Goal: Task Accomplishment & Management: Use online tool/utility

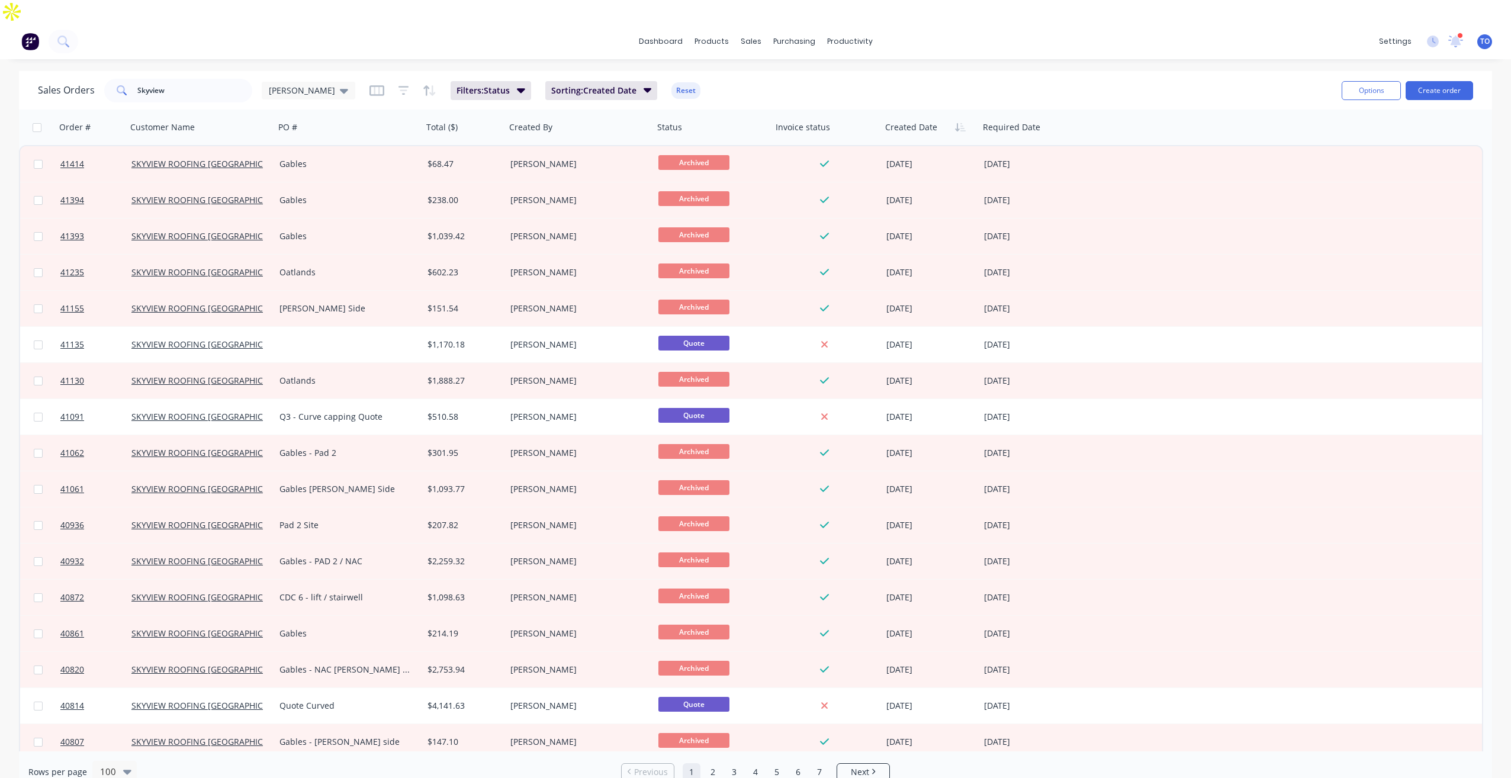
scroll to position [59, 0]
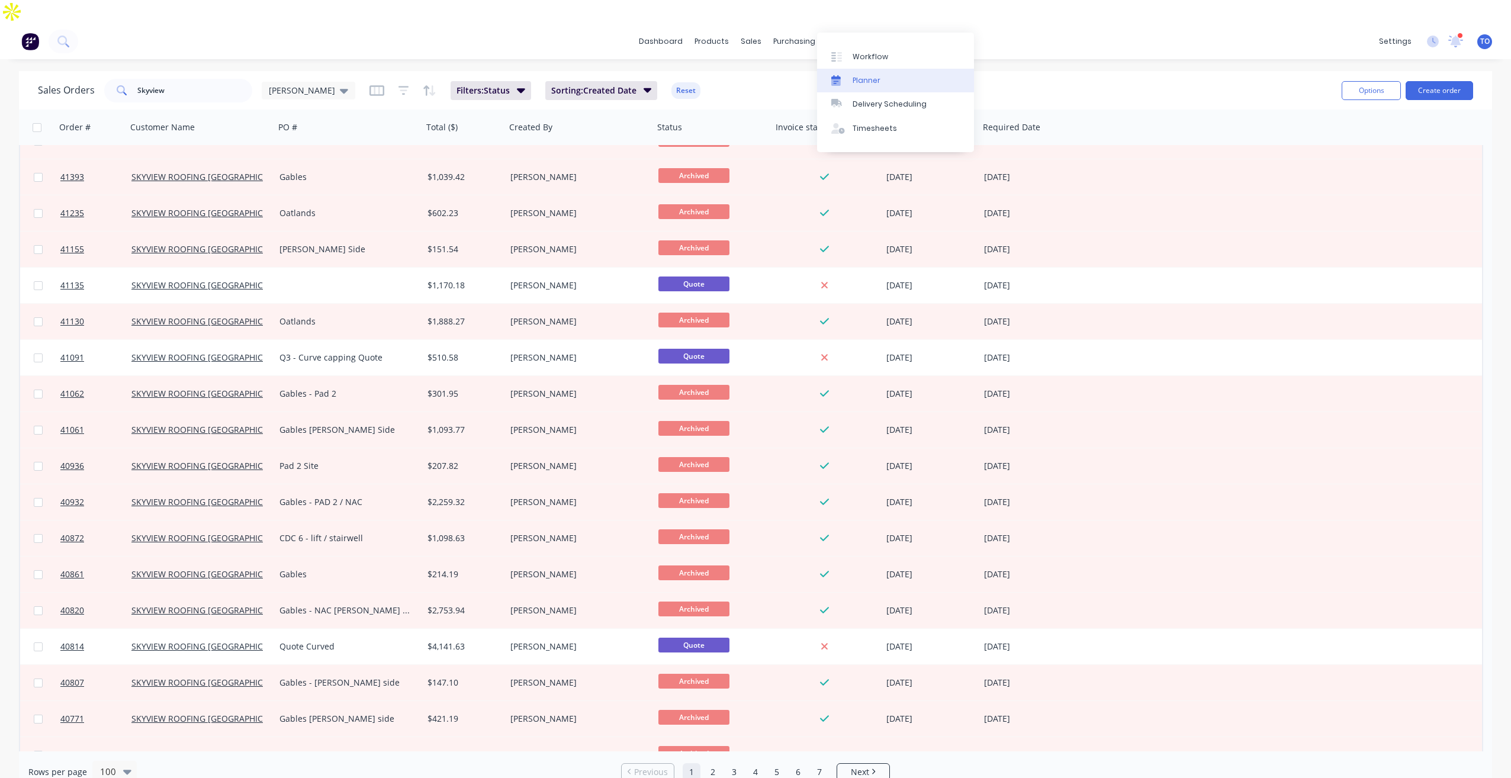
click at [868, 88] on link "Planner" at bounding box center [895, 81] width 157 height 24
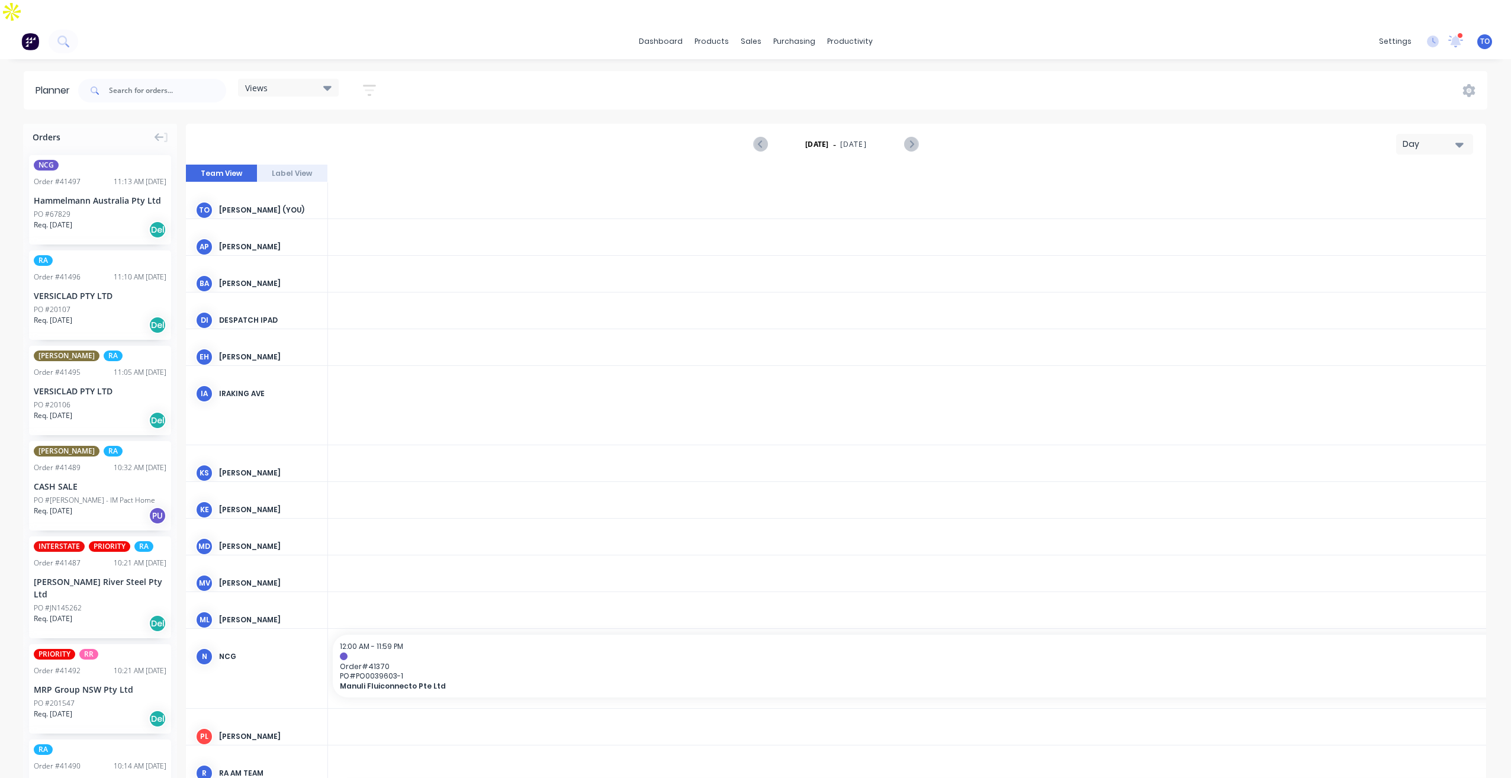
scroll to position [0, 2084]
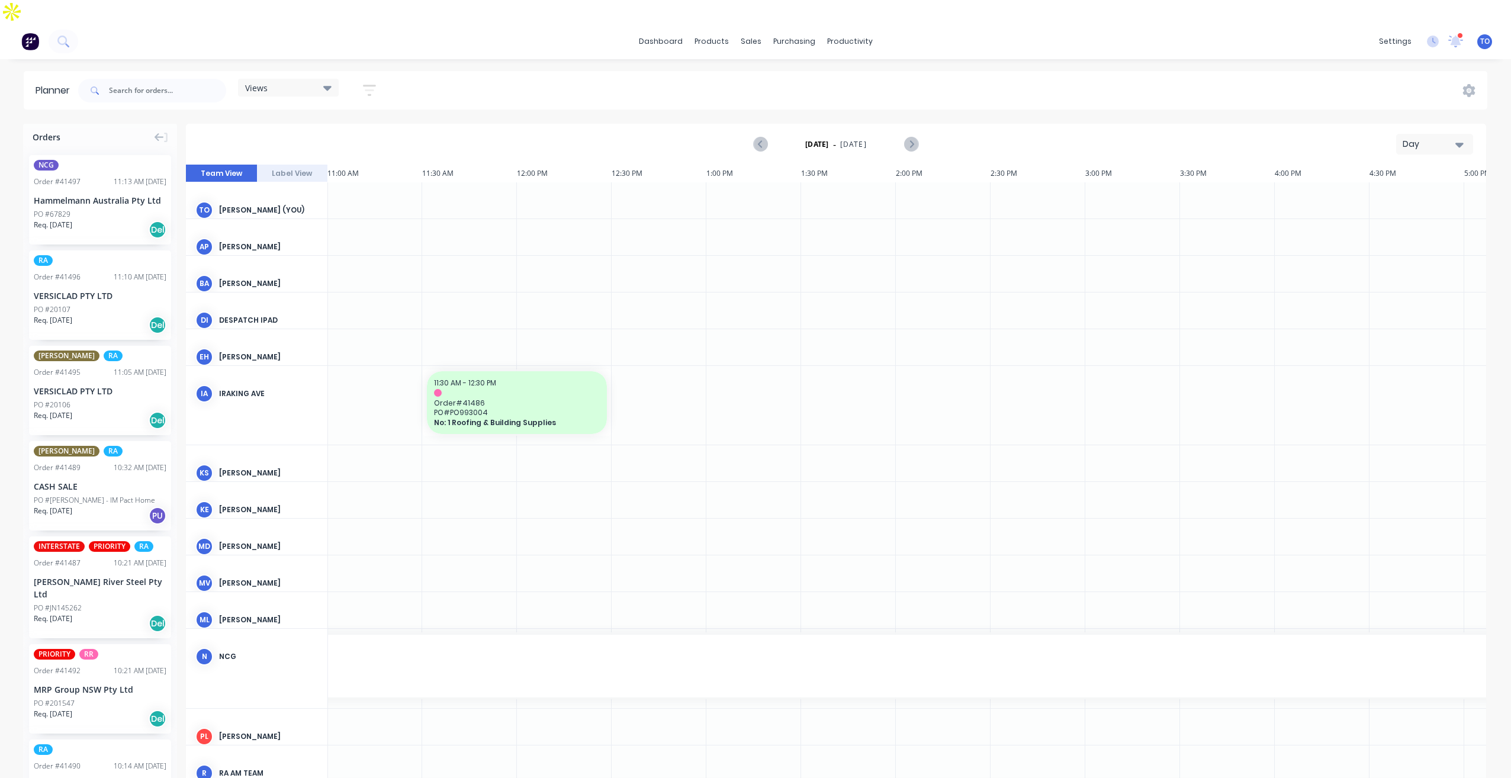
click at [1444, 138] on div "Day" at bounding box center [1429, 144] width 54 height 12
click at [1391, 188] on div "Week" at bounding box center [1412, 200] width 117 height 24
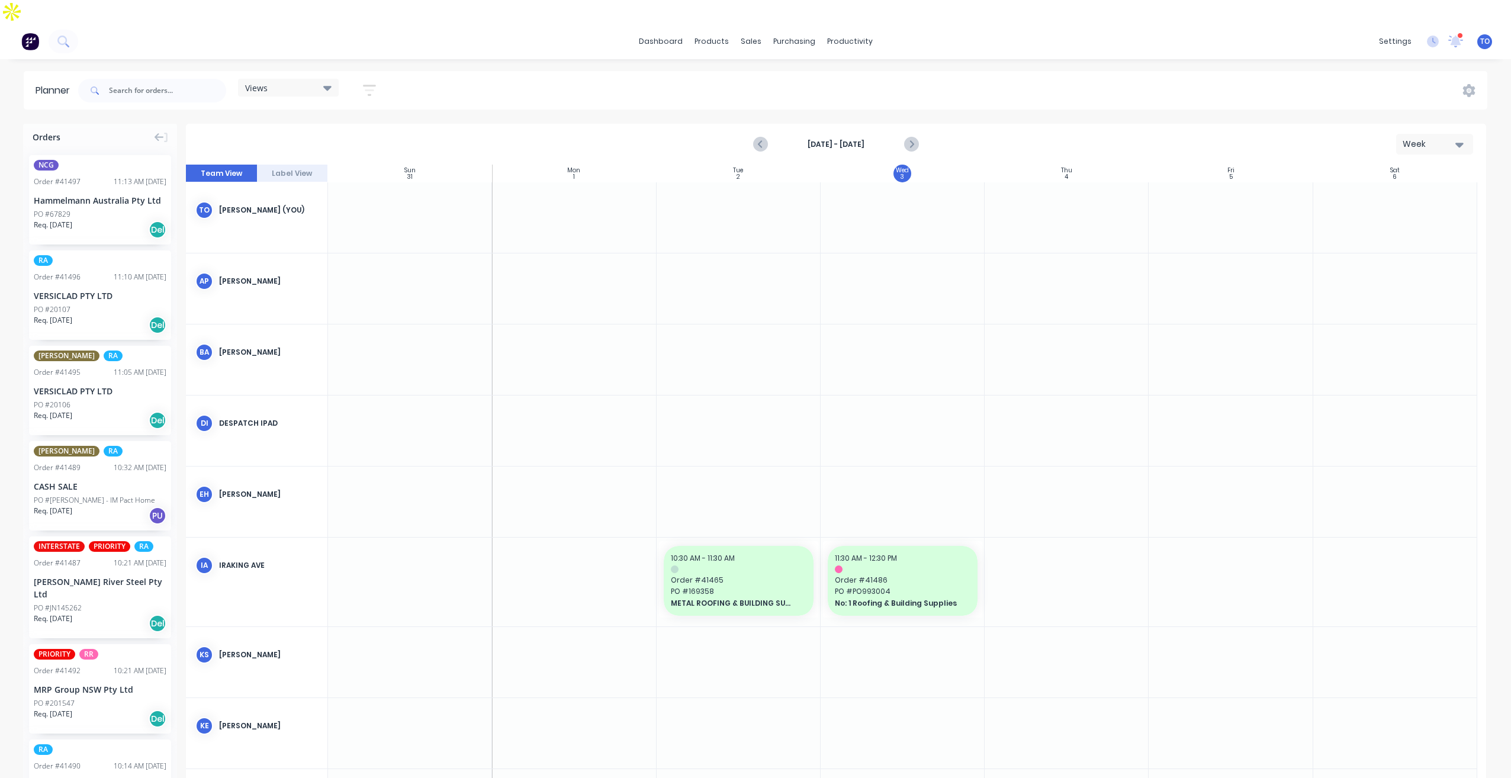
click at [371, 89] on icon "button" at bounding box center [369, 90] width 9 height 2
click at [350, 126] on button "Show/Hide users" at bounding box center [314, 135] width 110 height 18
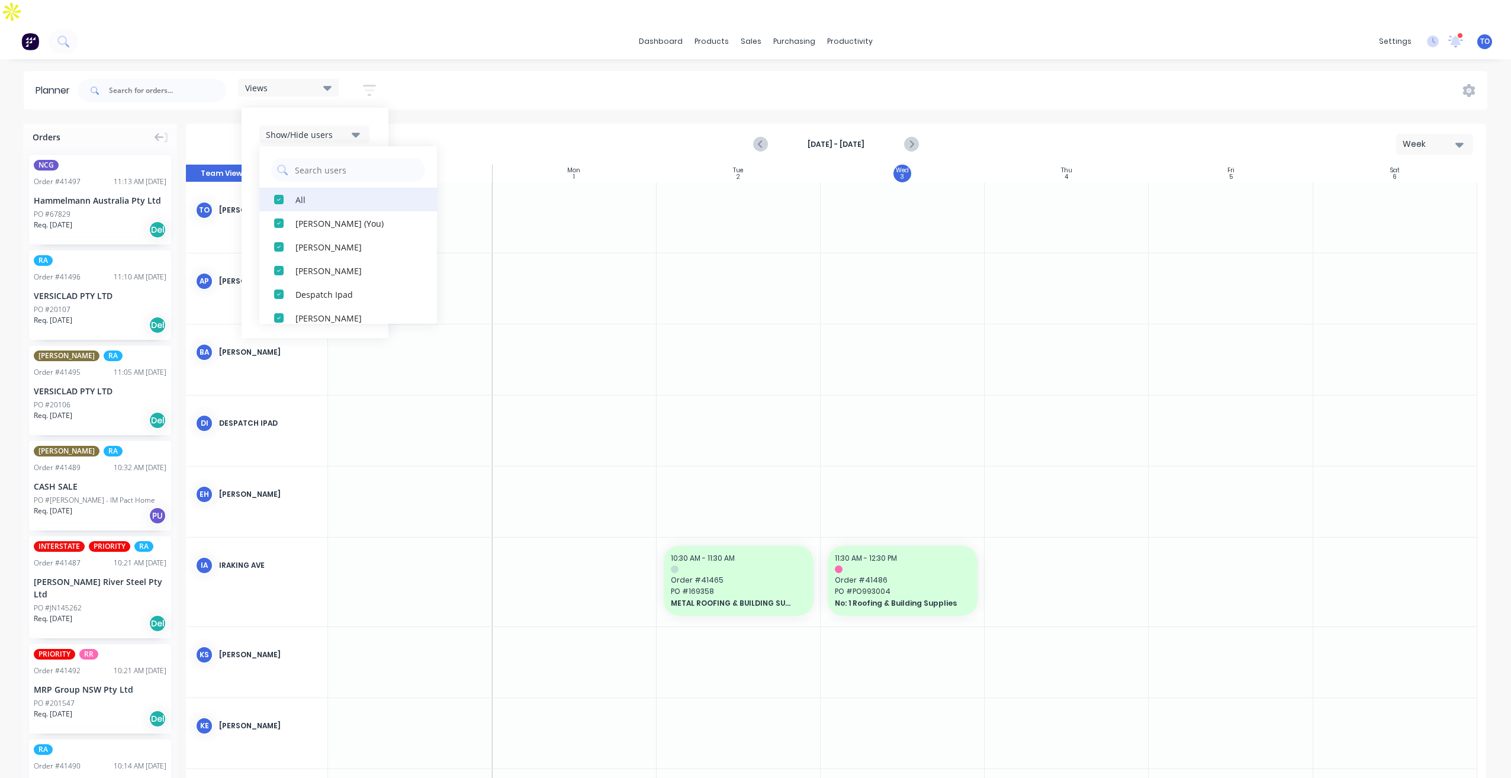
click at [295, 188] on button "All" at bounding box center [348, 200] width 178 height 24
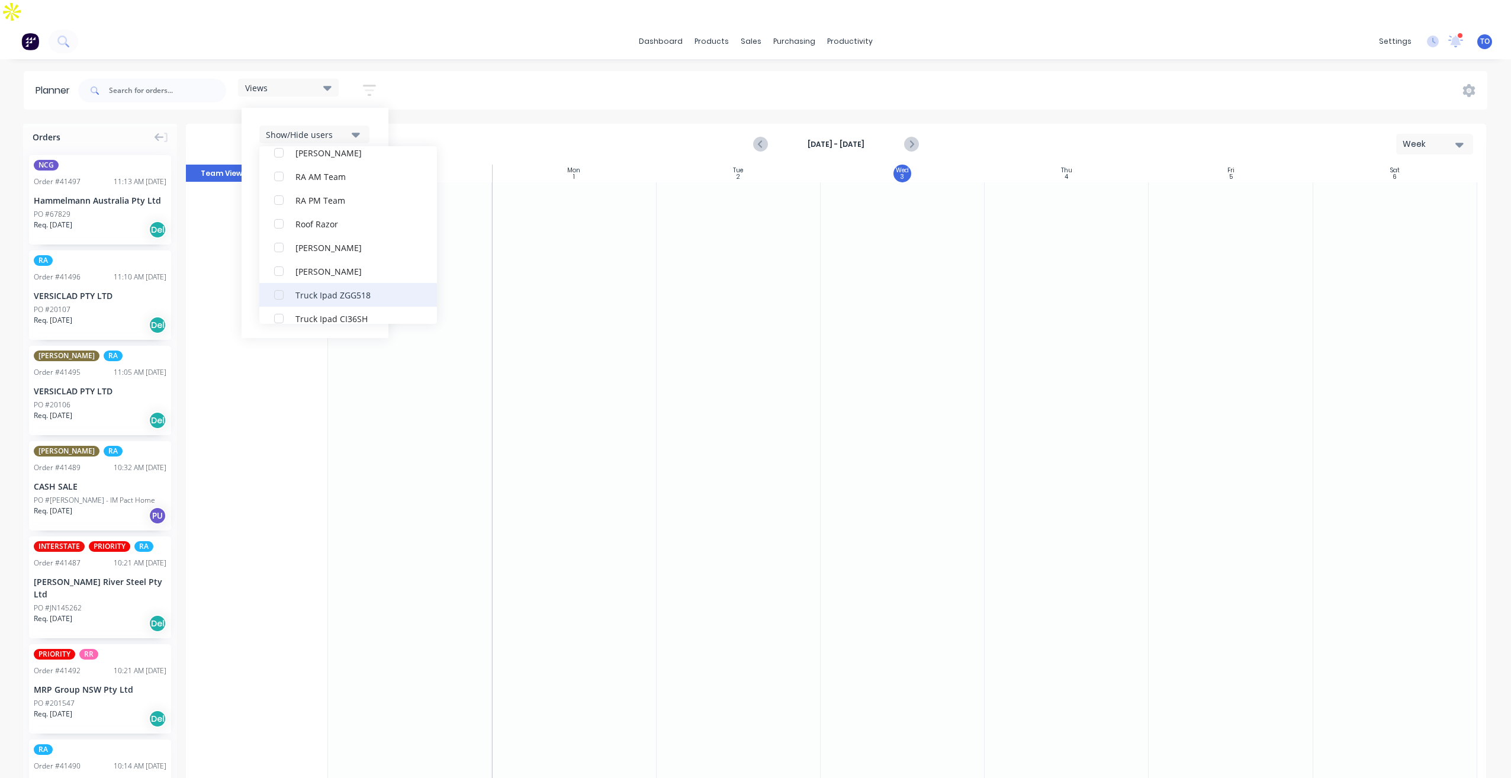
scroll to position [355, 0]
click at [311, 193] on div "RA PM Team" at bounding box center [354, 199] width 118 height 12
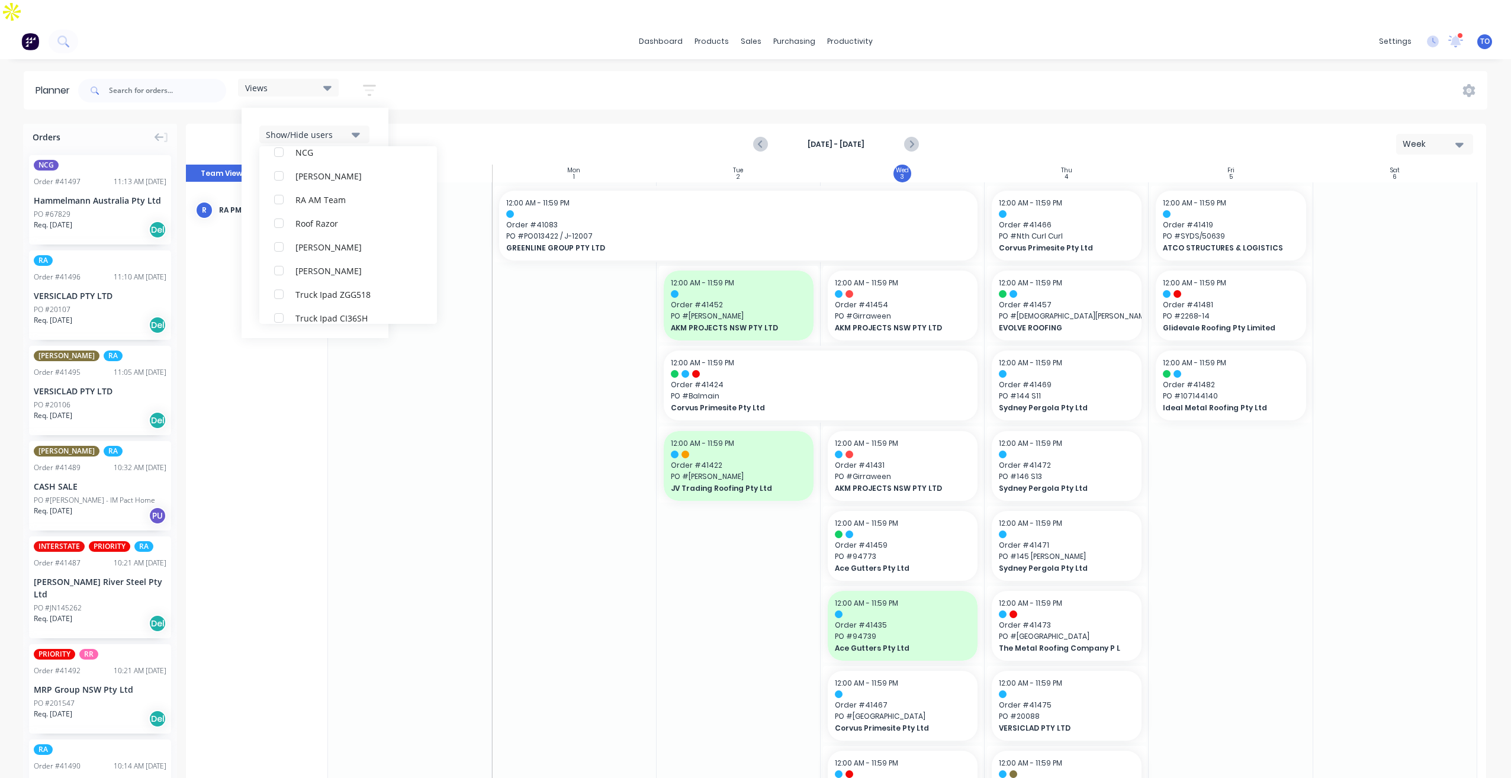
scroll to position [24, 0]
click at [380, 108] on div "Show/Hide users All RA PM Team Tobias Oyeyinka (You) Angela Perez Byron Aird De…" at bounding box center [315, 223] width 147 height 230
click at [345, 161] on button "Show/Hide orders" at bounding box center [314, 170] width 110 height 18
click at [318, 193] on div "All" at bounding box center [354, 199] width 118 height 12
click at [318, 240] on div "Unscheduled" at bounding box center [354, 246] width 118 height 12
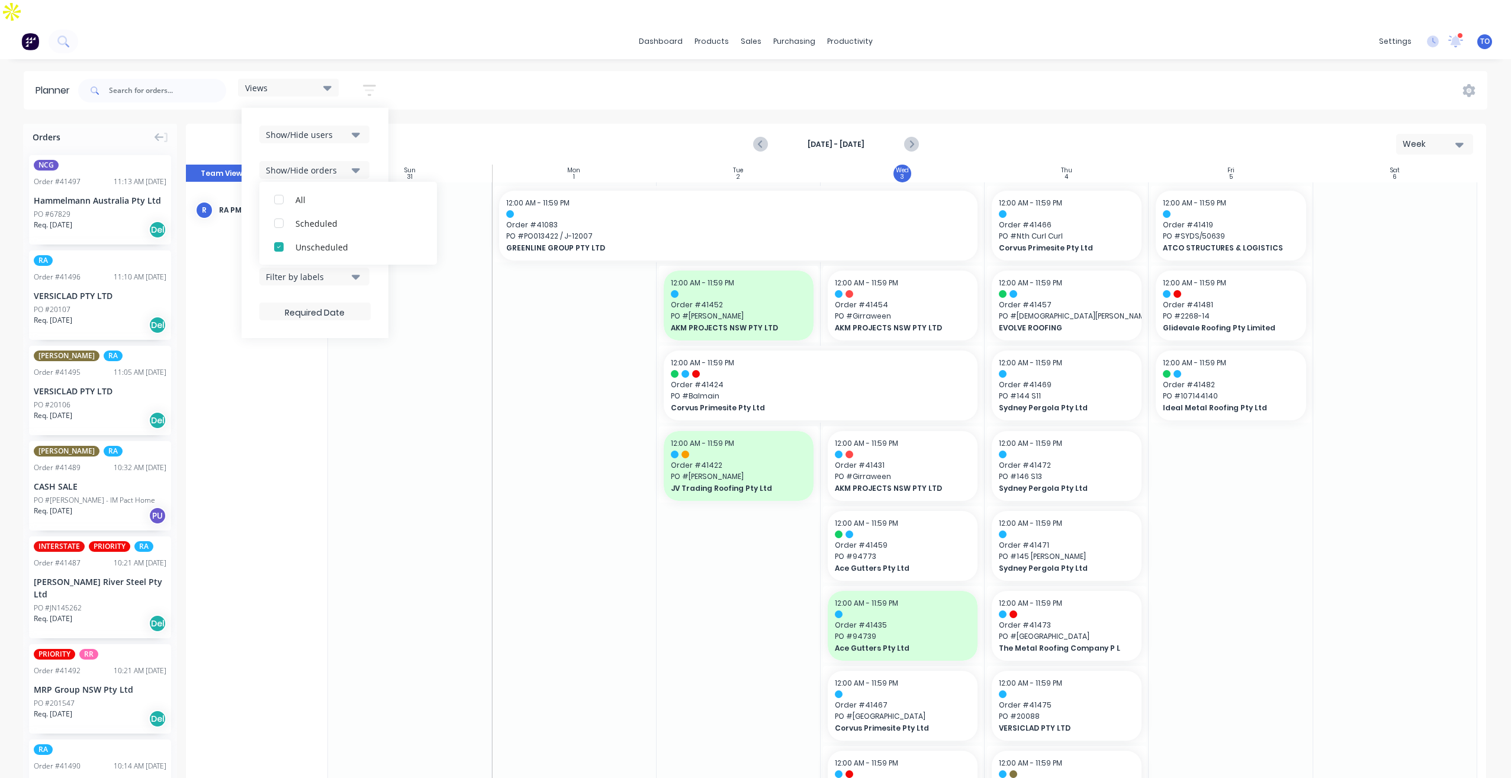
click at [385, 137] on div "Show/Hide users Show/Hide orders All Scheduled Unscheduled Filter by status Fil…" at bounding box center [315, 223] width 147 height 230
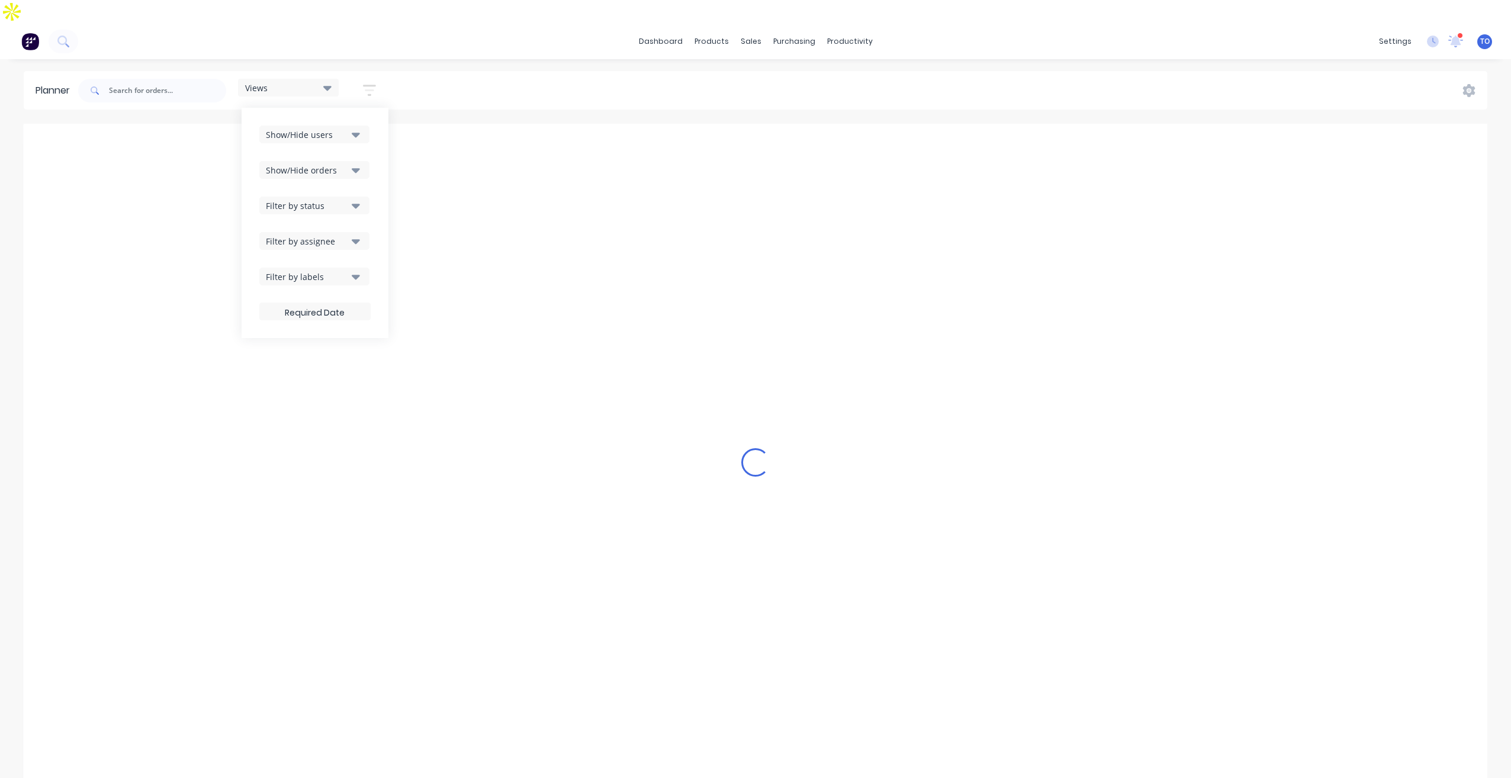
click at [333, 200] on div "Filter by status" at bounding box center [307, 206] width 82 height 12
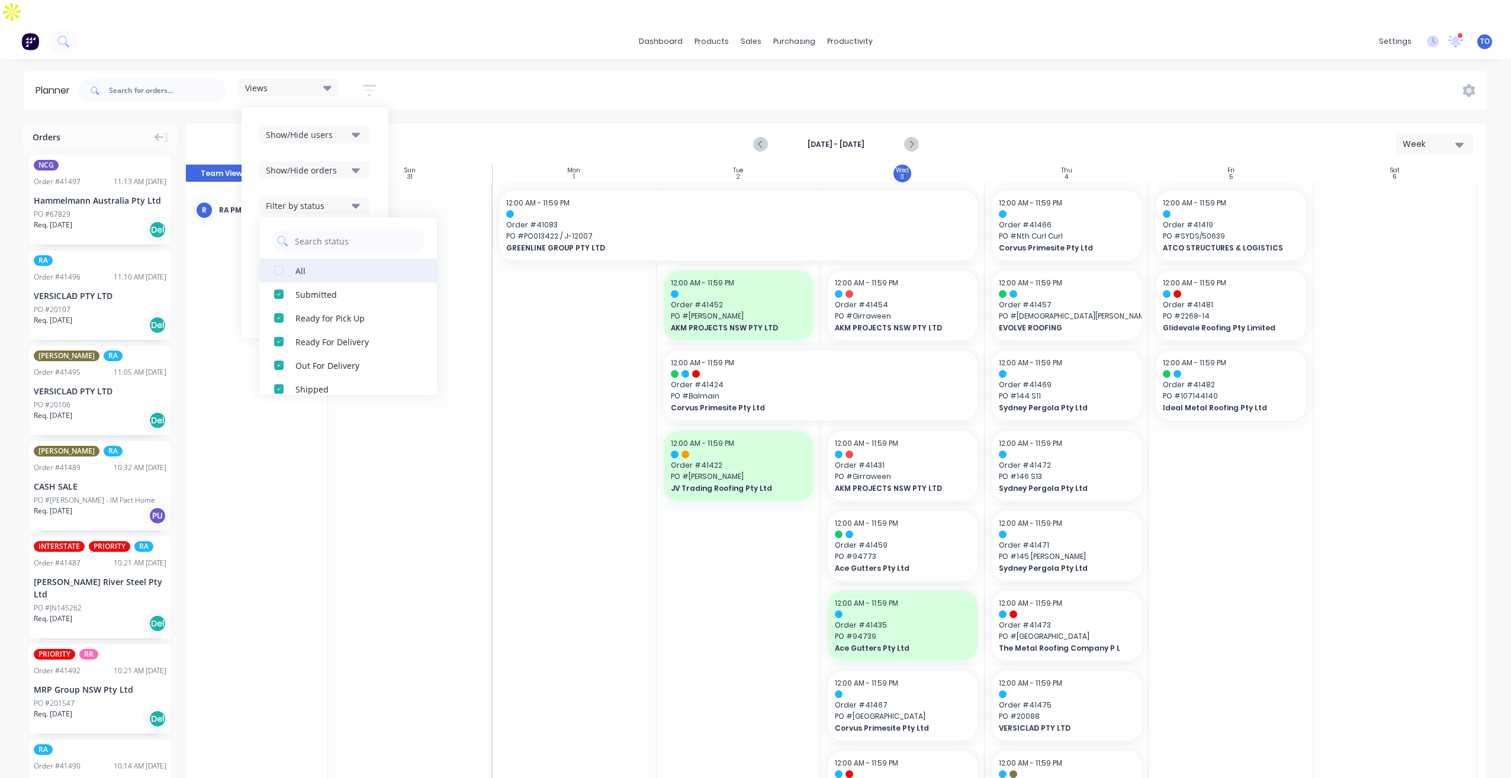
click at [309, 259] on button "All" at bounding box center [348, 271] width 178 height 24
drag, startPoint x: 378, startPoint y: 151, endPoint x: 374, endPoint y: 160, distance: 9.6
click at [378, 154] on div "Show/Hide users Show/Hide orders Filter by status All Draft Quote Archived Deli…" at bounding box center [315, 223] width 147 height 230
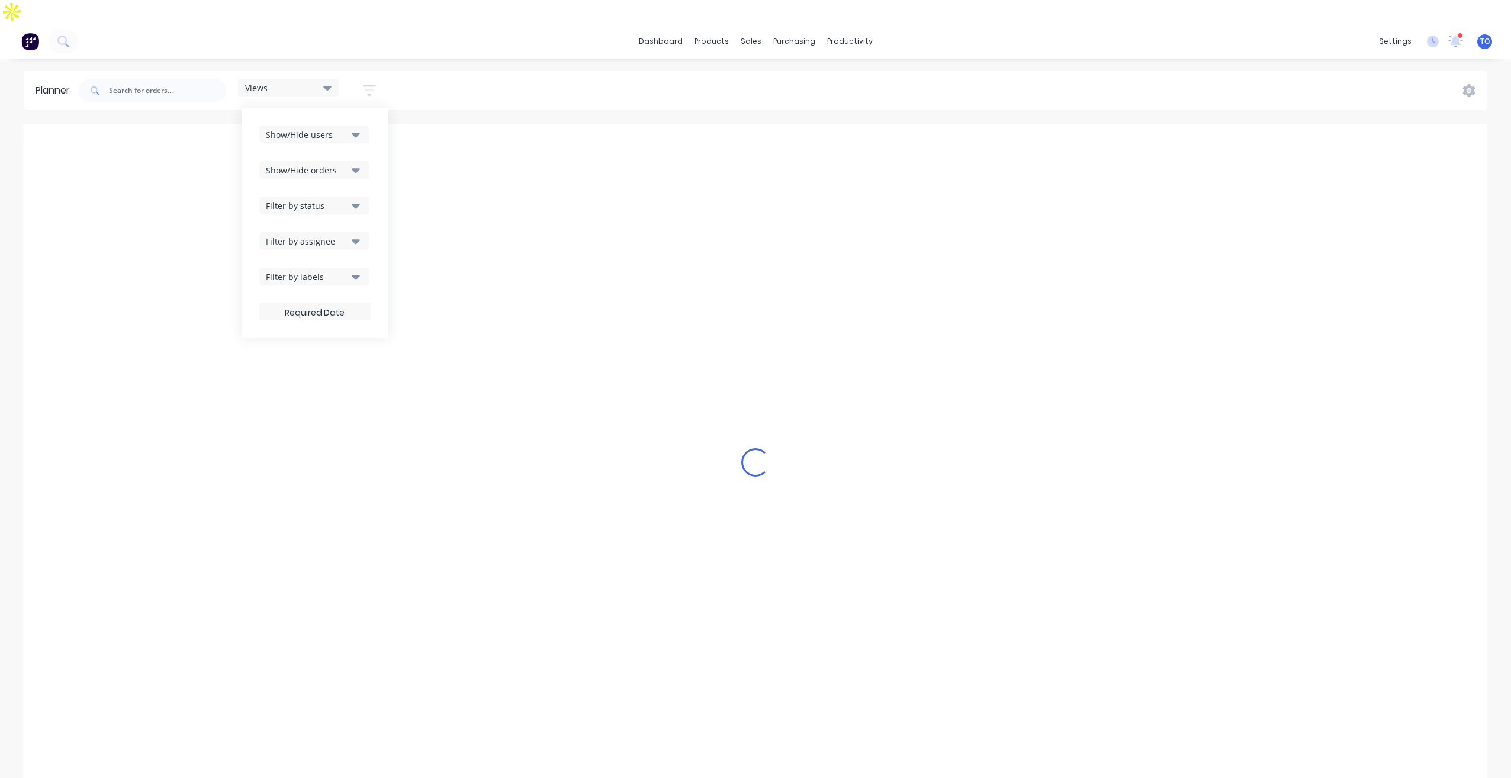
click at [333, 235] on div "Filter by assignee" at bounding box center [307, 241] width 82 height 12
click at [375, 155] on div "Show/Hide users Show/Hide orders Filter by status Filter by assignee All Unassi…" at bounding box center [315, 223] width 147 height 230
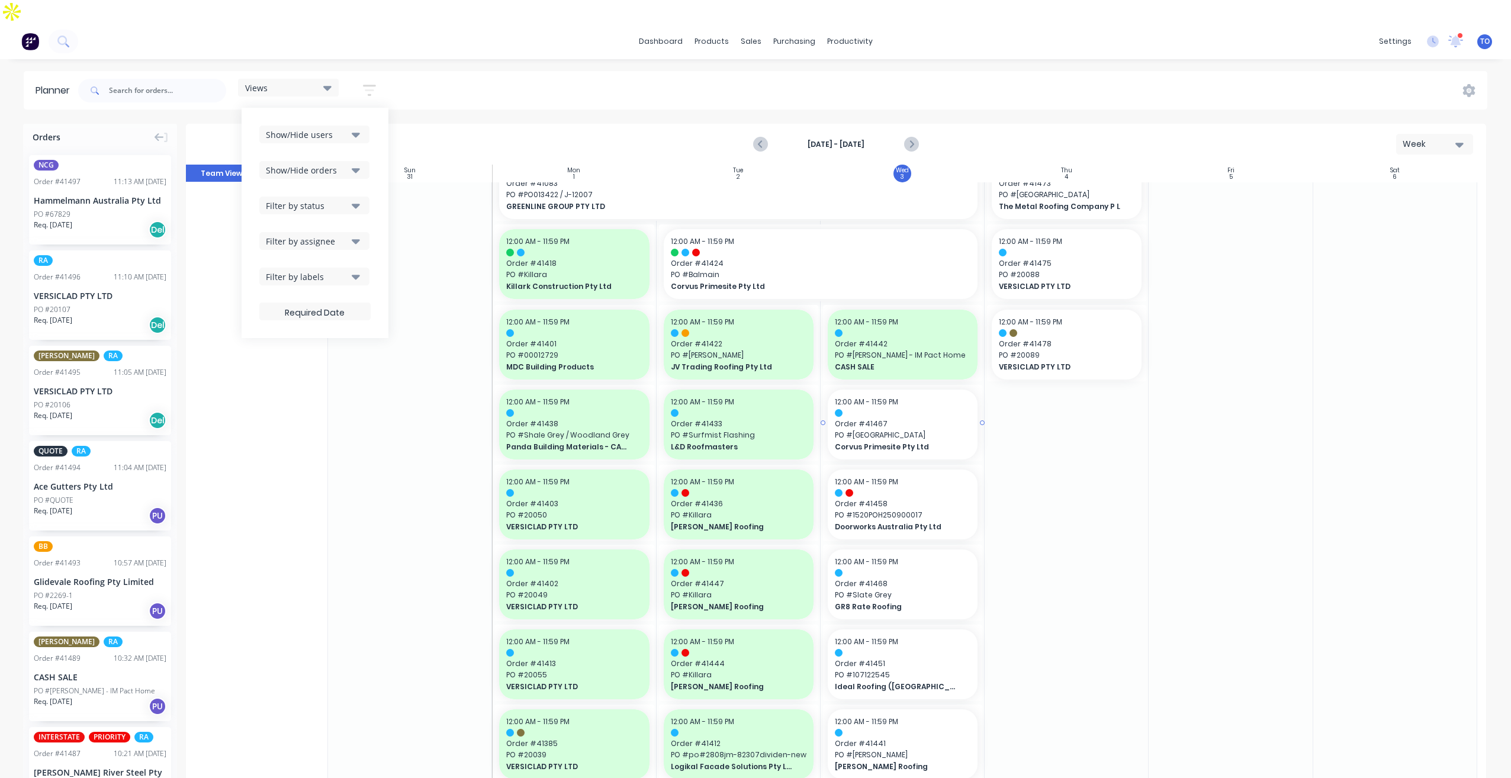
scroll to position [592, 0]
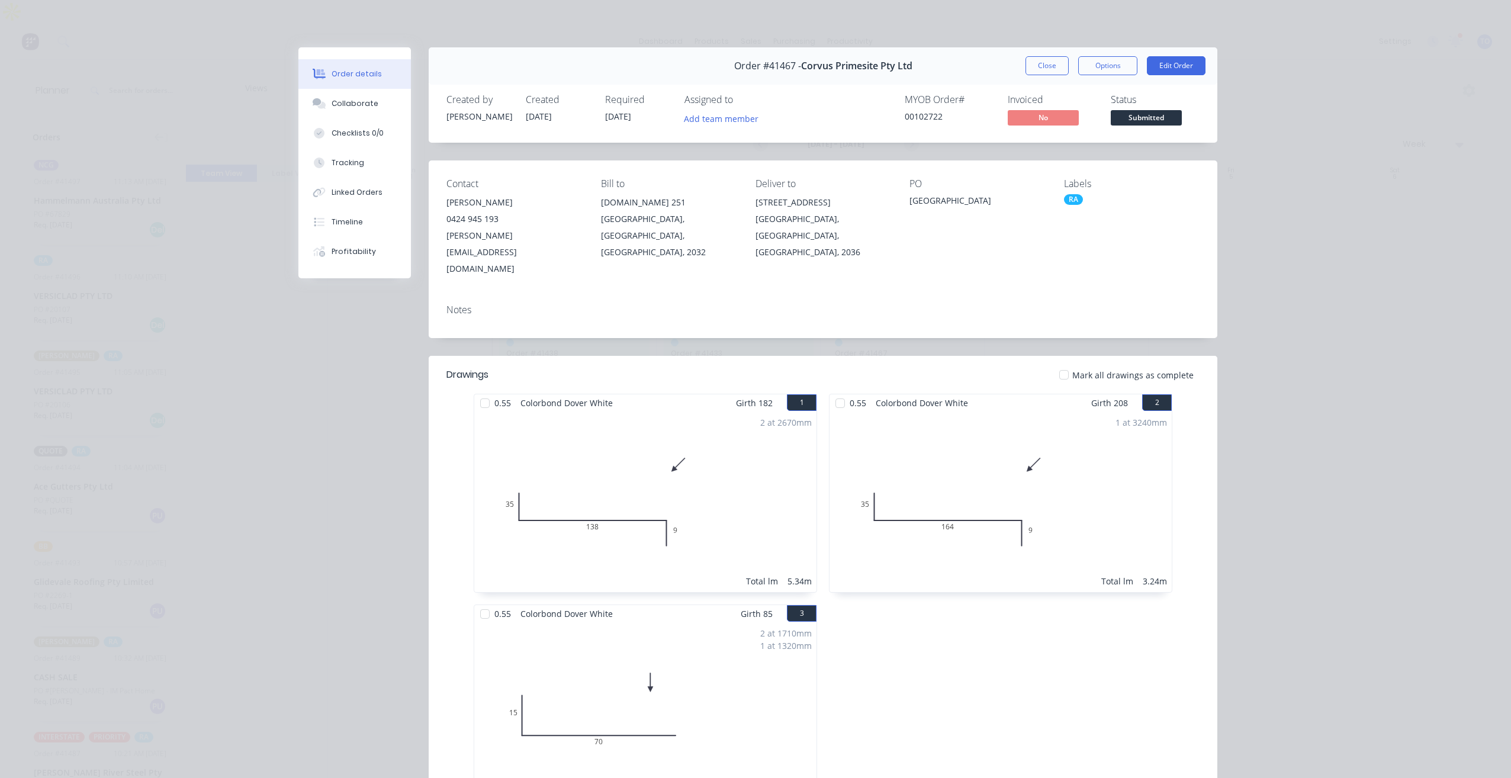
drag, startPoint x: 1051, startPoint y: 70, endPoint x: 1043, endPoint y: 78, distance: 10.9
click at [1051, 70] on button "Close" at bounding box center [1046, 65] width 43 height 19
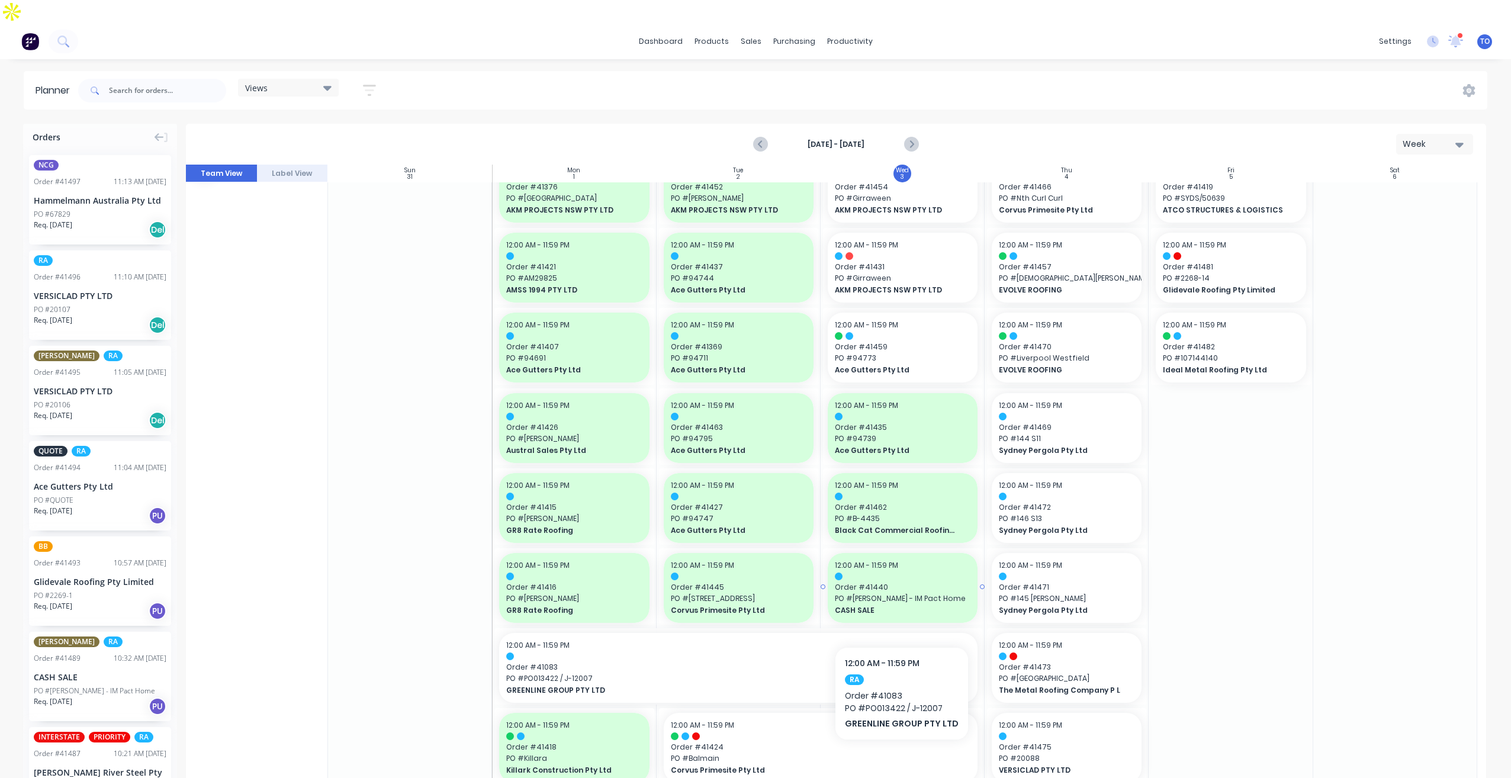
scroll to position [0, 0]
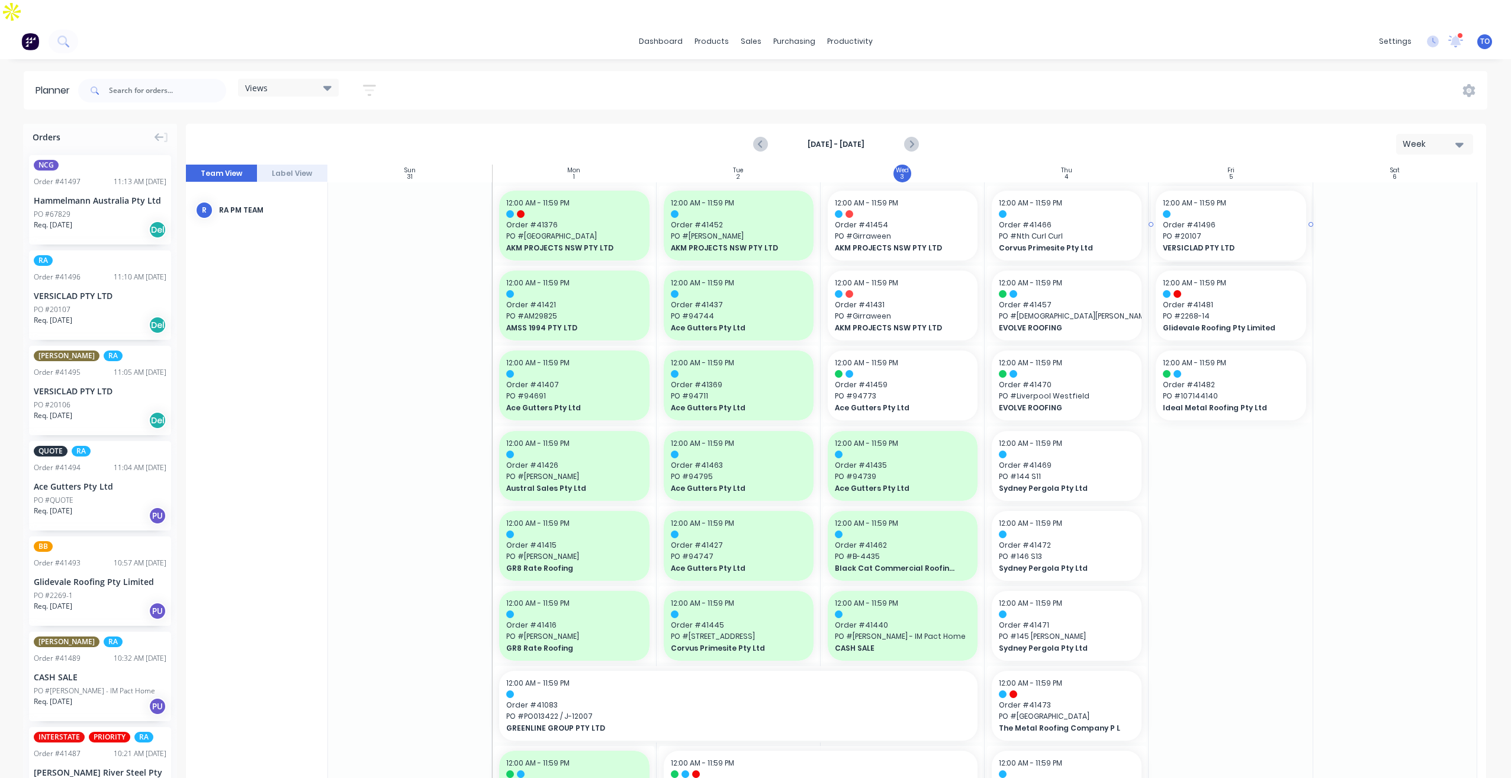
drag, startPoint x: 57, startPoint y: 274, endPoint x: 1208, endPoint y: 230, distance: 1151.7
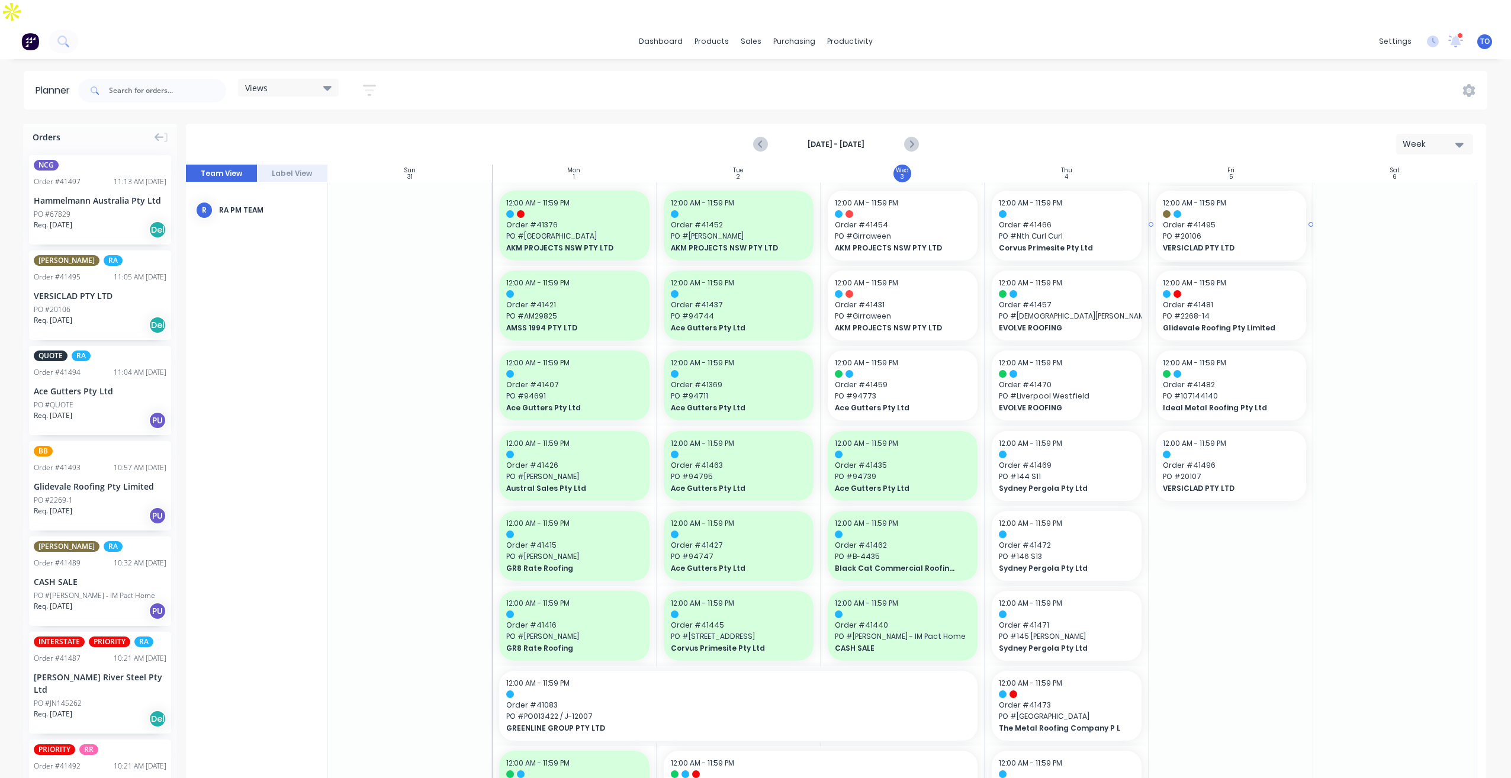
drag, startPoint x: 57, startPoint y: 254, endPoint x: 1191, endPoint y: 248, distance: 1133.7
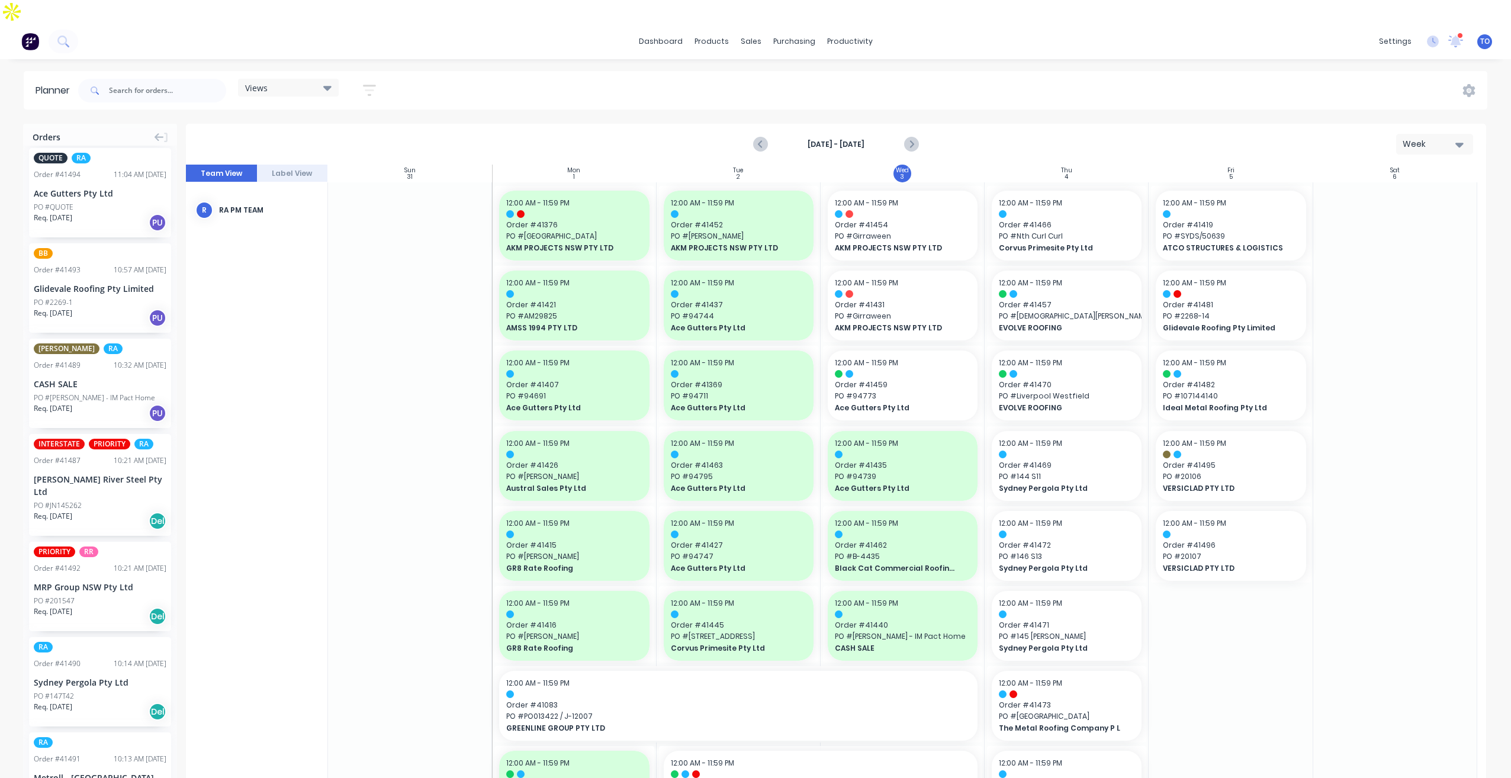
scroll to position [59, 0]
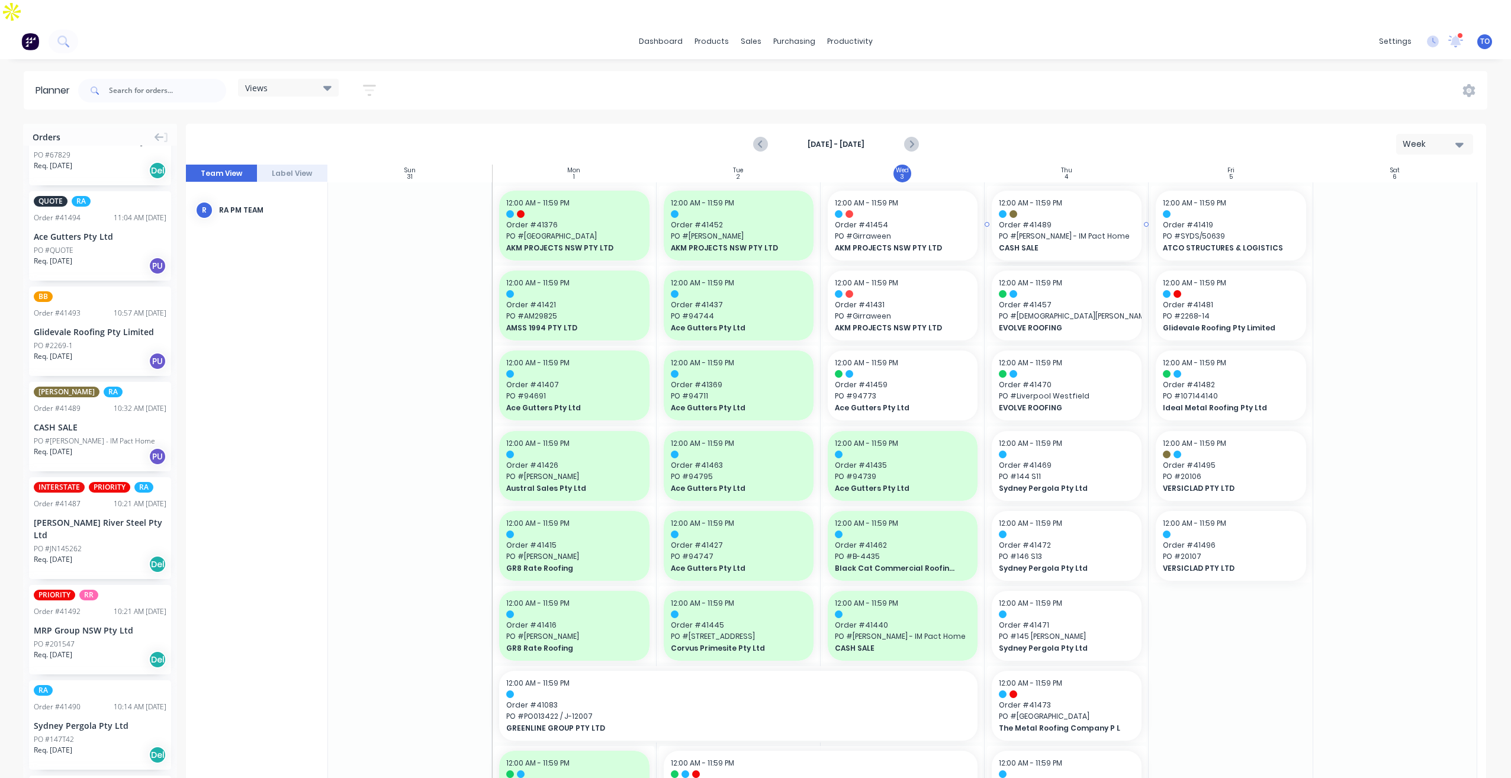
drag, startPoint x: 56, startPoint y: 378, endPoint x: 1027, endPoint y: 306, distance: 973.5
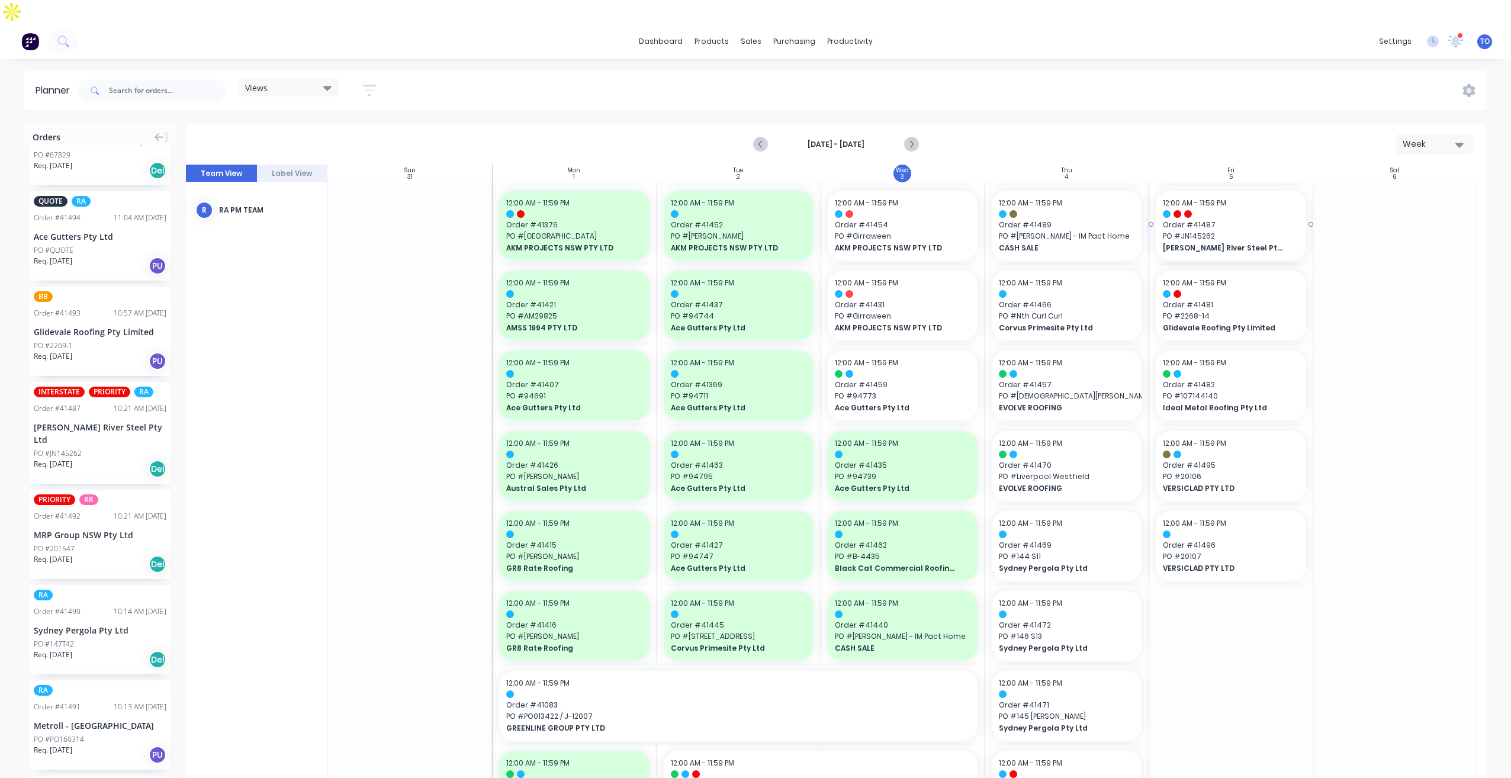
drag, startPoint x: 54, startPoint y: 390, endPoint x: 1185, endPoint y: 294, distance: 1134.8
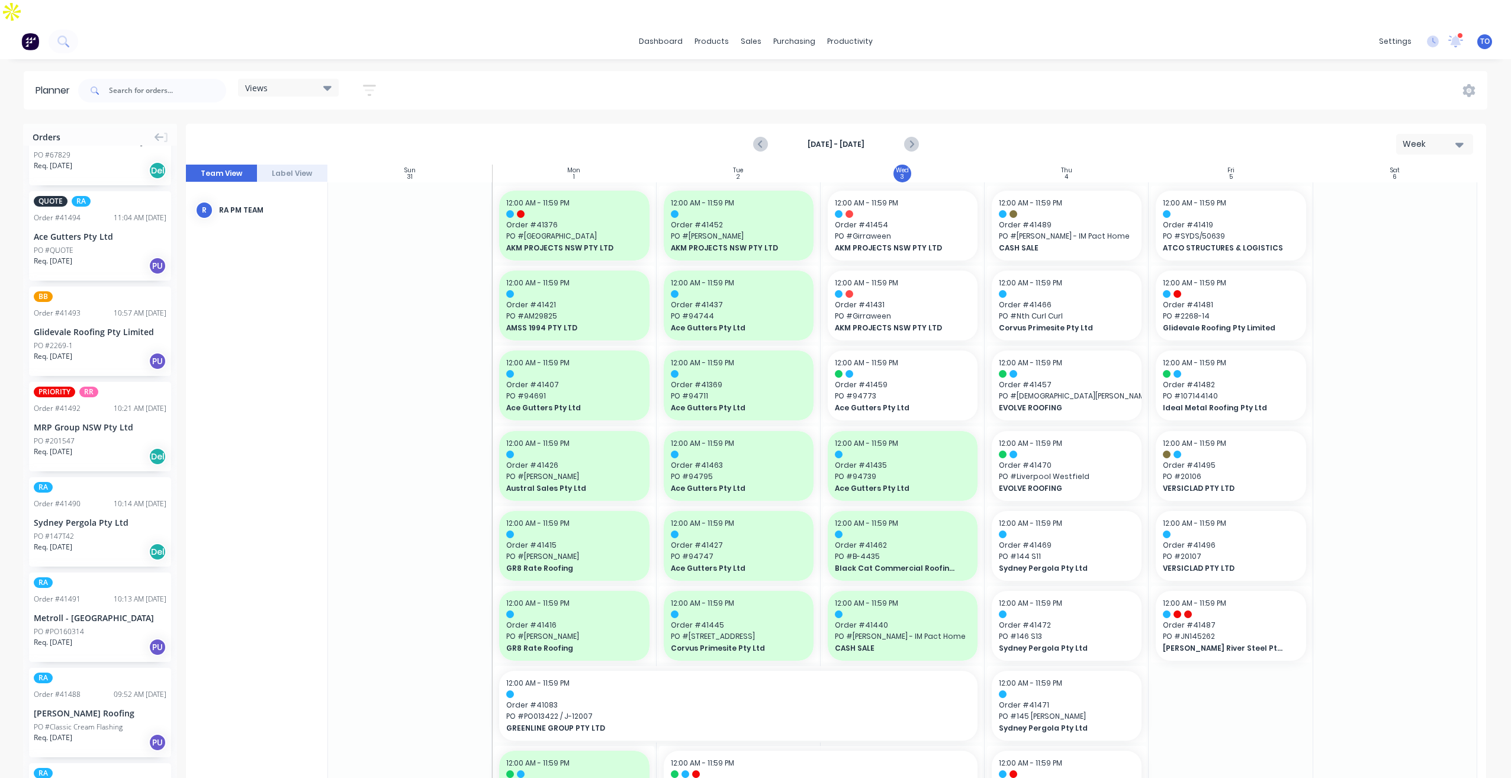
click at [82, 436] on div "PO #201547" at bounding box center [100, 441] width 133 height 11
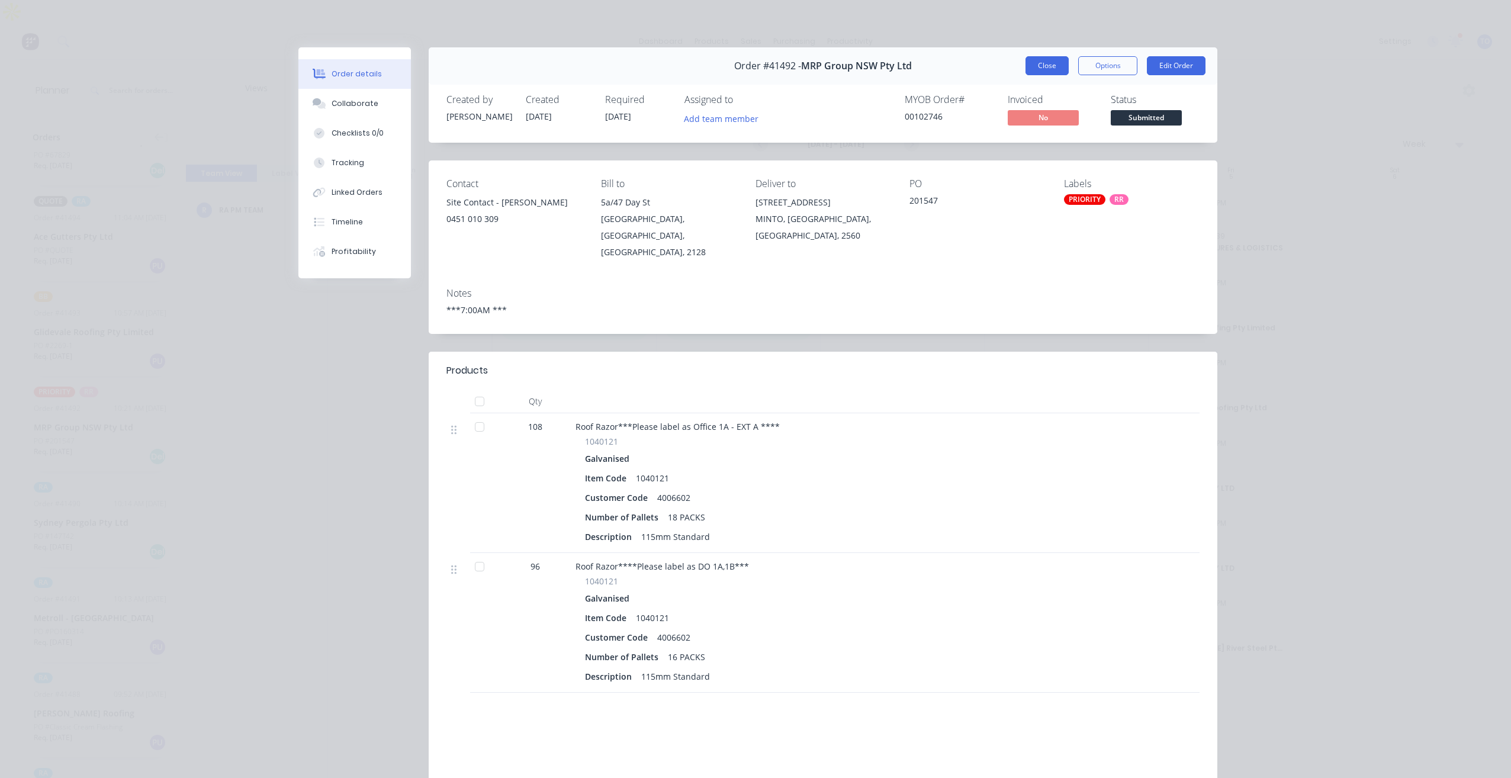
click at [1043, 66] on button "Close" at bounding box center [1046, 65] width 43 height 19
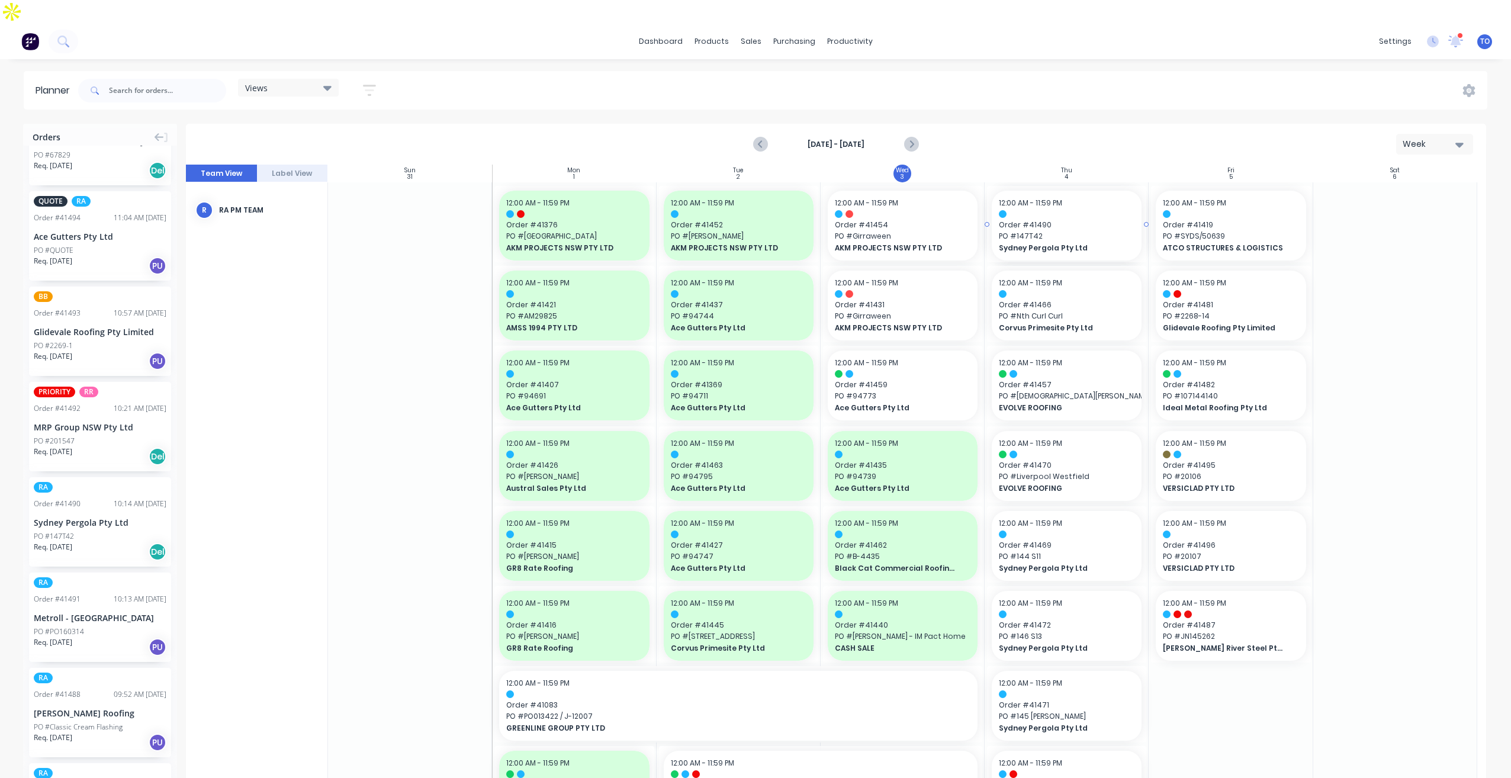
drag, startPoint x: 68, startPoint y: 488, endPoint x: 1040, endPoint y: 295, distance: 990.3
drag, startPoint x: 58, startPoint y: 484, endPoint x: 1081, endPoint y: 347, distance: 1032.1
drag, startPoint x: 68, startPoint y: 478, endPoint x: 828, endPoint y: 374, distance: 766.6
drag, startPoint x: 69, startPoint y: 485, endPoint x: 1038, endPoint y: 275, distance: 991.5
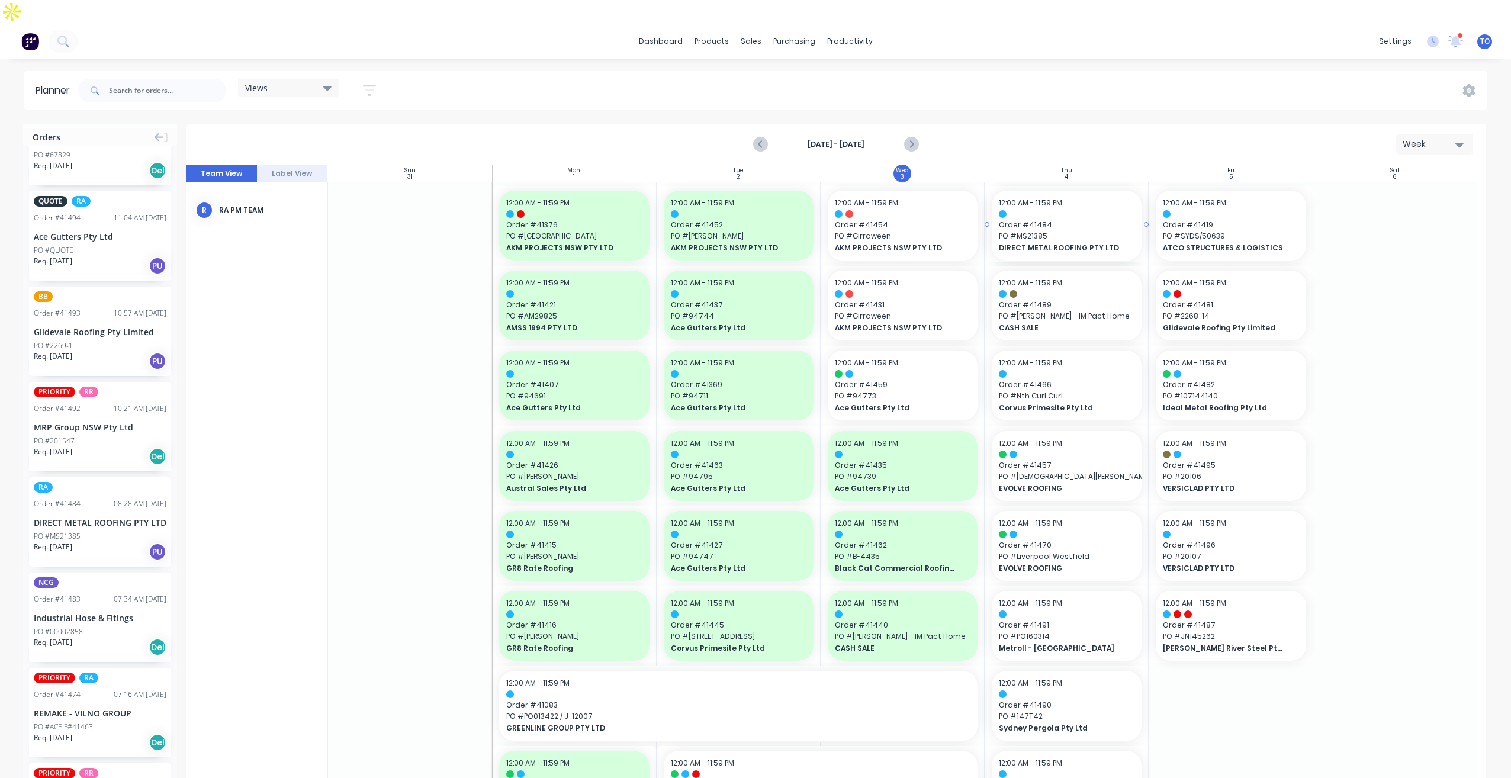
drag, startPoint x: 52, startPoint y: 488, endPoint x: 1074, endPoint y: 352, distance: 1031.3
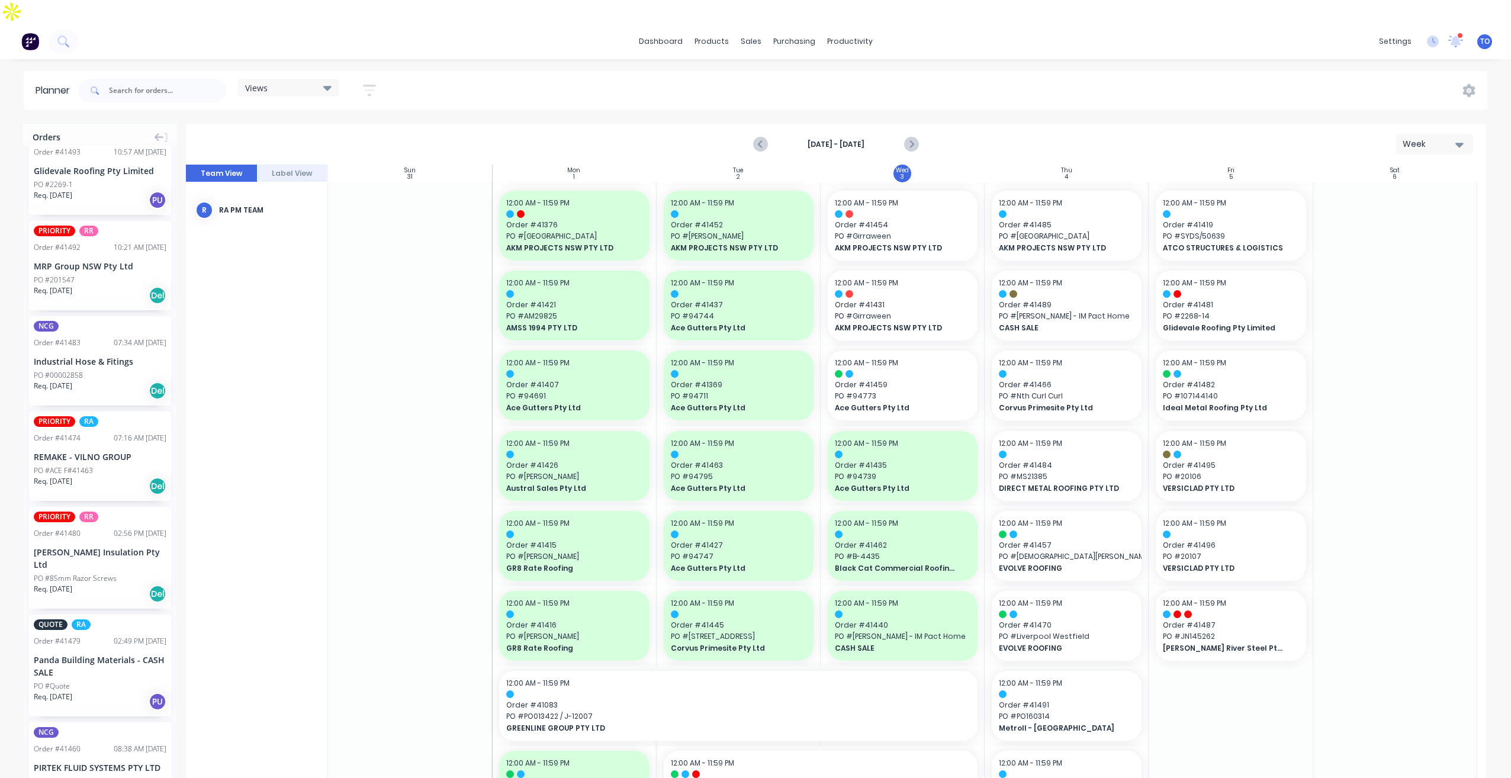
scroll to position [237, 0]
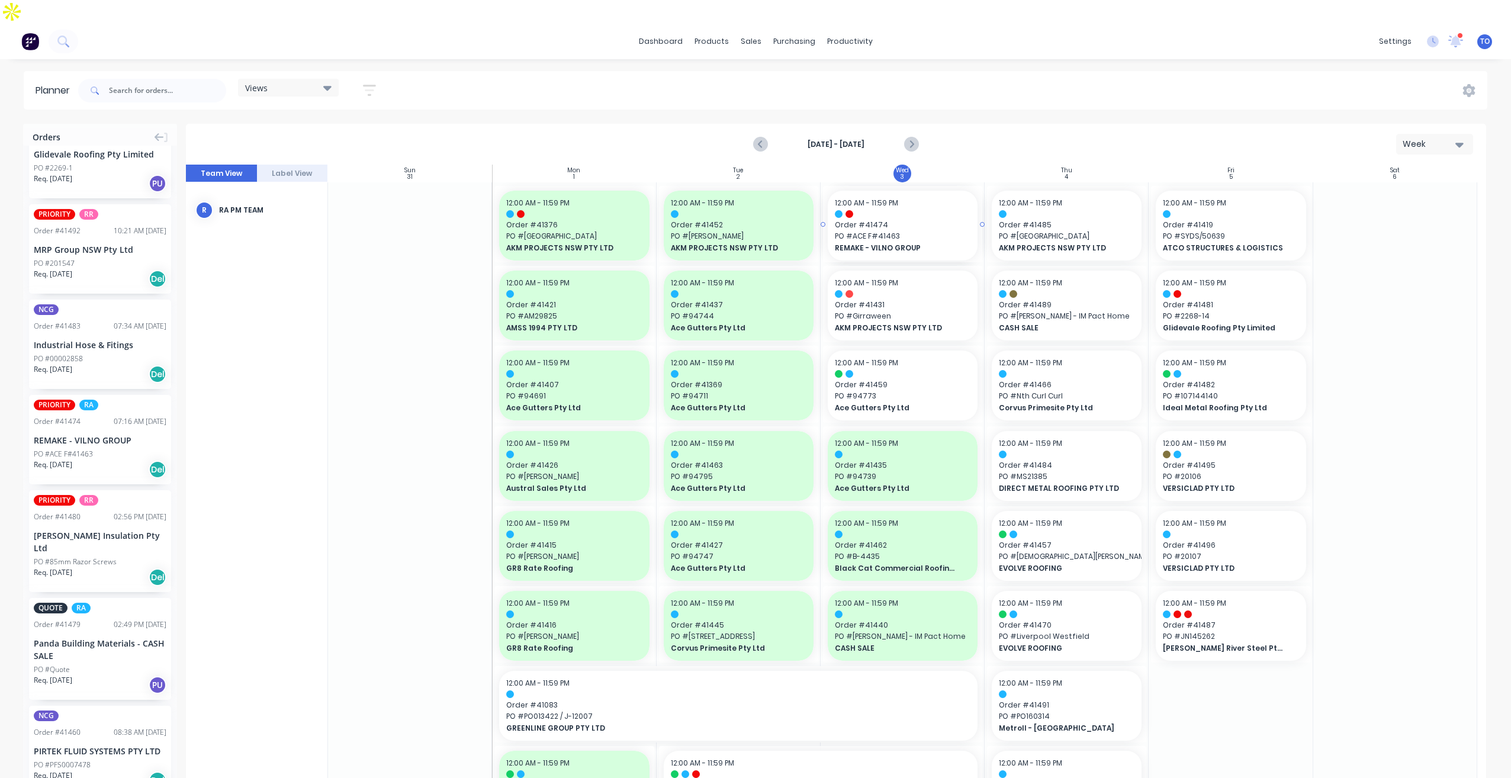
drag, startPoint x: 52, startPoint y: 407, endPoint x: 847, endPoint y: 342, distance: 798.3
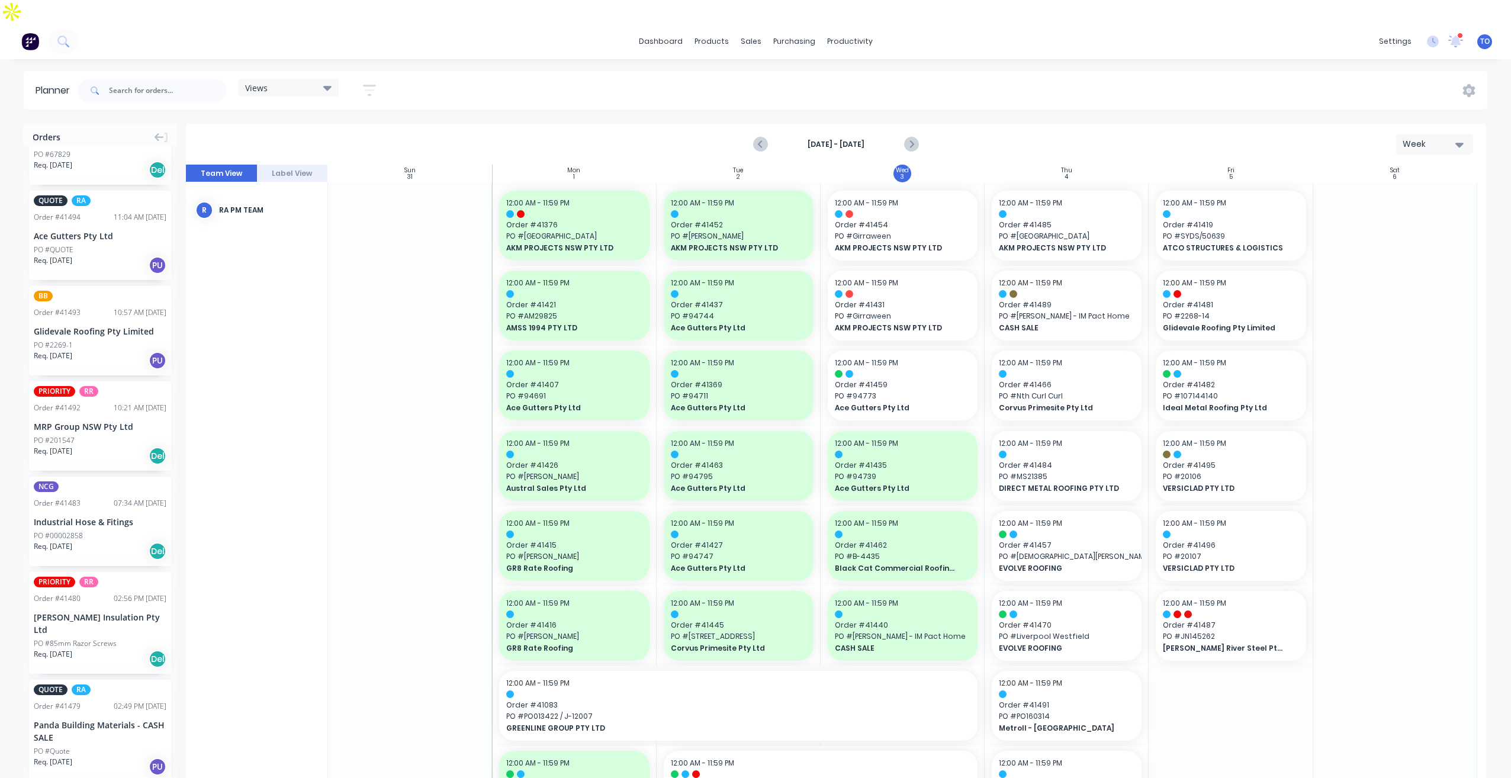
scroll to position [0, 0]
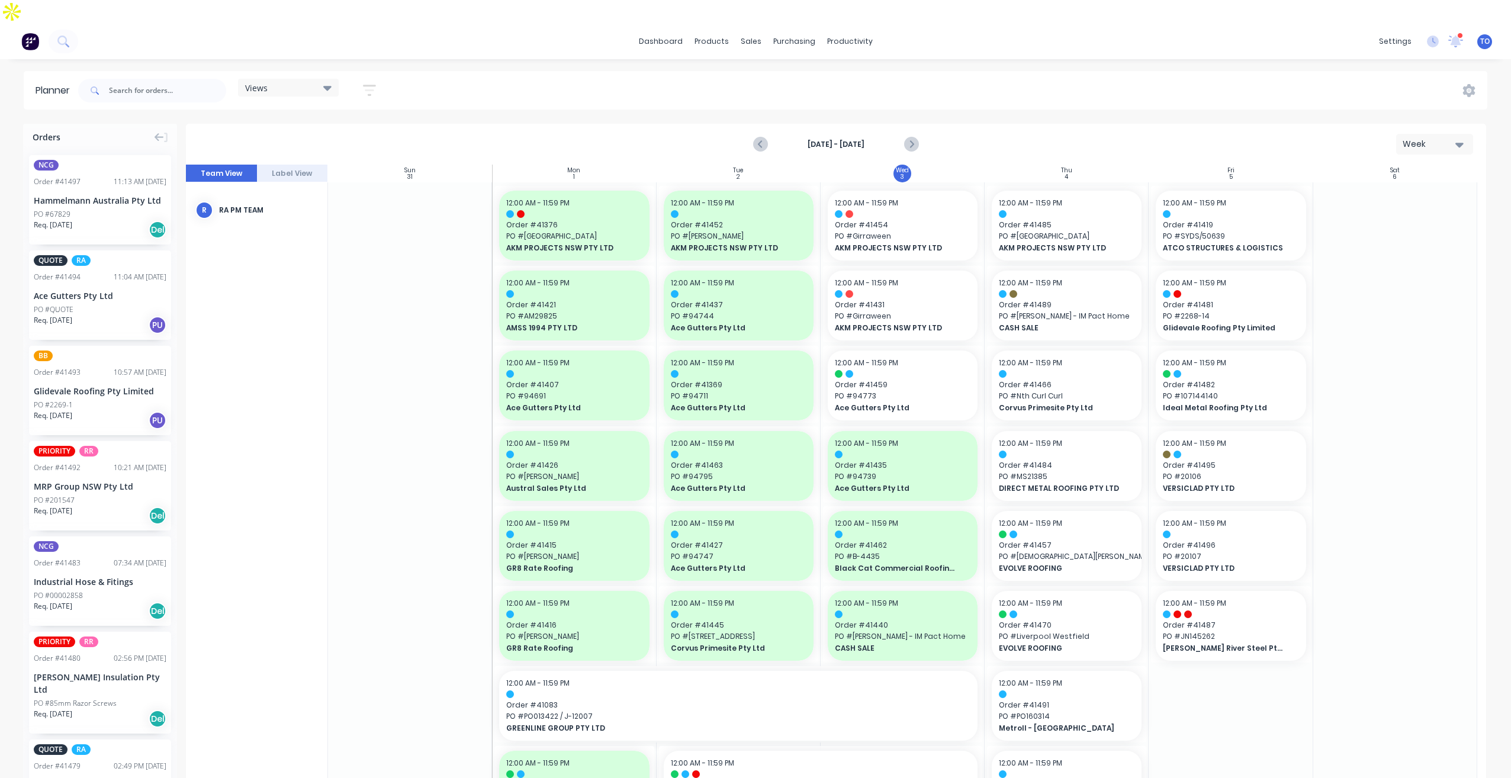
click at [58, 410] on span "Req. 03/09/25" at bounding box center [53, 415] width 38 height 11
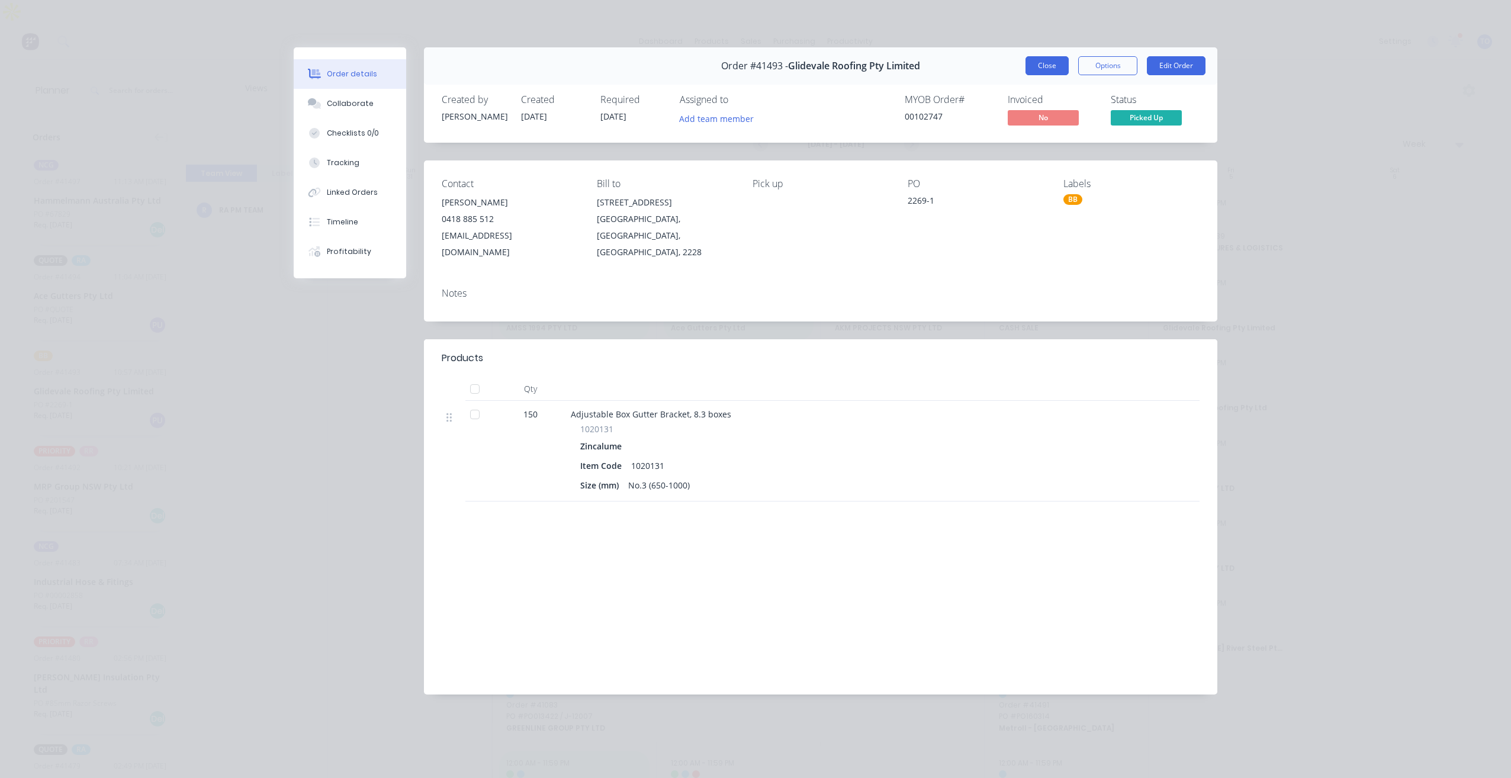
click at [1052, 67] on button "Close" at bounding box center [1046, 65] width 43 height 19
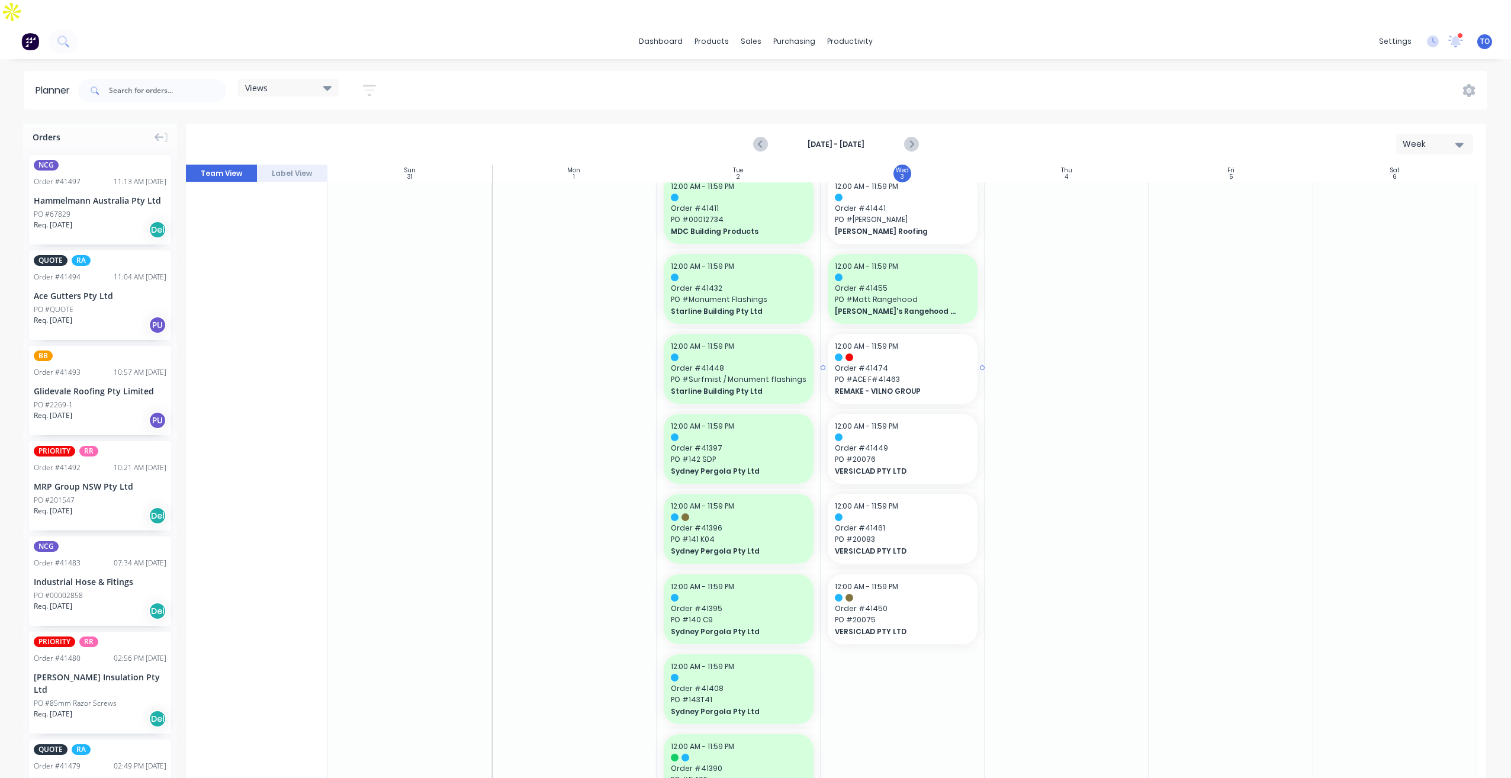
scroll to position [1125, 0]
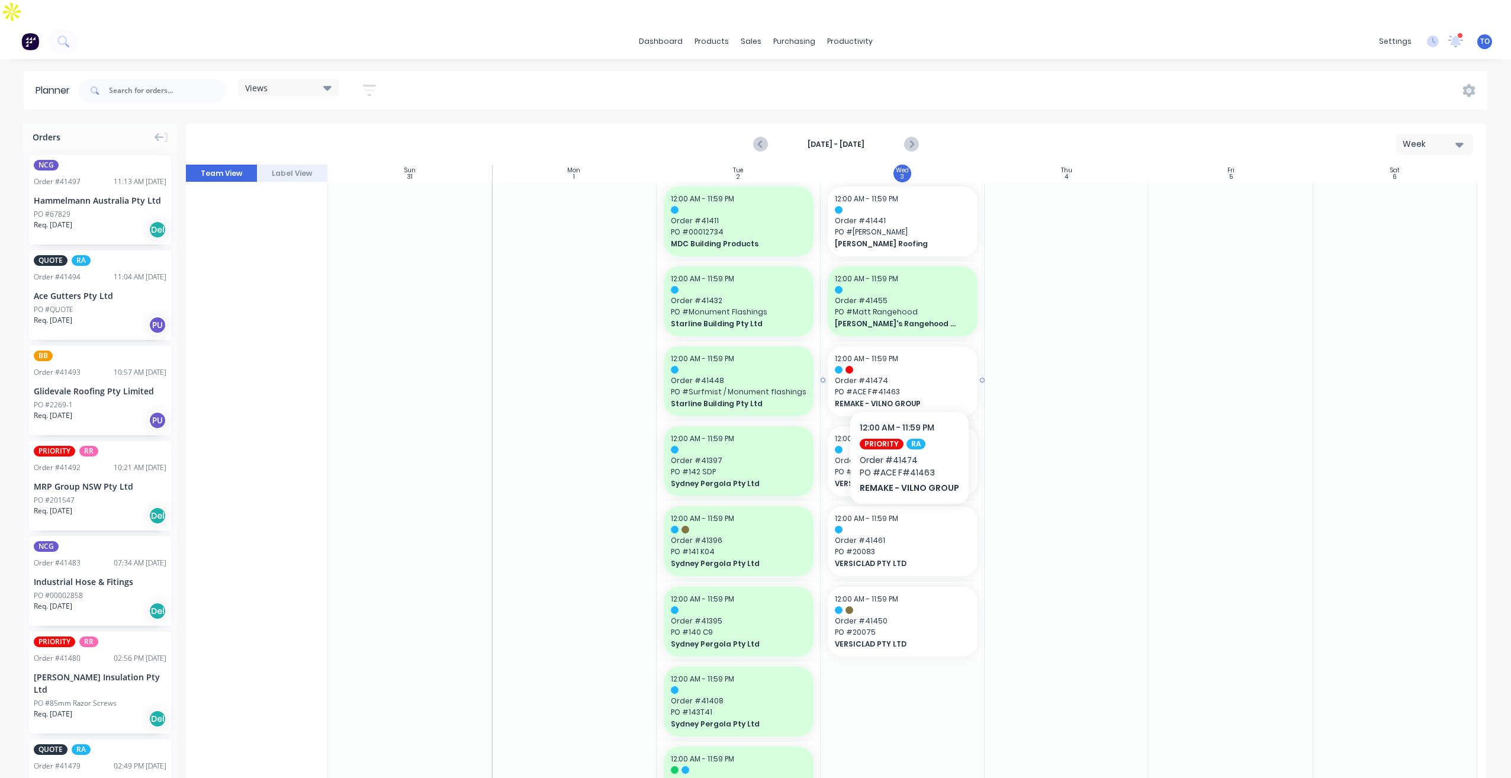
click at [908, 398] on span "REMAKE - VILNO GROUP" at bounding box center [896, 403] width 122 height 11
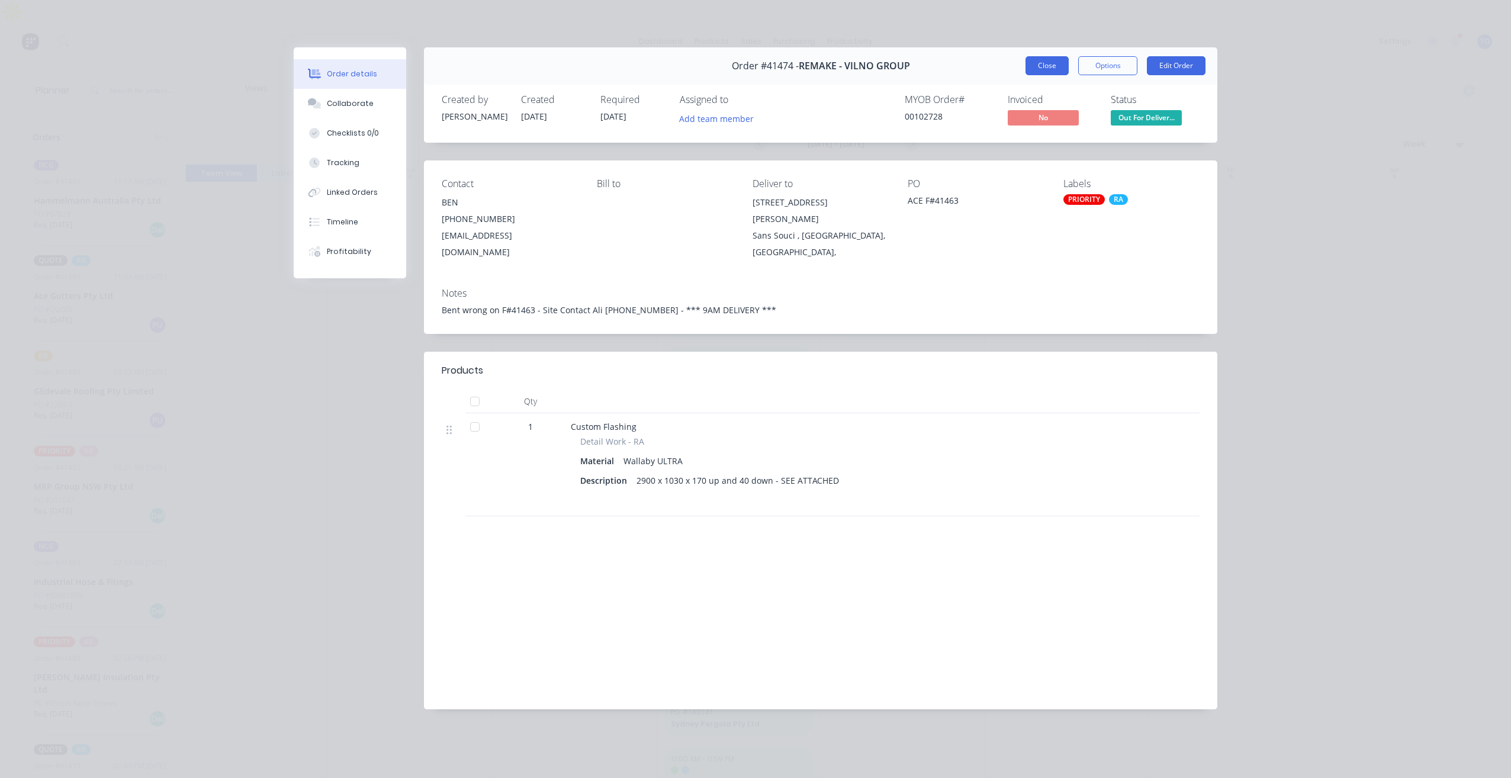
click at [1060, 69] on button "Close" at bounding box center [1046, 65] width 43 height 19
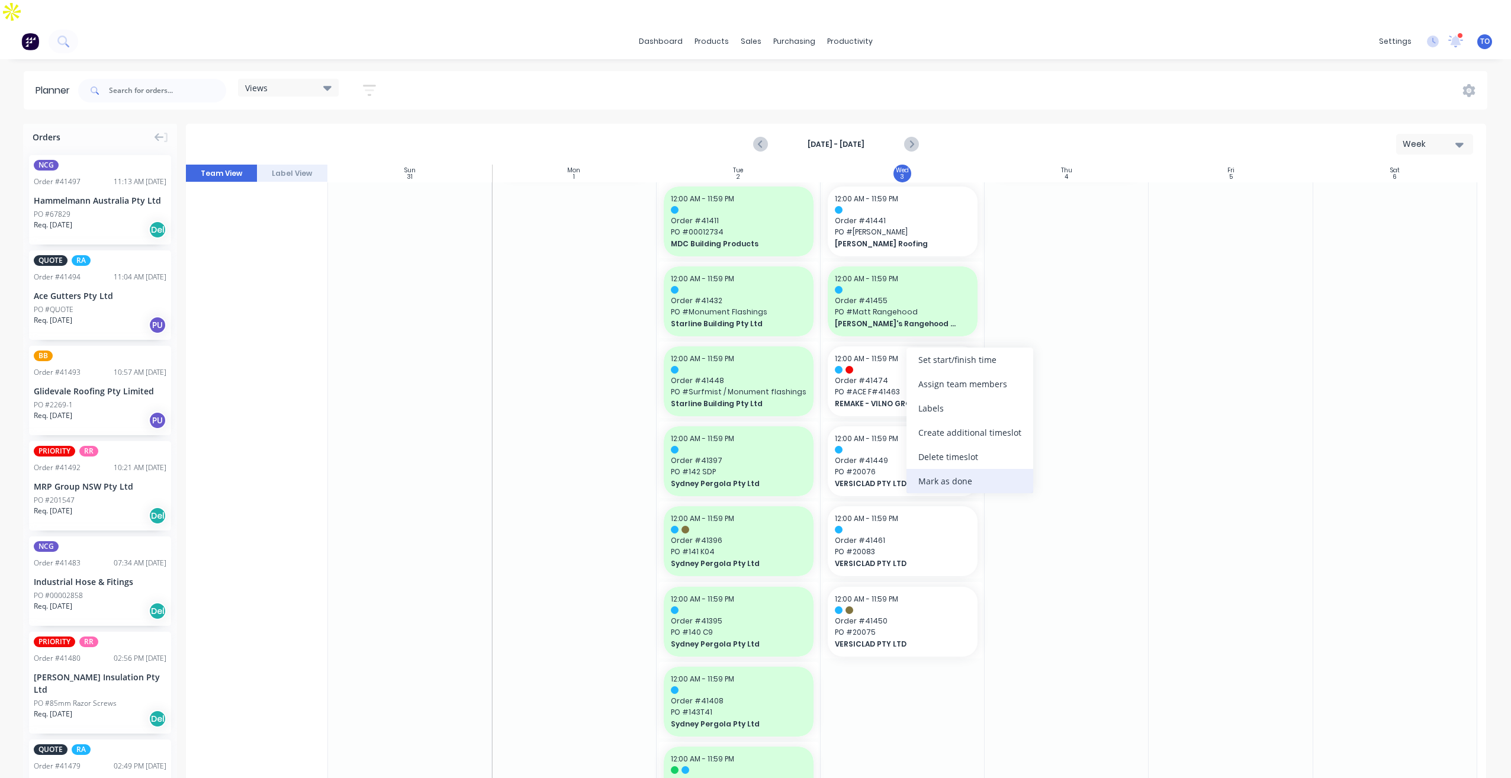
click at [932, 485] on div "Mark as done" at bounding box center [969, 481] width 127 height 24
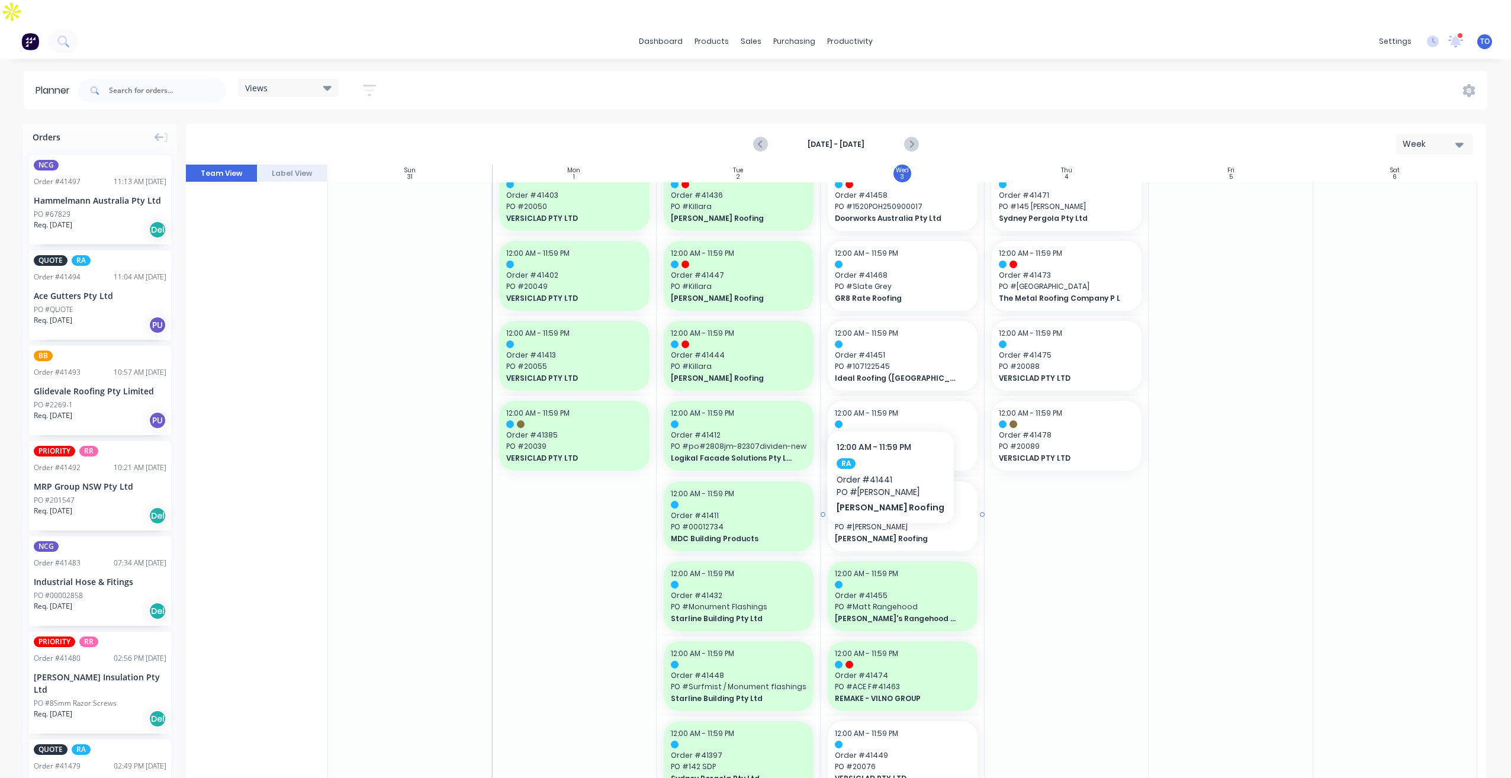
scroll to position [829, 0]
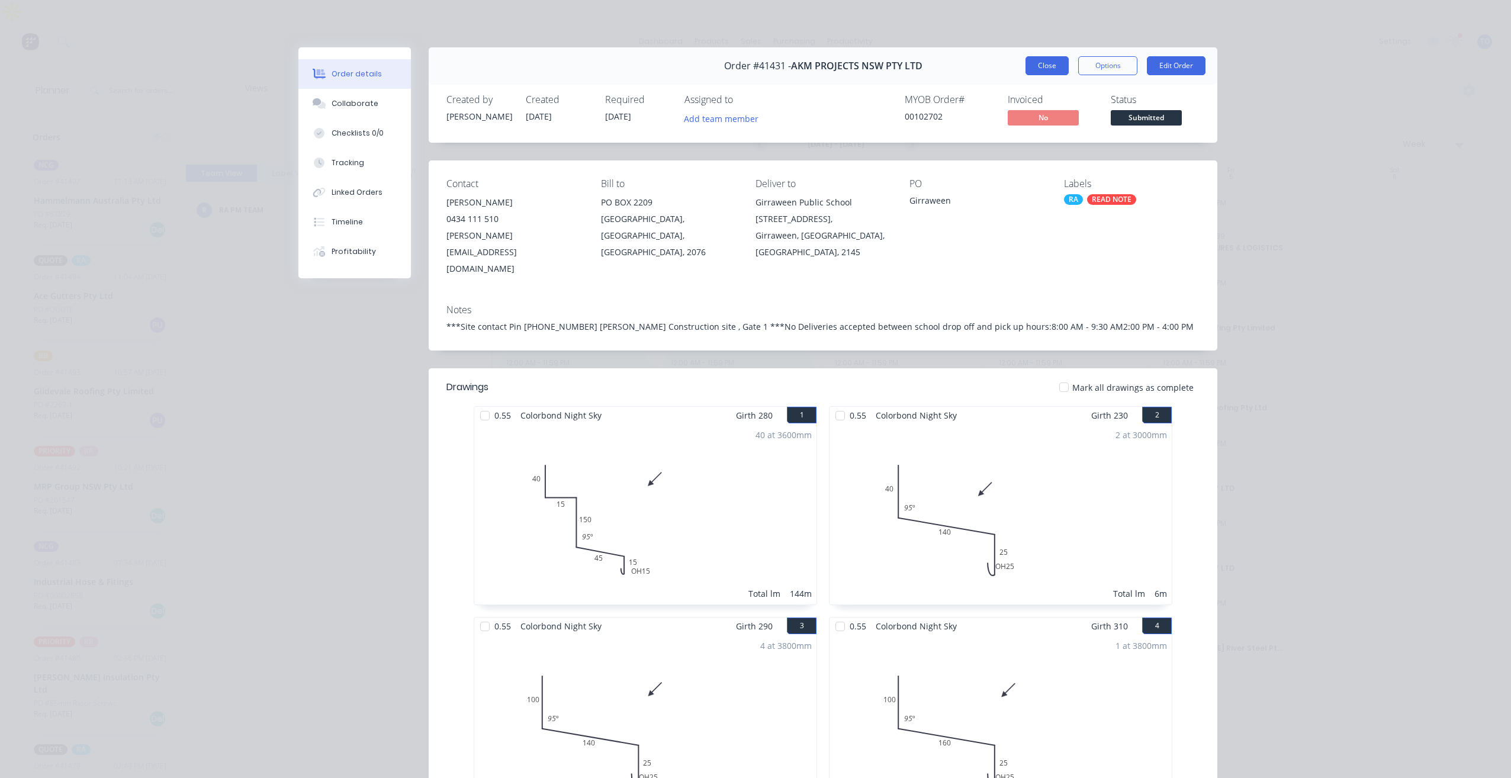
click at [1054, 61] on button "Close" at bounding box center [1046, 65] width 43 height 19
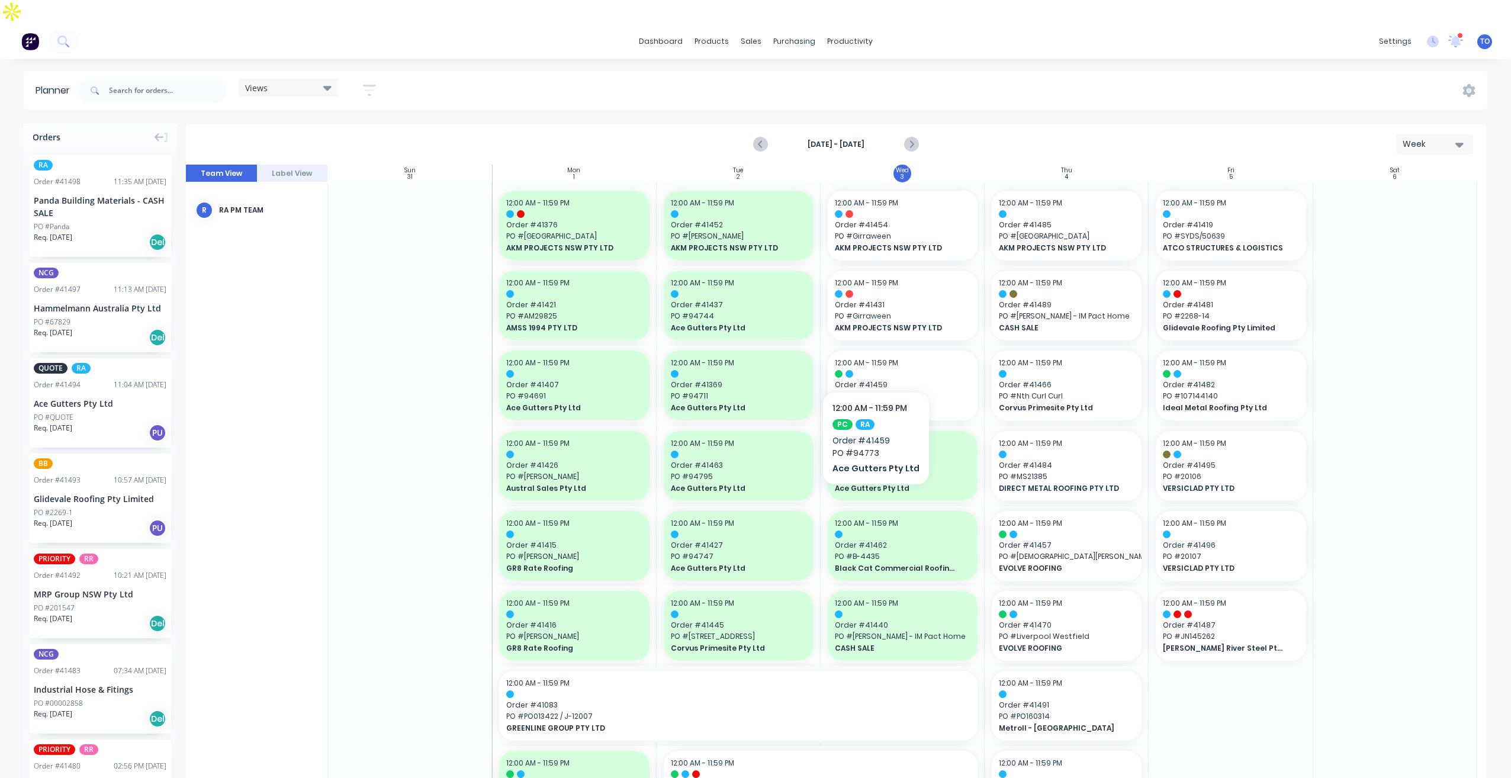
click at [110, 221] on div "PO #Panda" at bounding box center [100, 226] width 133 height 11
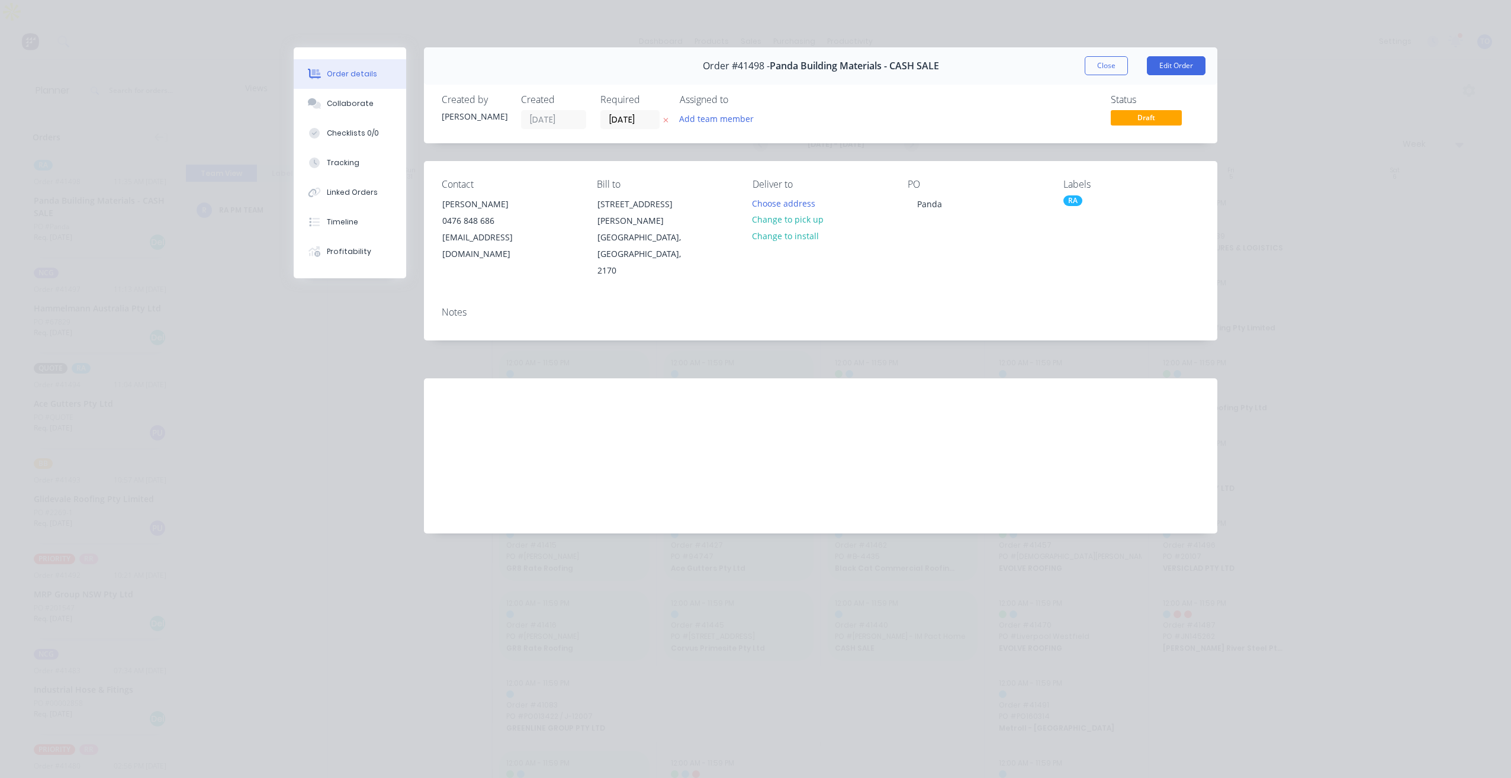
drag, startPoint x: 1105, startPoint y: 66, endPoint x: 373, endPoint y: 475, distance: 838.8
click at [1105, 66] on button "Close" at bounding box center [1106, 65] width 43 height 19
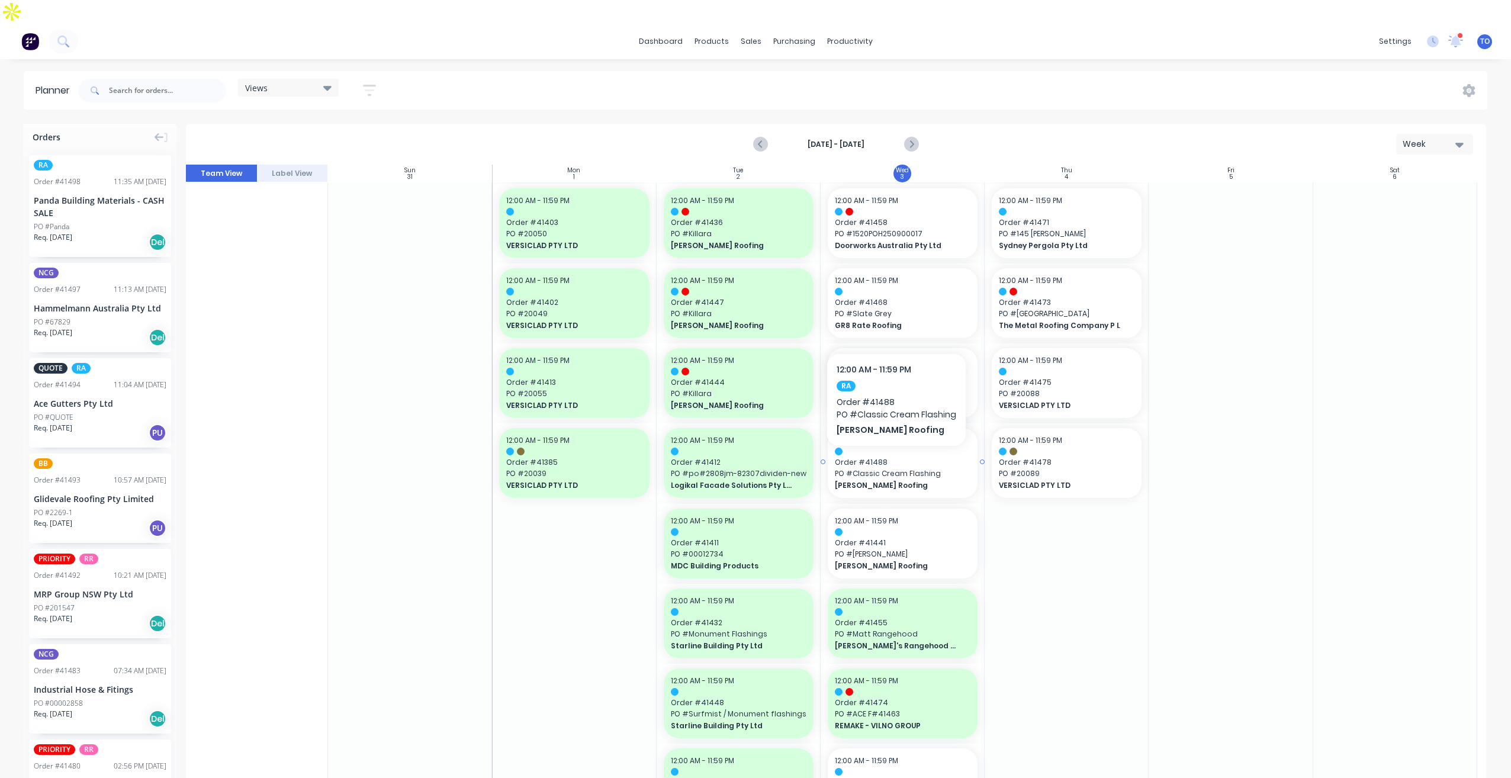
scroll to position [800, 0]
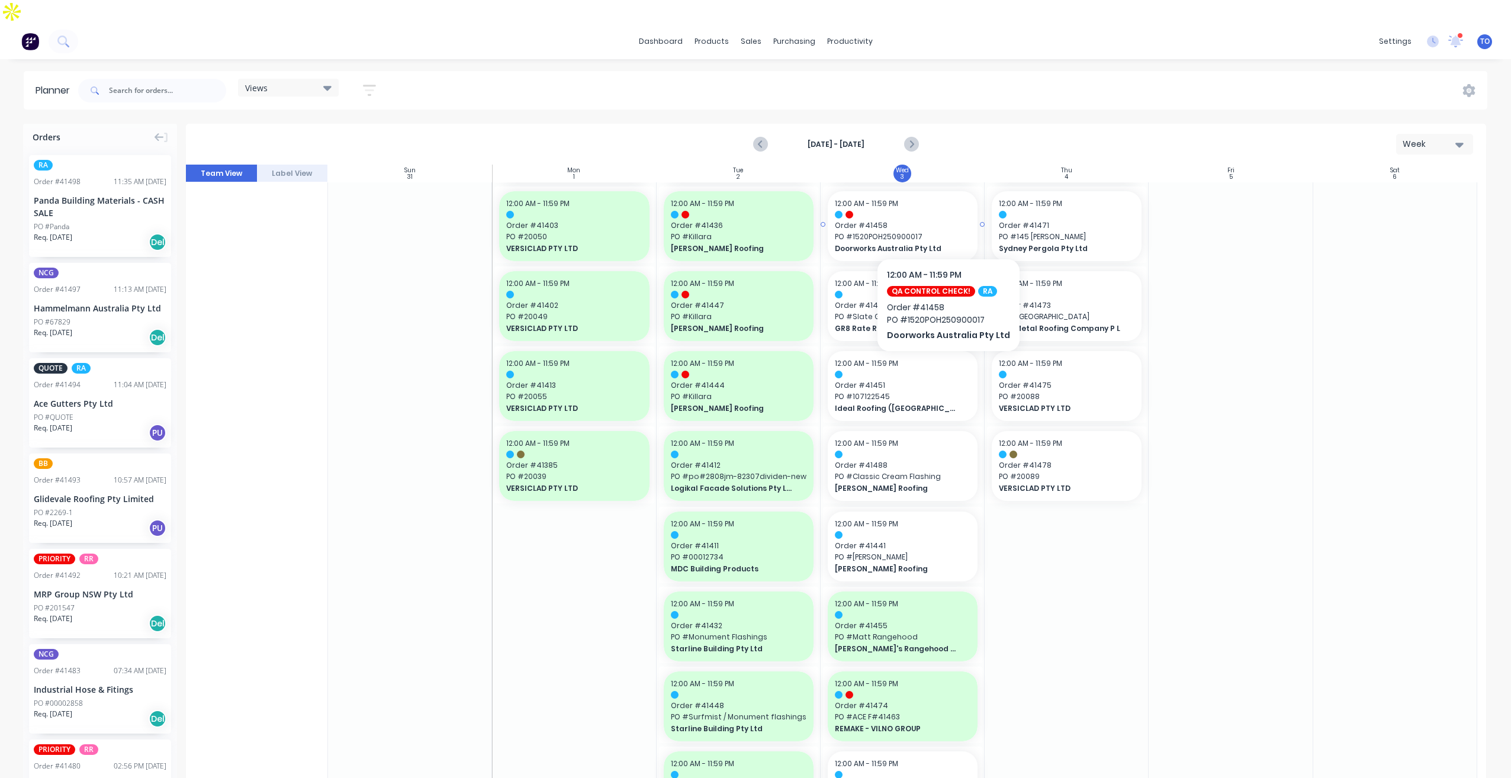
click at [944, 243] on span "Doorworks Australia Pty Ltd" at bounding box center [896, 248] width 122 height 11
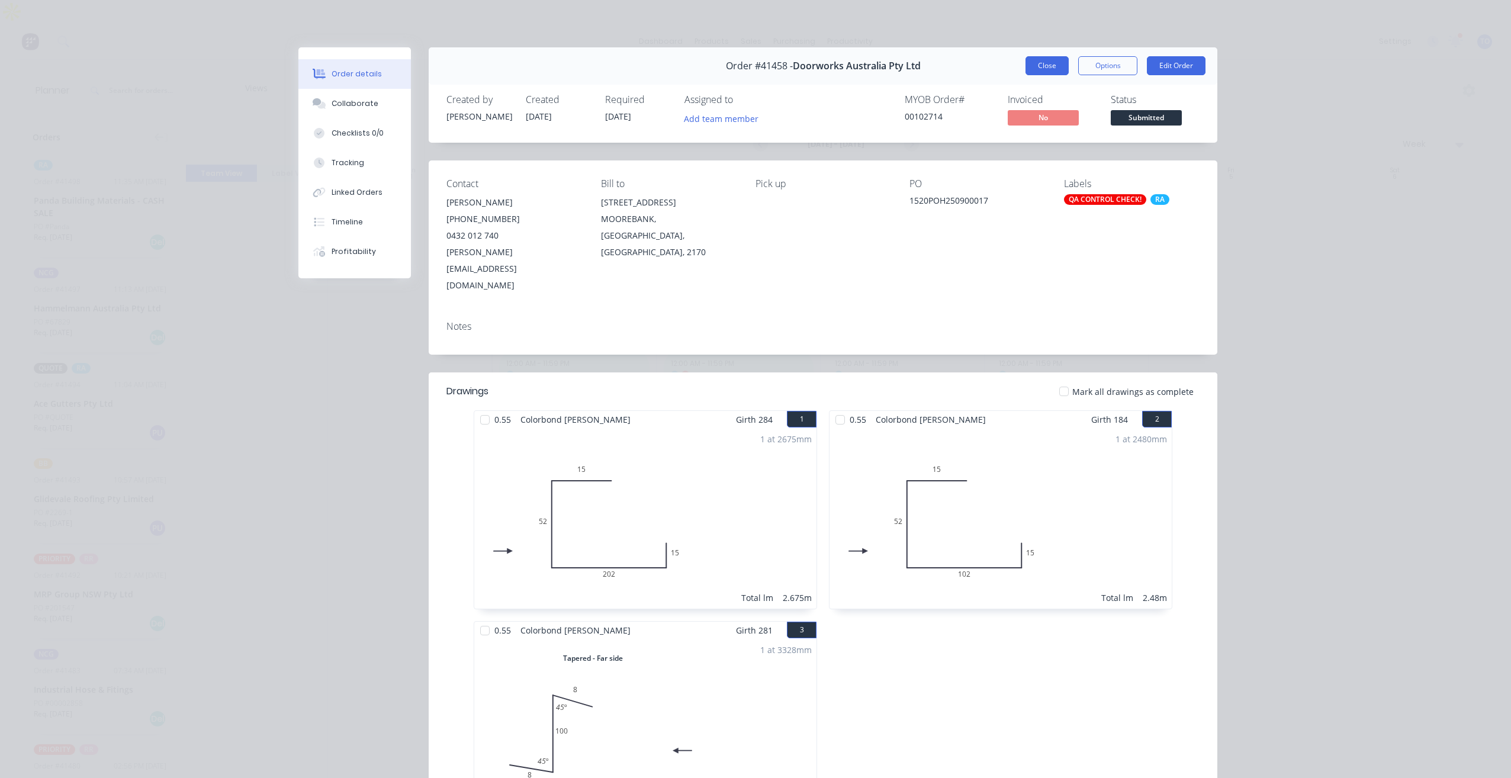
click at [1037, 70] on button "Close" at bounding box center [1046, 65] width 43 height 19
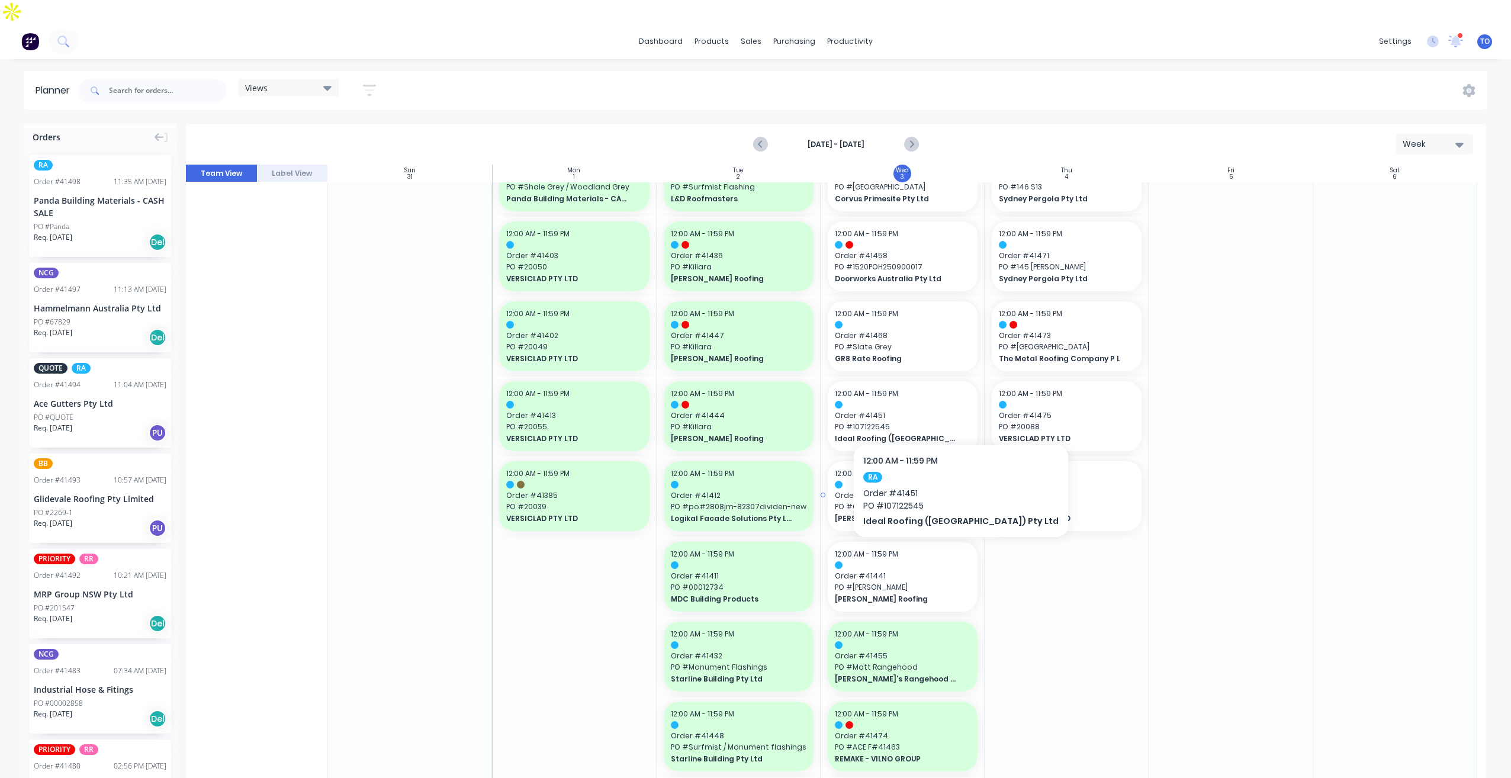
scroll to position [1006, 0]
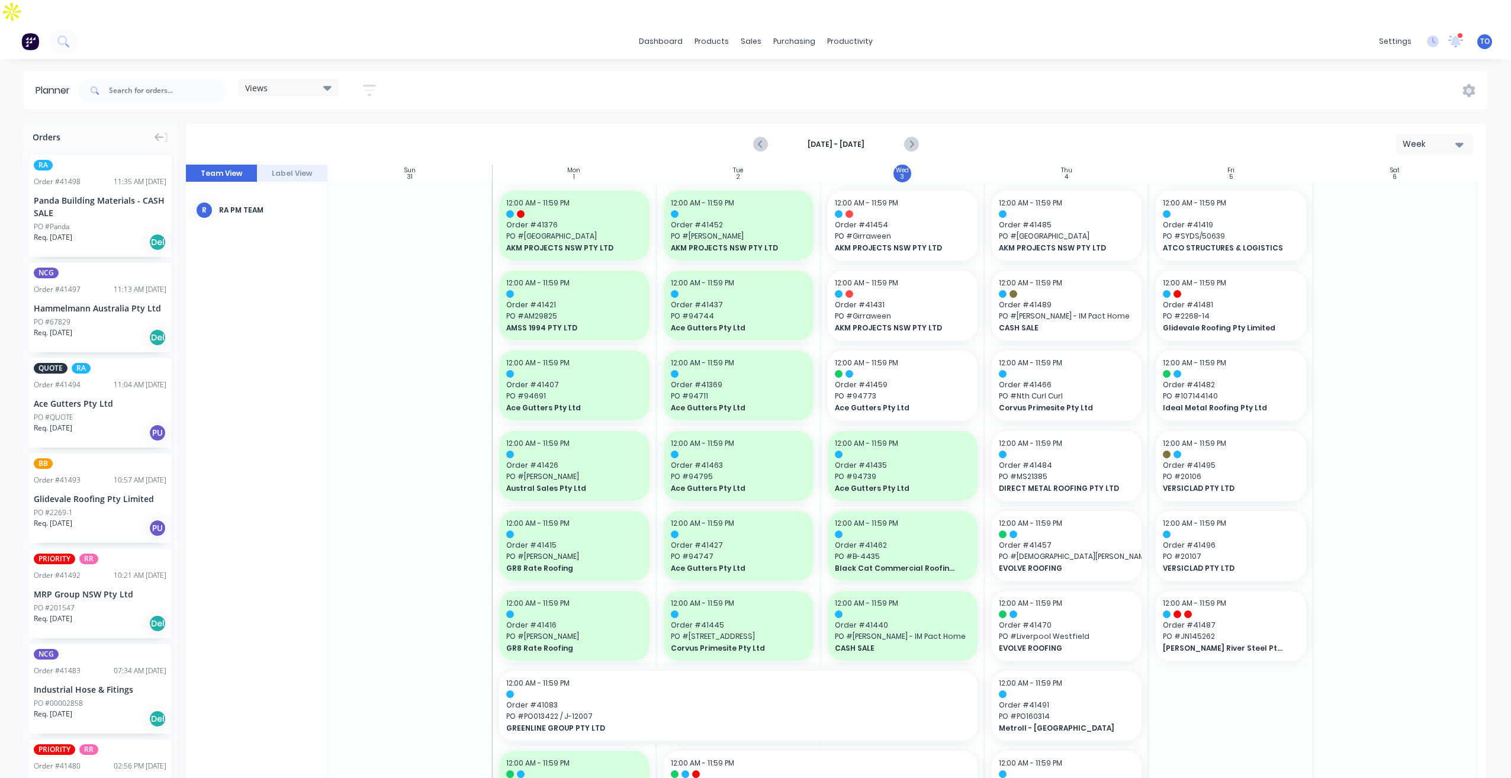
scroll to position [1006, 0]
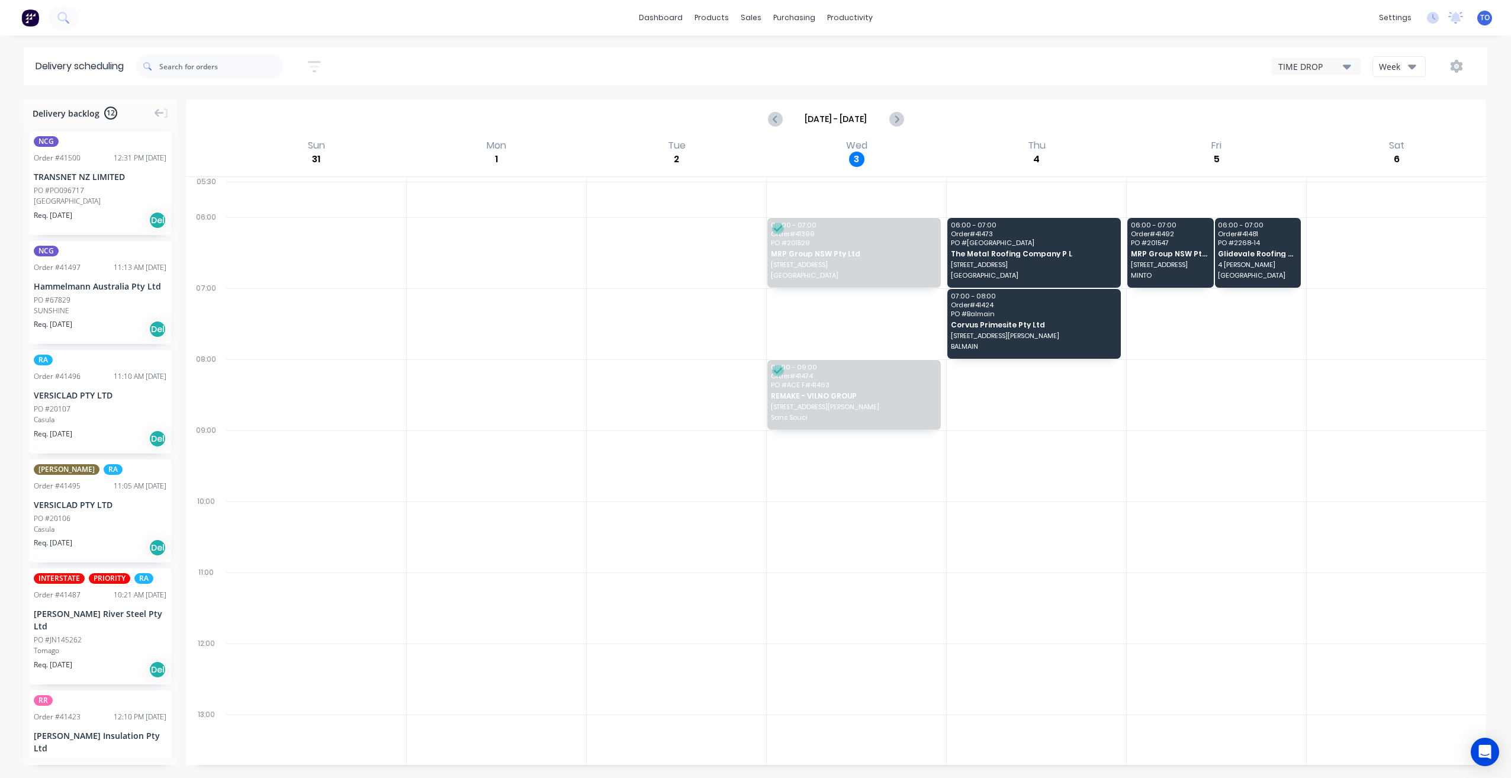
click at [1413, 65] on icon "button" at bounding box center [1412, 66] width 8 height 13
click at [1399, 119] on div "Vehicle" at bounding box center [1431, 122] width 117 height 24
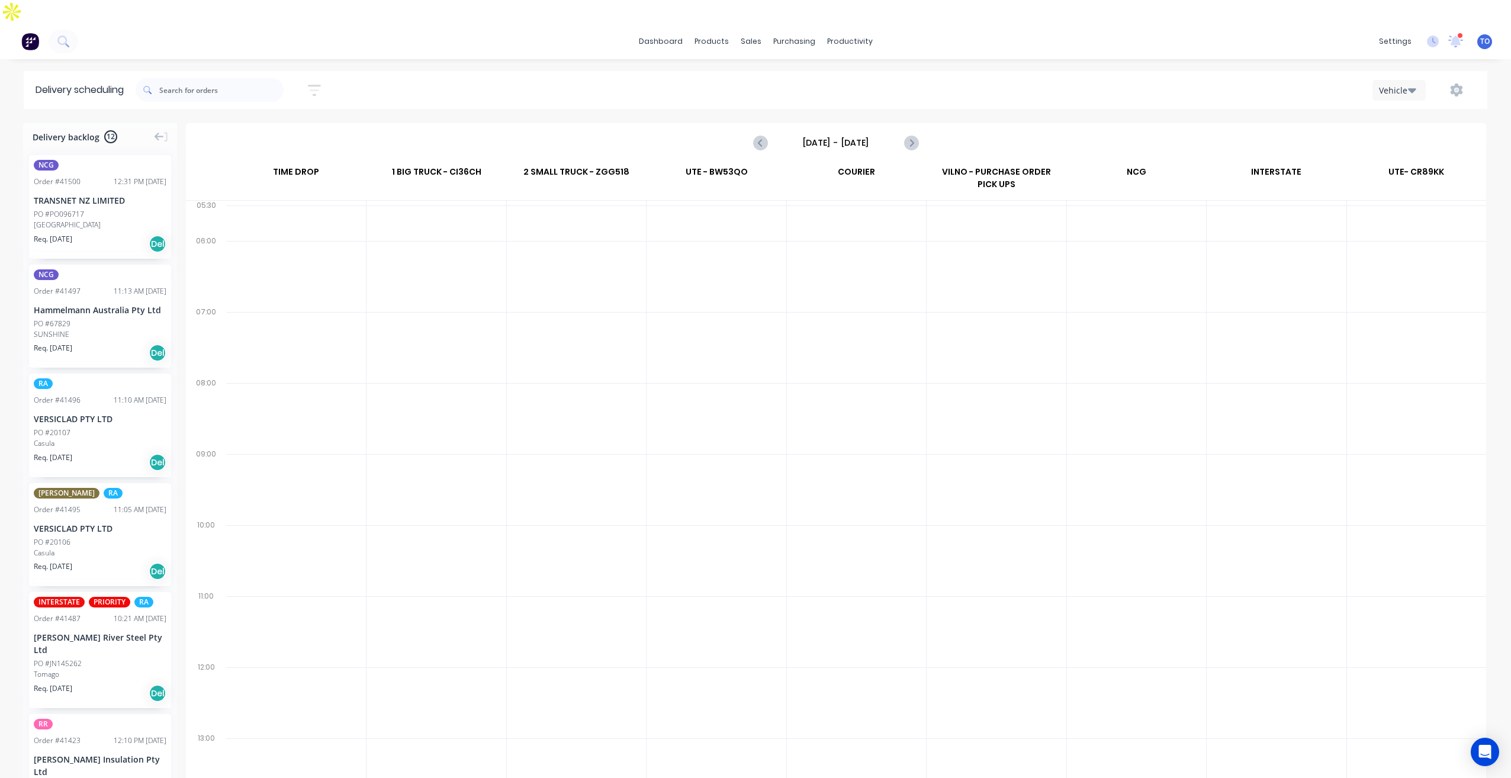
click at [881, 134] on input "[DATE] - [DATE]" at bounding box center [835, 143] width 117 height 18
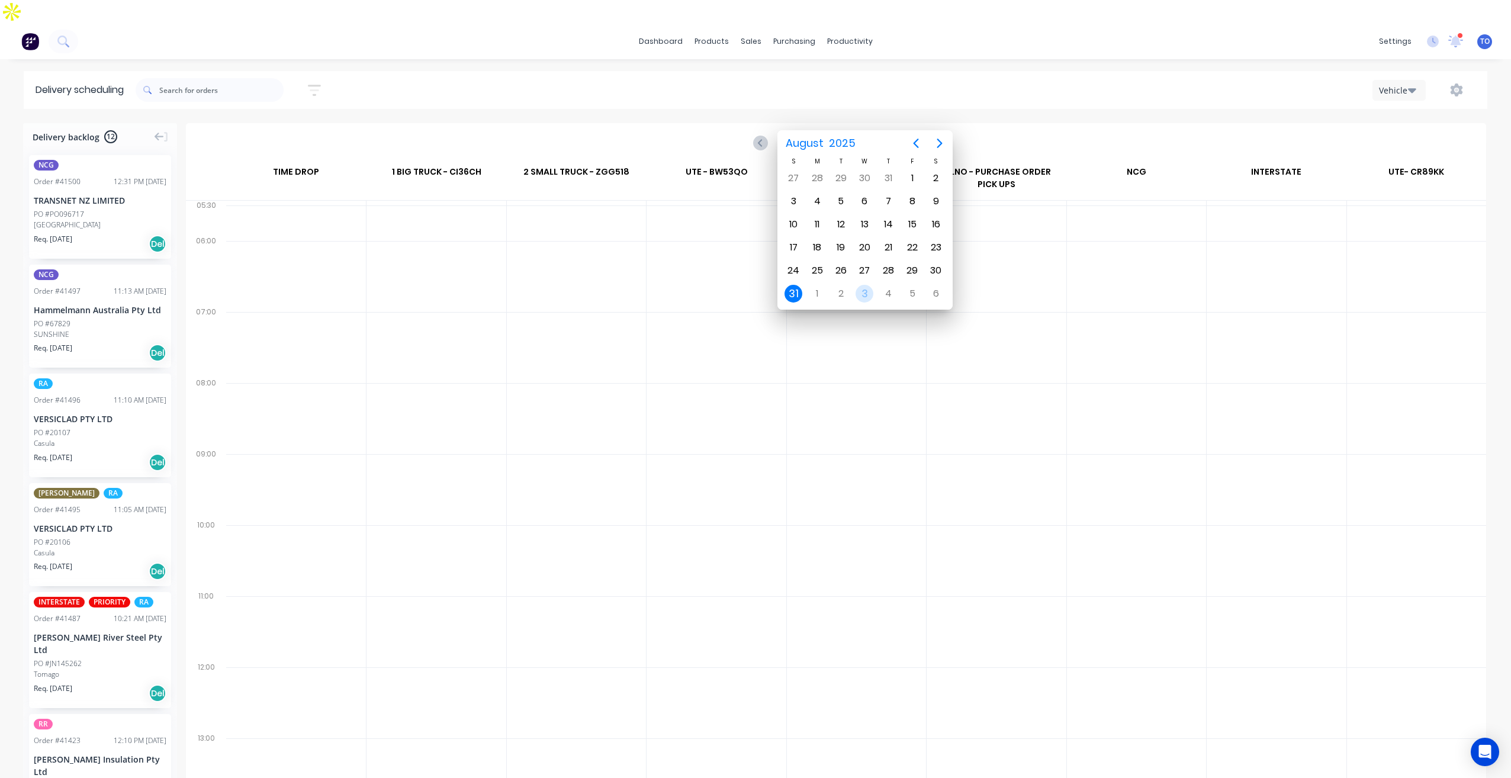
click at [856, 294] on div "3" at bounding box center [864, 294] width 18 height 18
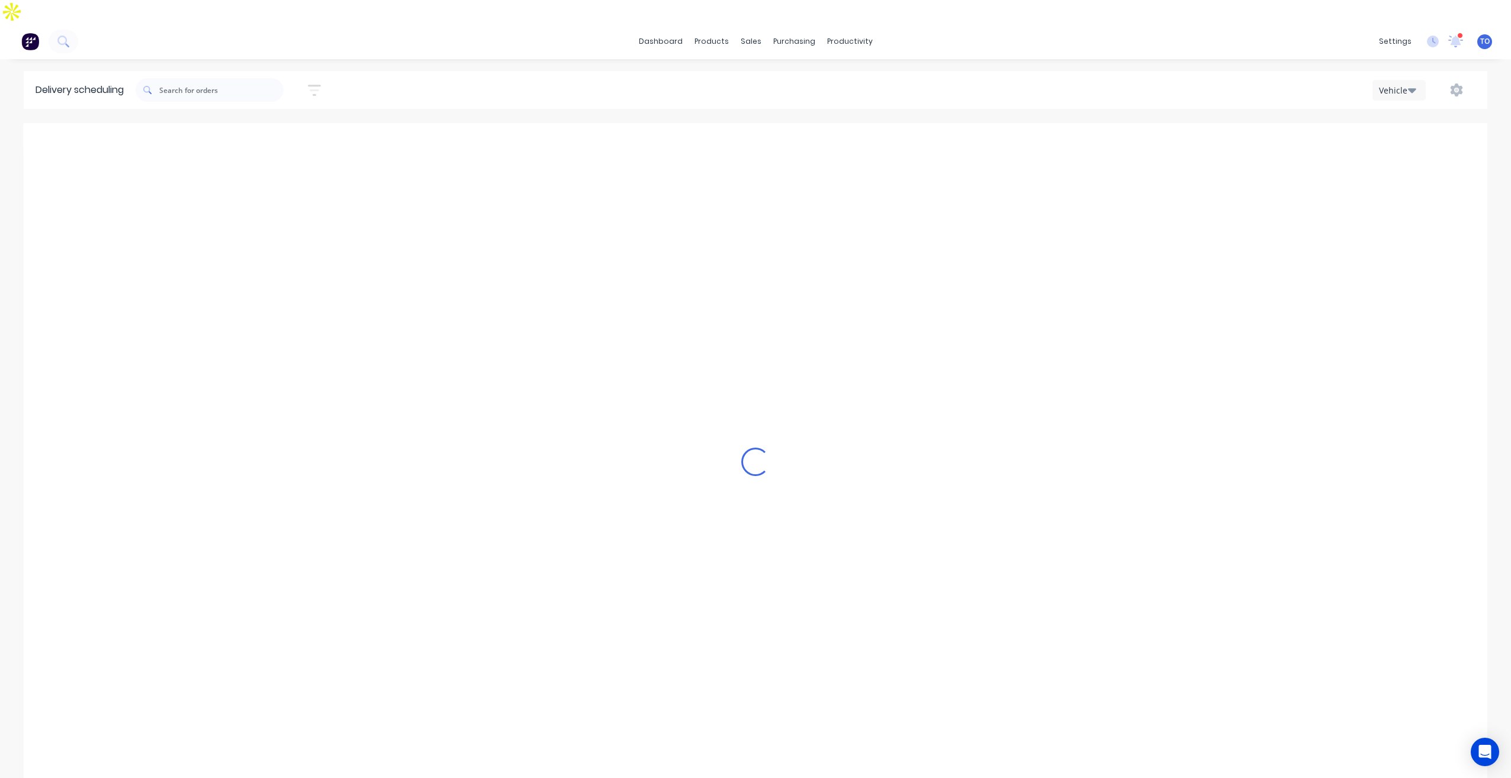
type input "[DATE] - [DATE]"
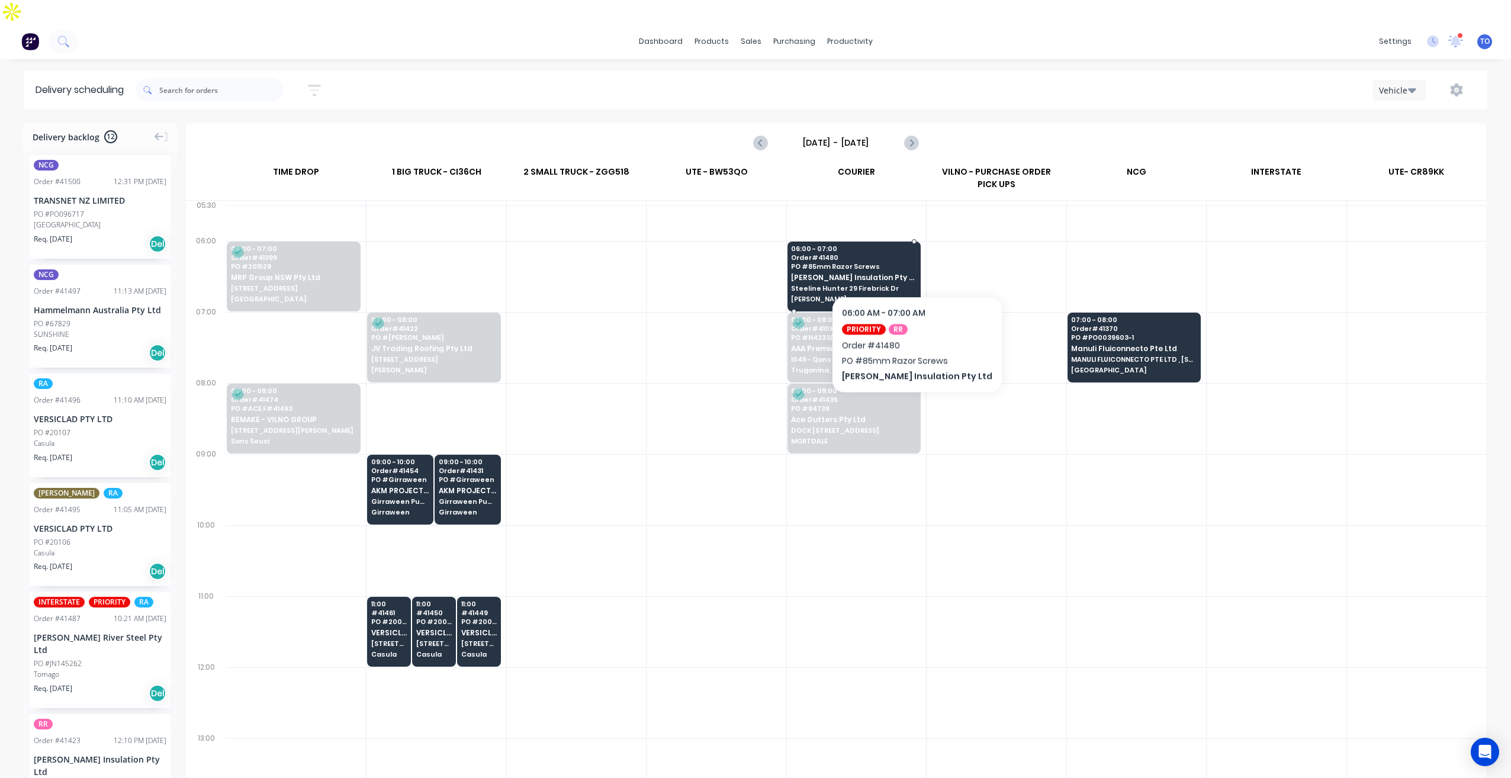
click at [896, 260] on div "06:00 - 07:00 Order # 41480 PO # 85mm Razor Screws Fletcher Insulation Pty Ltd …" at bounding box center [854, 275] width 132 height 66
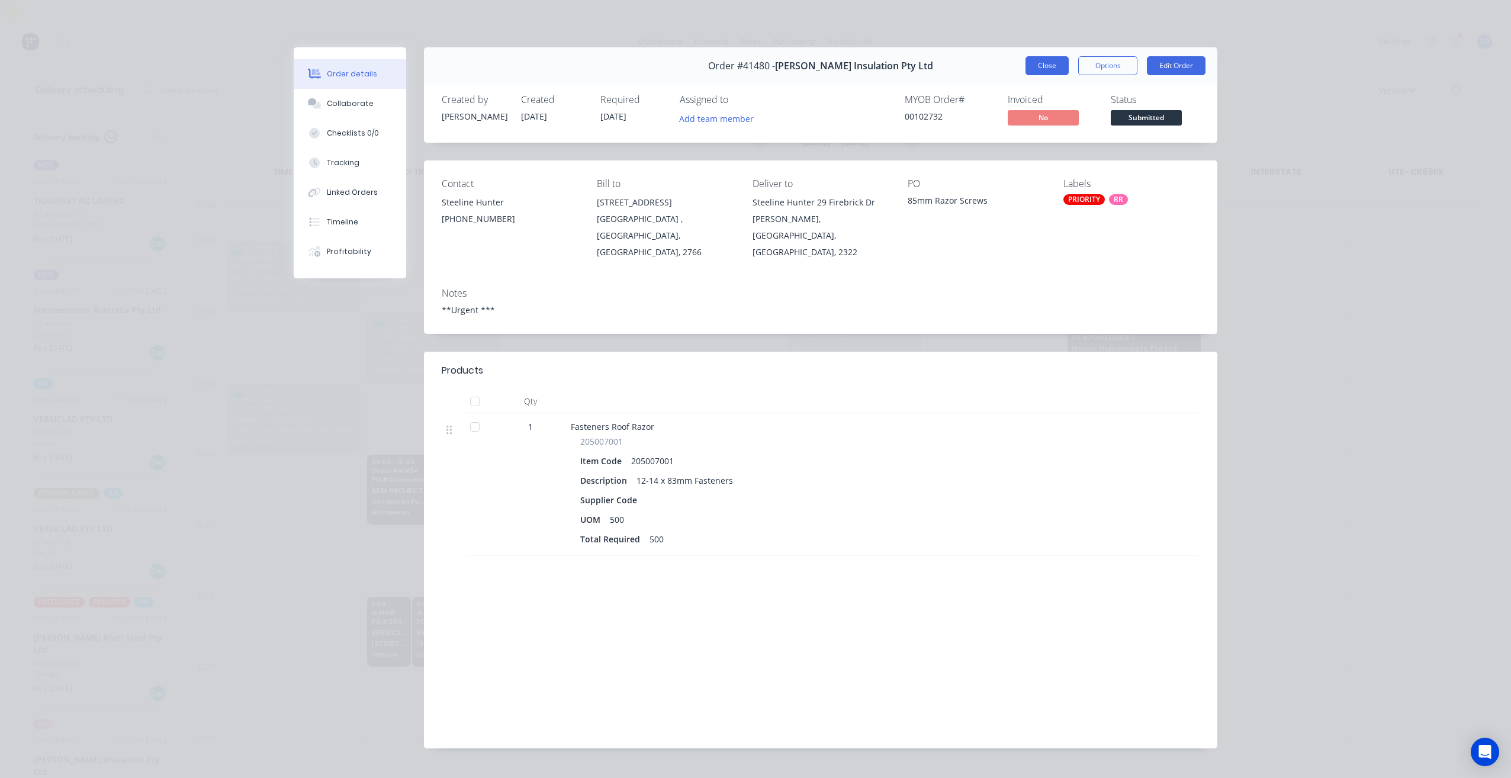
click at [1032, 64] on button "Close" at bounding box center [1046, 65] width 43 height 19
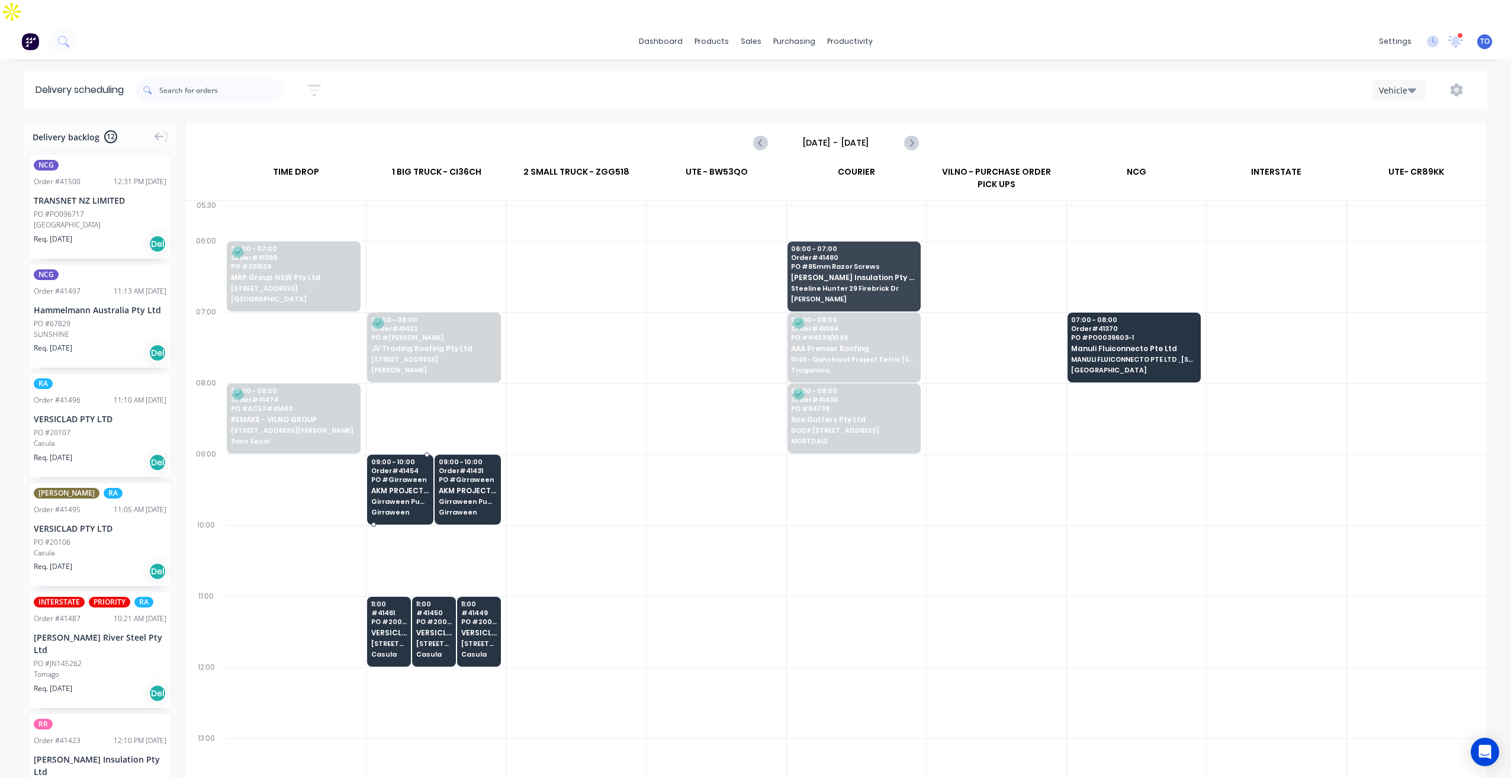
click at [378, 498] on span "Girraween Public School [STREET_ADDRESS]," at bounding box center [400, 501] width 58 height 7
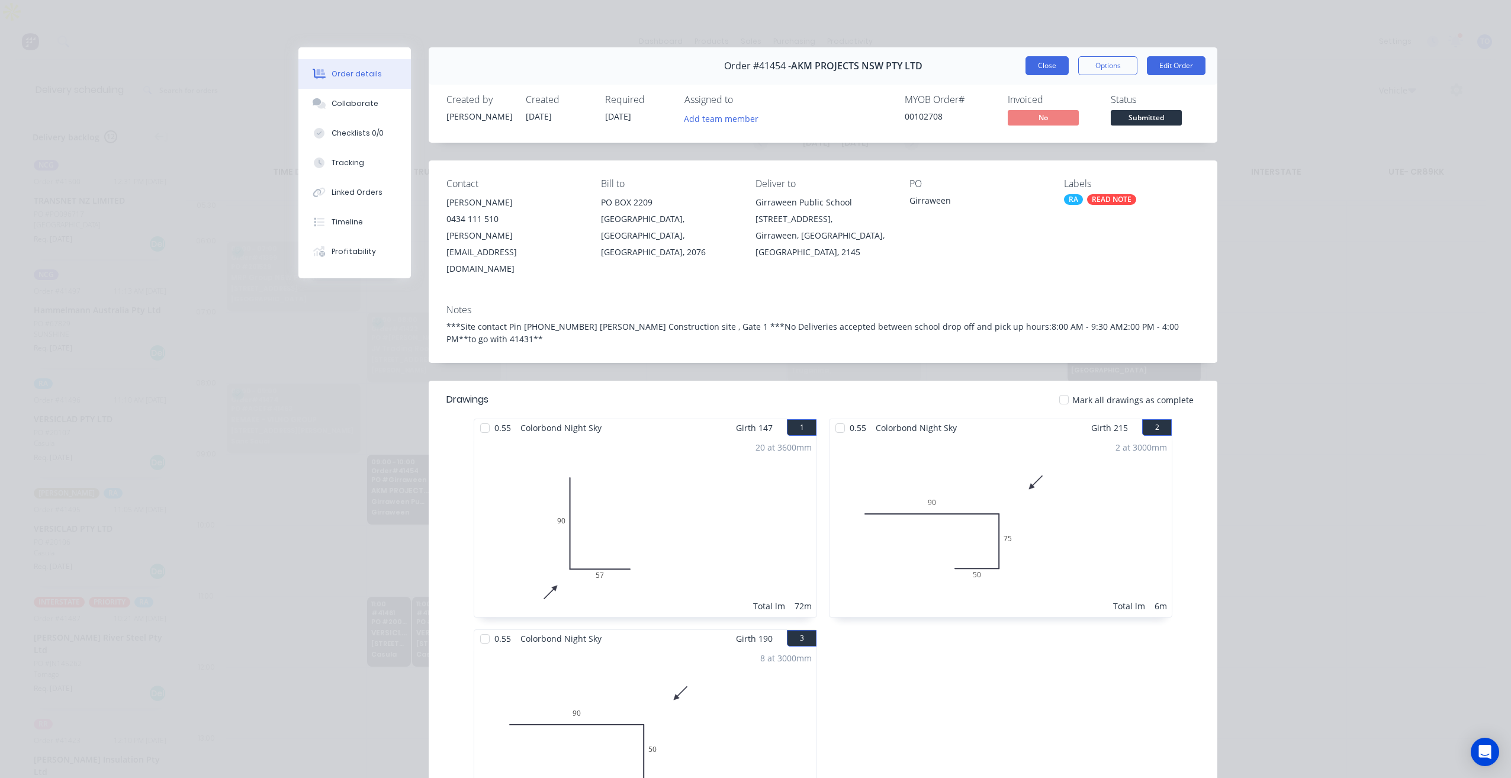
click at [1034, 73] on button "Close" at bounding box center [1046, 65] width 43 height 19
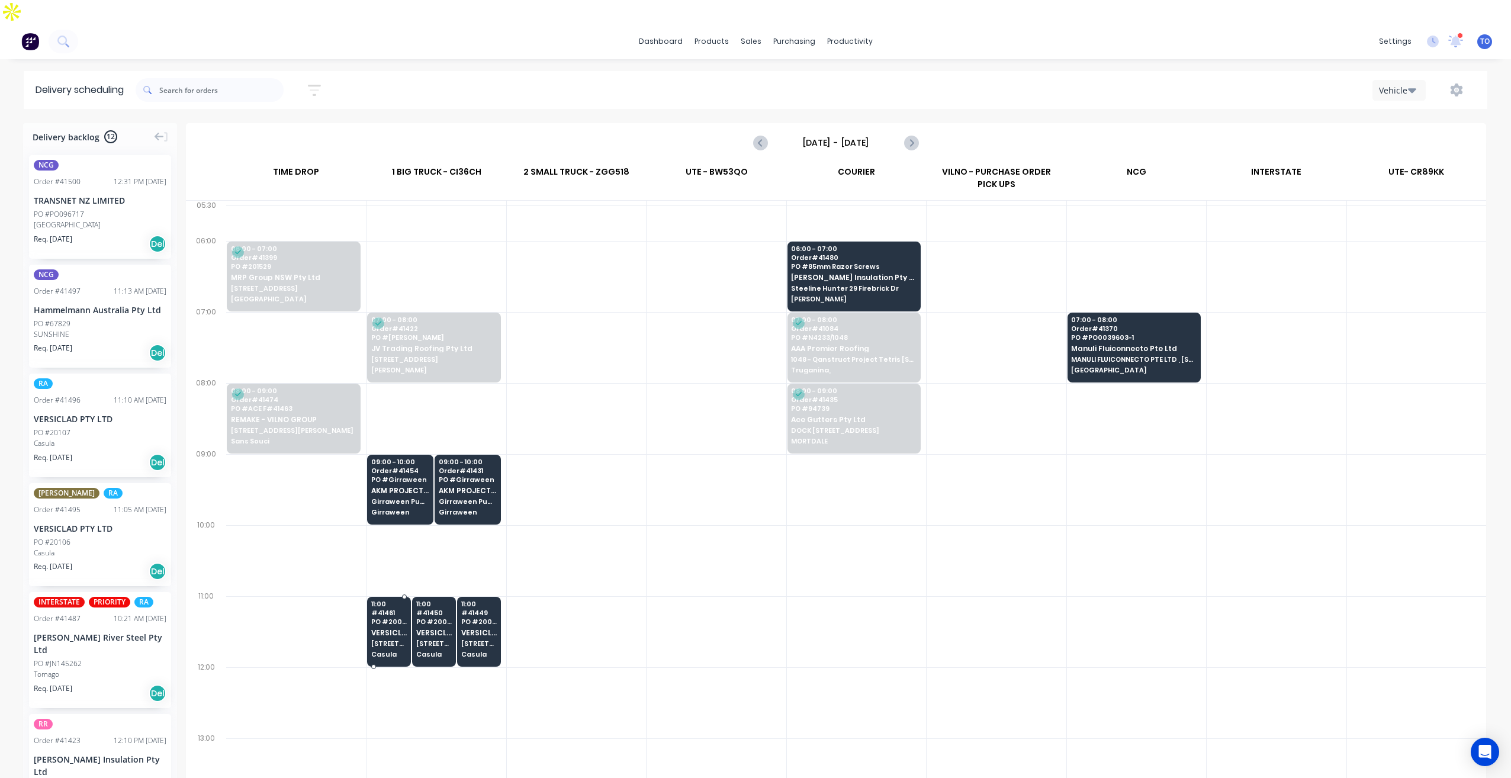
click at [394, 618] on span "PO # 20083" at bounding box center [389, 621] width 36 height 7
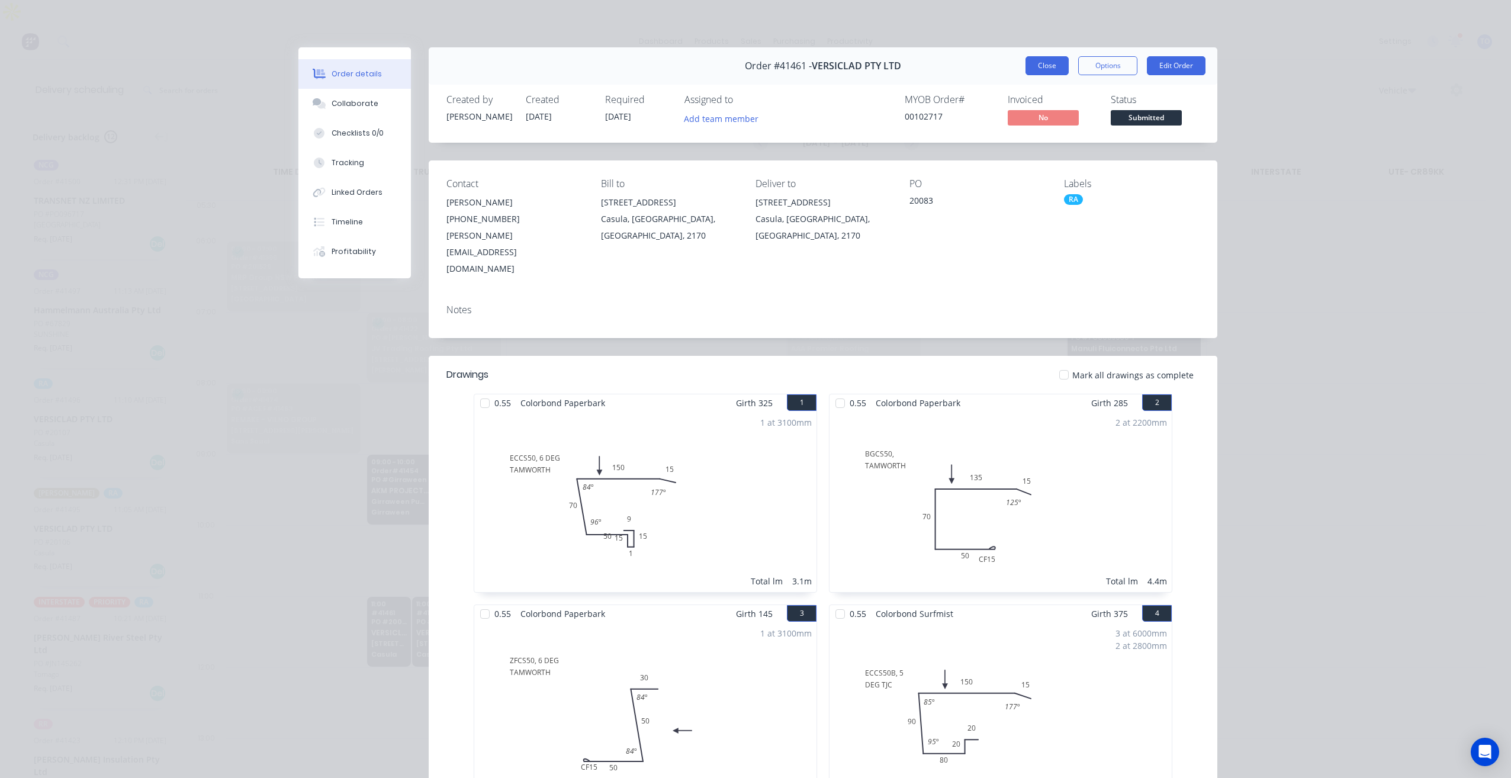
click at [1035, 70] on button "Close" at bounding box center [1046, 65] width 43 height 19
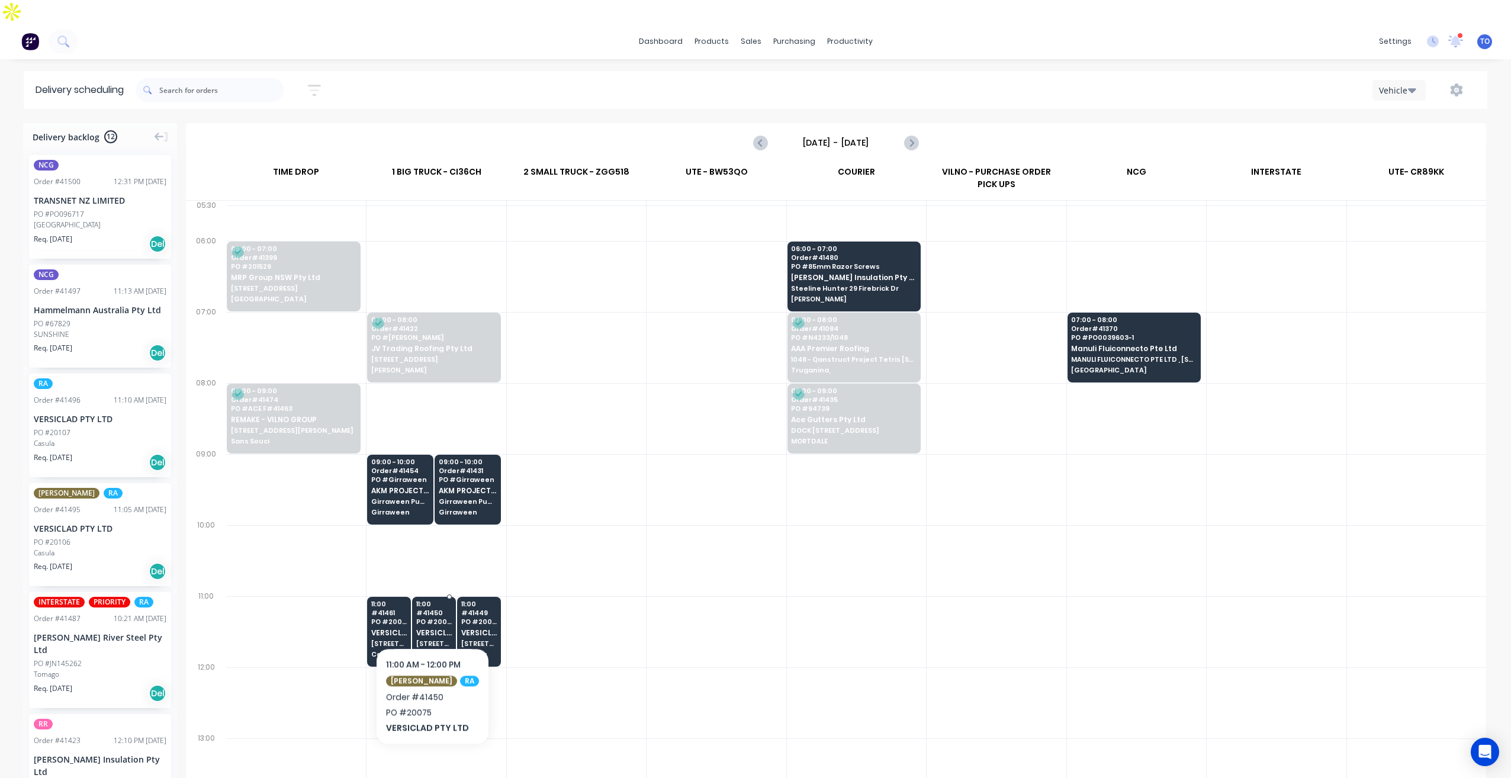
click at [425, 629] on span "VERSICLAD PTY LTD" at bounding box center [434, 633] width 36 height 8
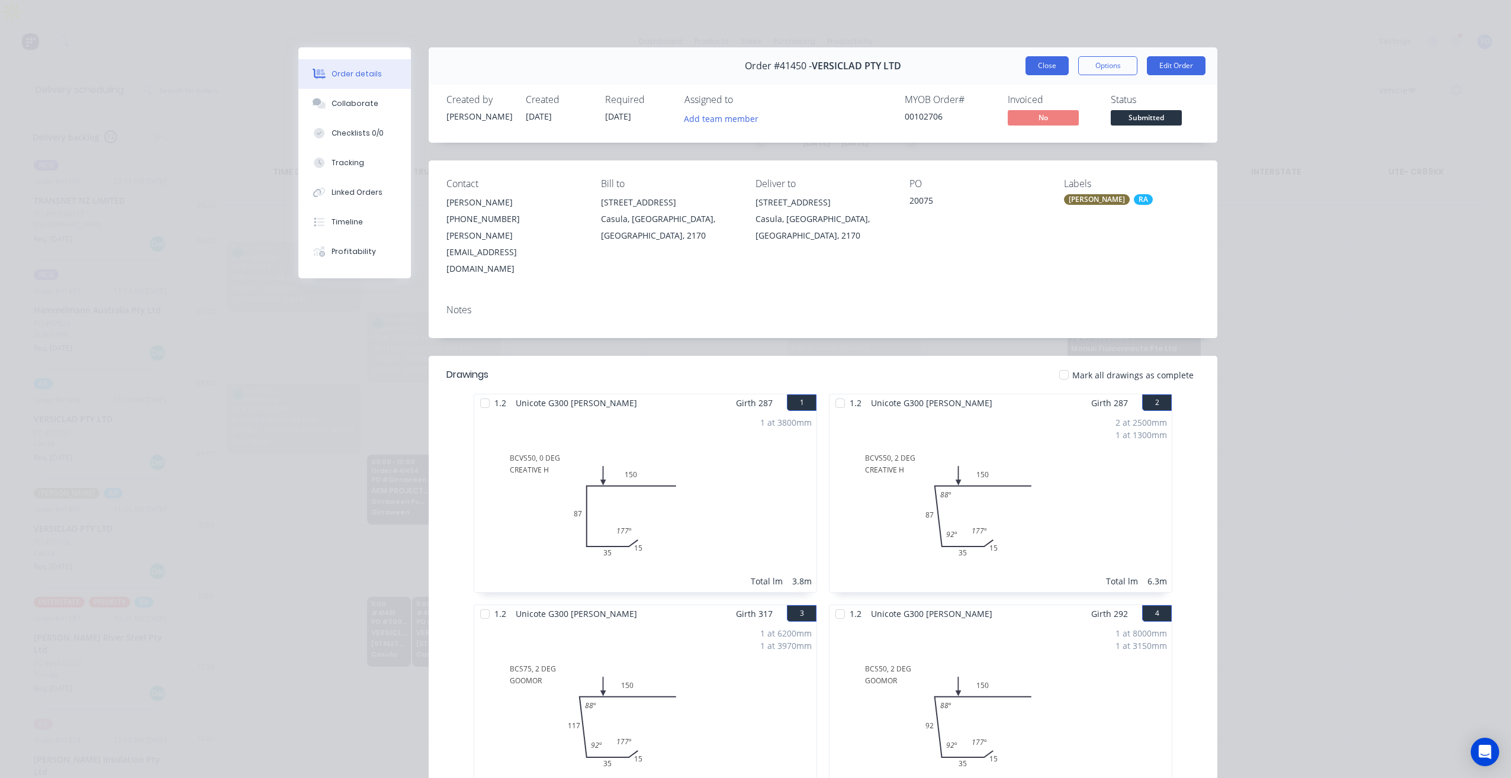
click at [1028, 63] on button "Close" at bounding box center [1046, 65] width 43 height 19
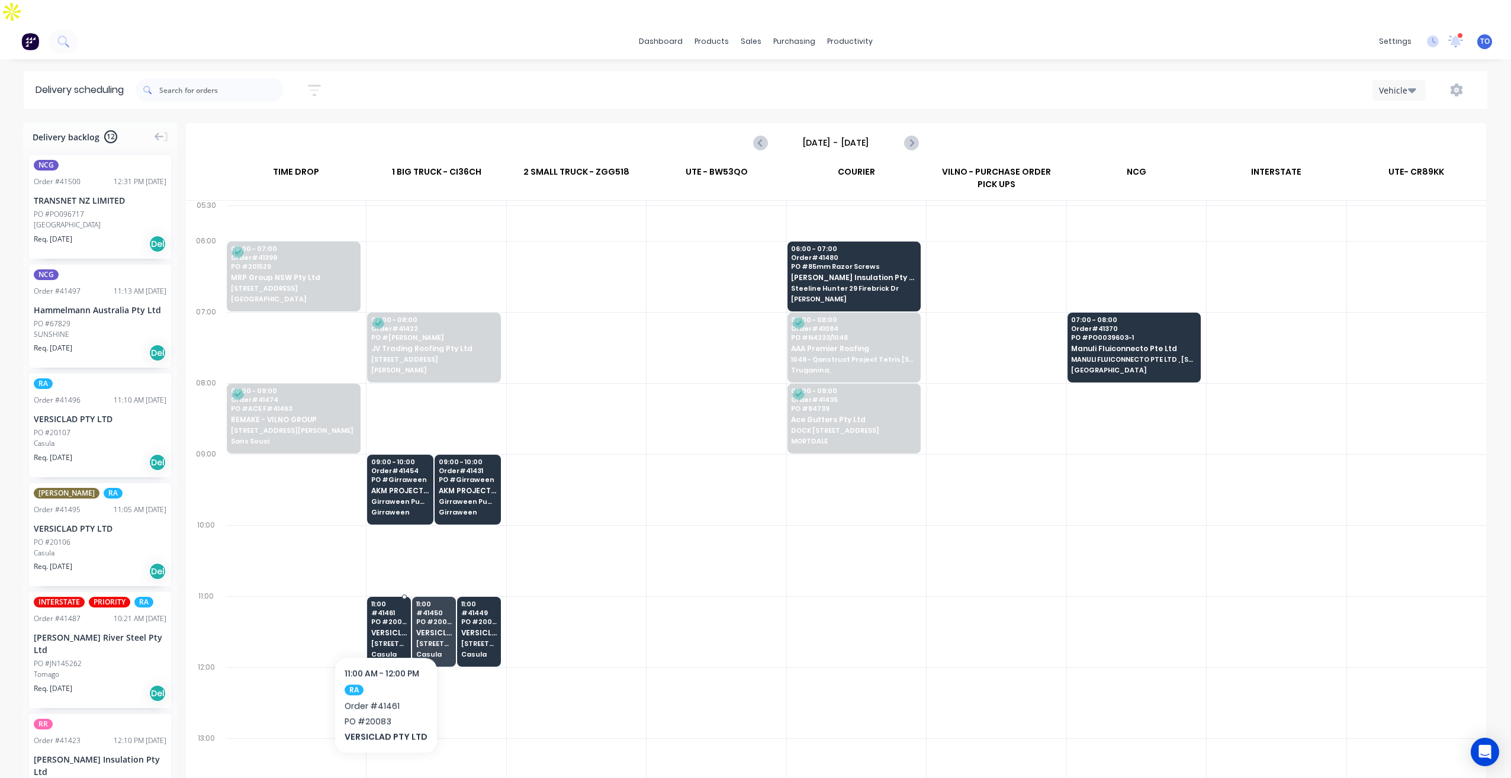
click at [384, 640] on span "[STREET_ADDRESS]" at bounding box center [389, 643] width 36 height 7
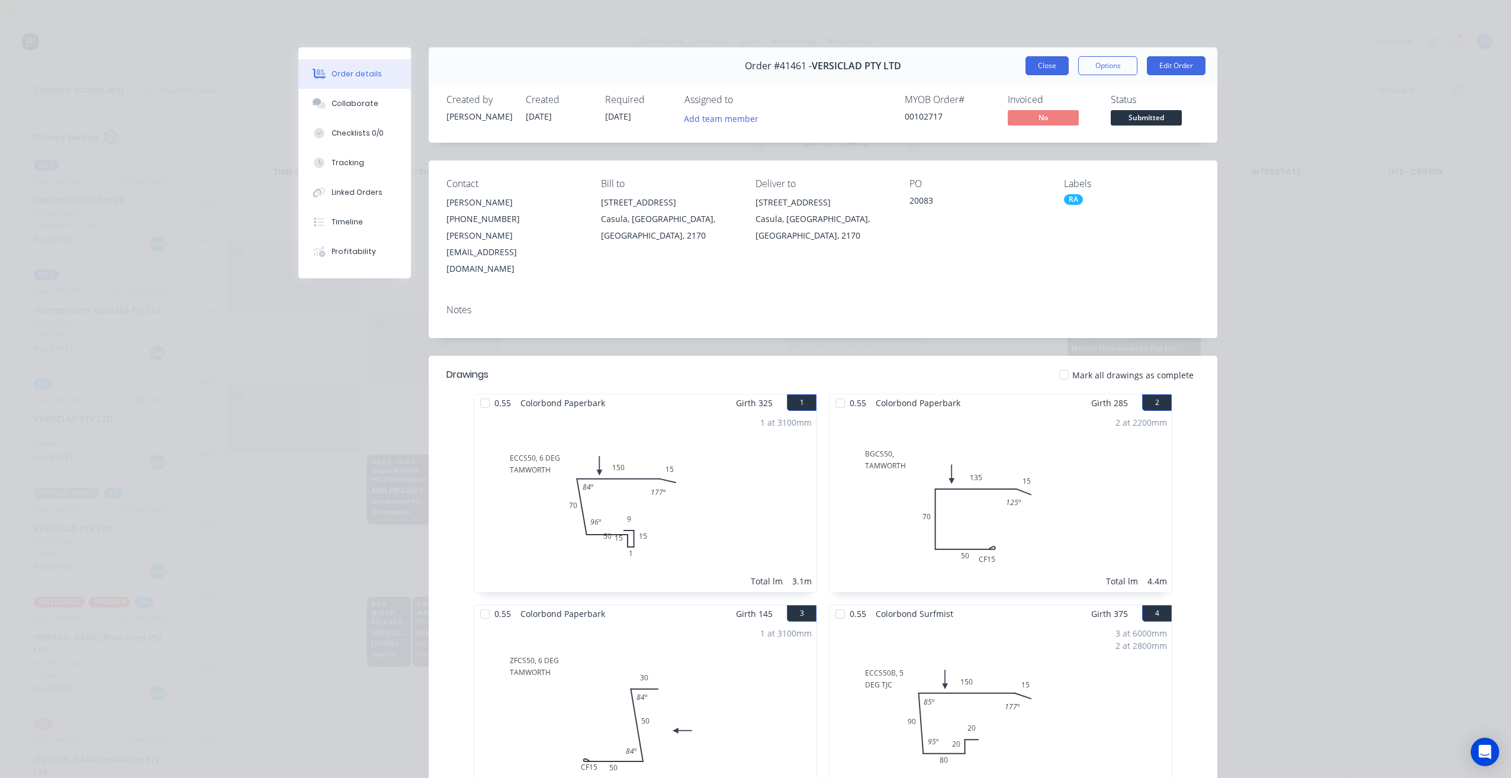
click at [1046, 56] on button "Close" at bounding box center [1046, 65] width 43 height 19
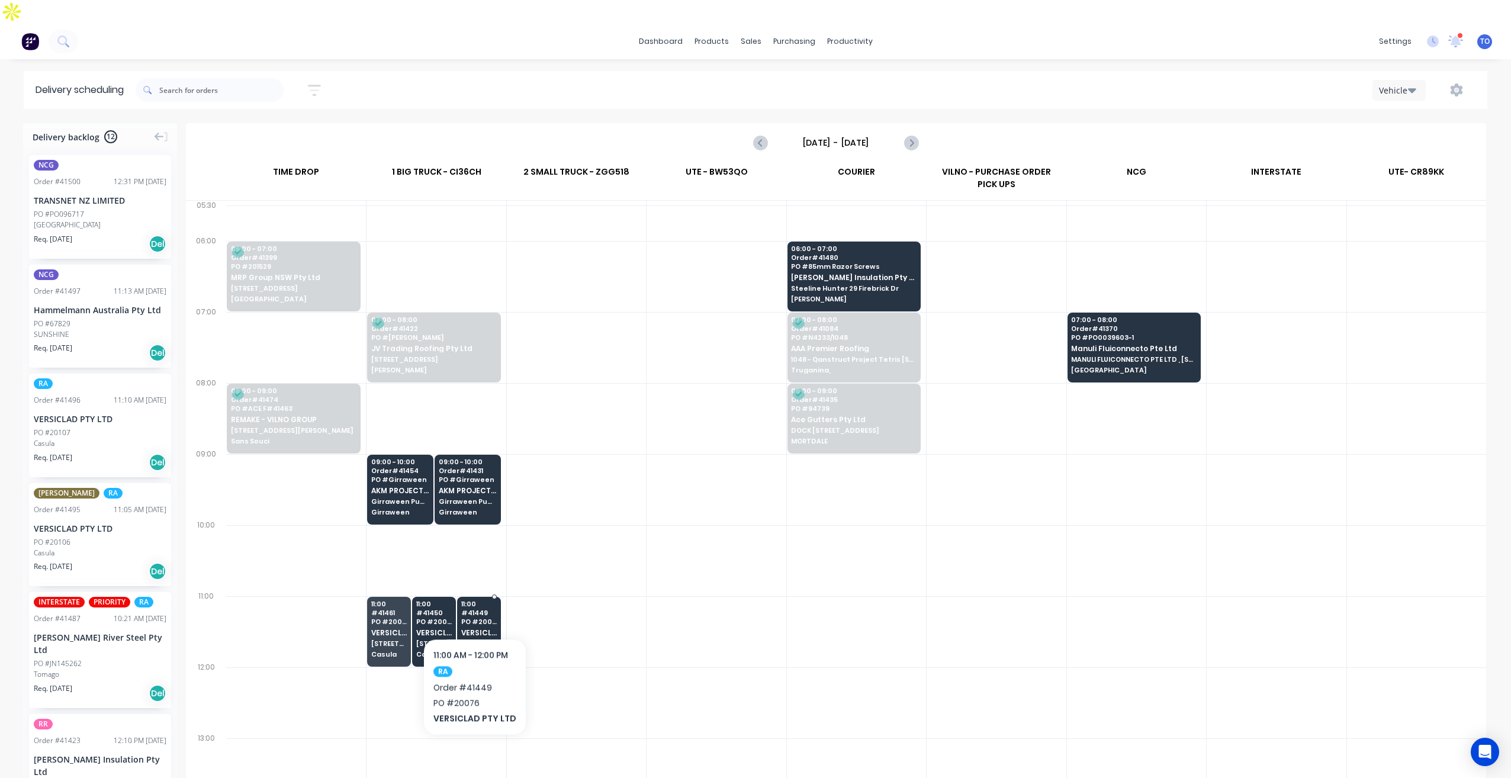
click at [472, 602] on div "11:00 # 41449 PO # 20076 VERSICLAD PTY LTD 3 Berriwerri Place Casula" at bounding box center [479, 630] width 43 height 66
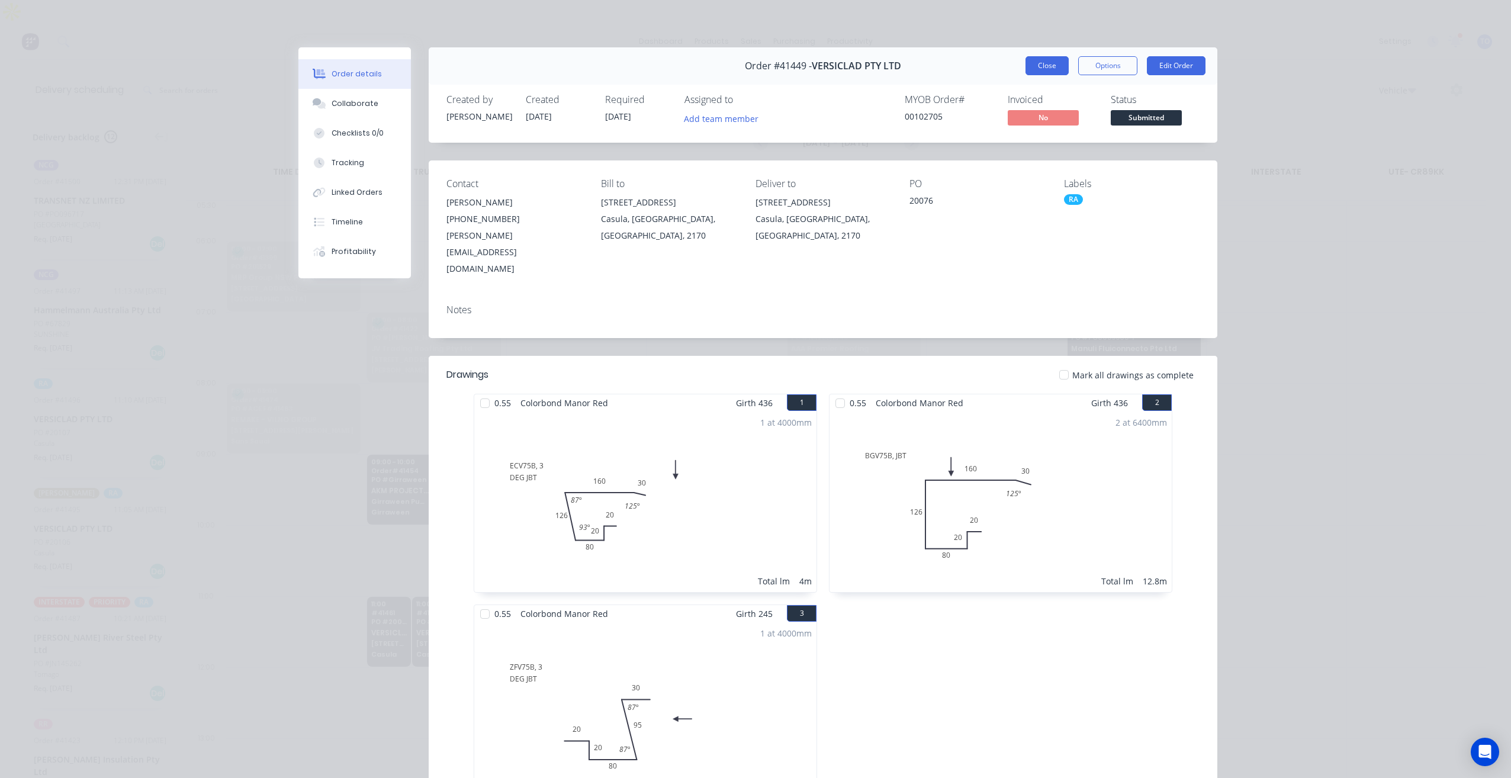
click at [1048, 66] on button "Close" at bounding box center [1046, 65] width 43 height 19
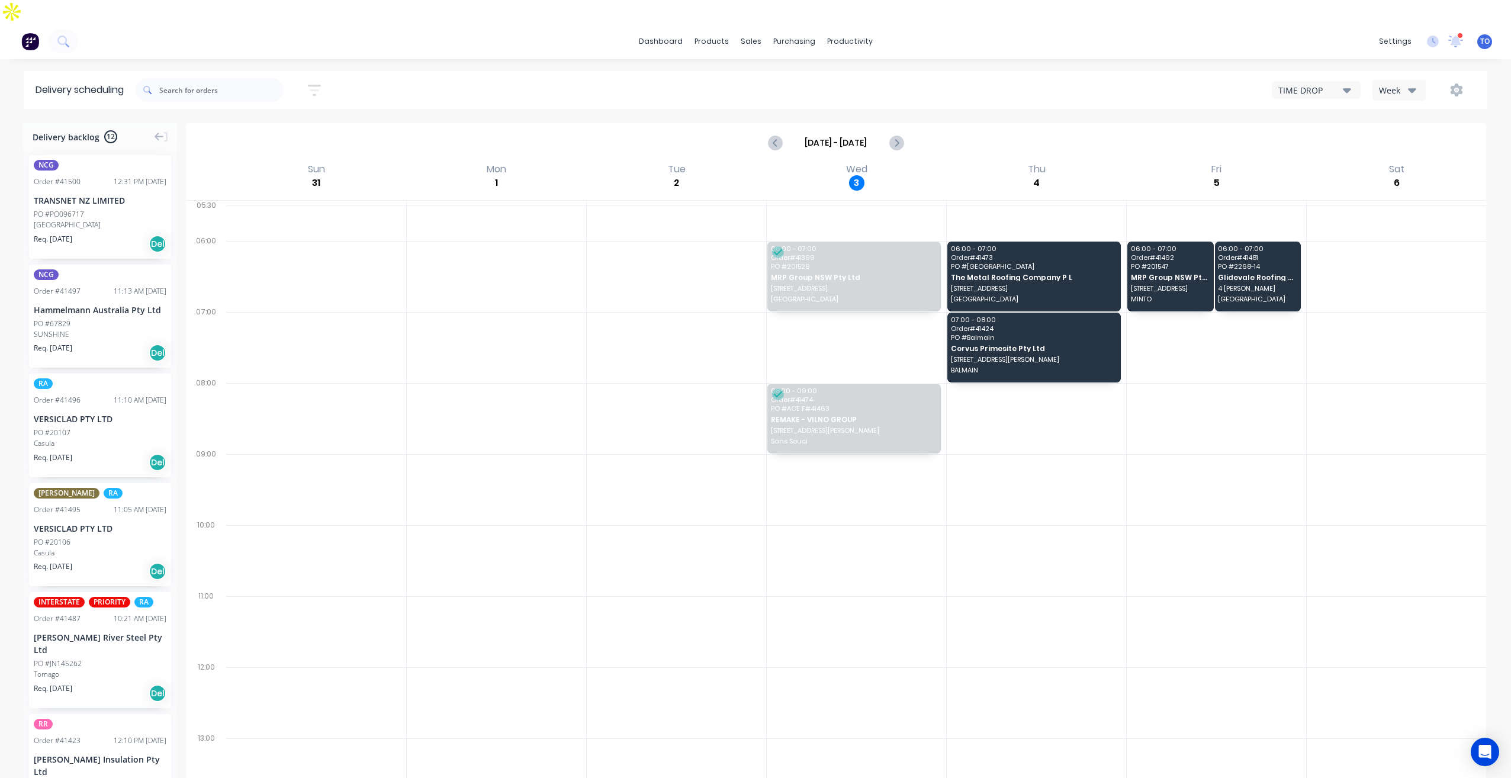
click at [1385, 84] on div "Week" at bounding box center [1396, 90] width 34 height 12
click at [1398, 133] on div "Vehicle" at bounding box center [1431, 145] width 117 height 24
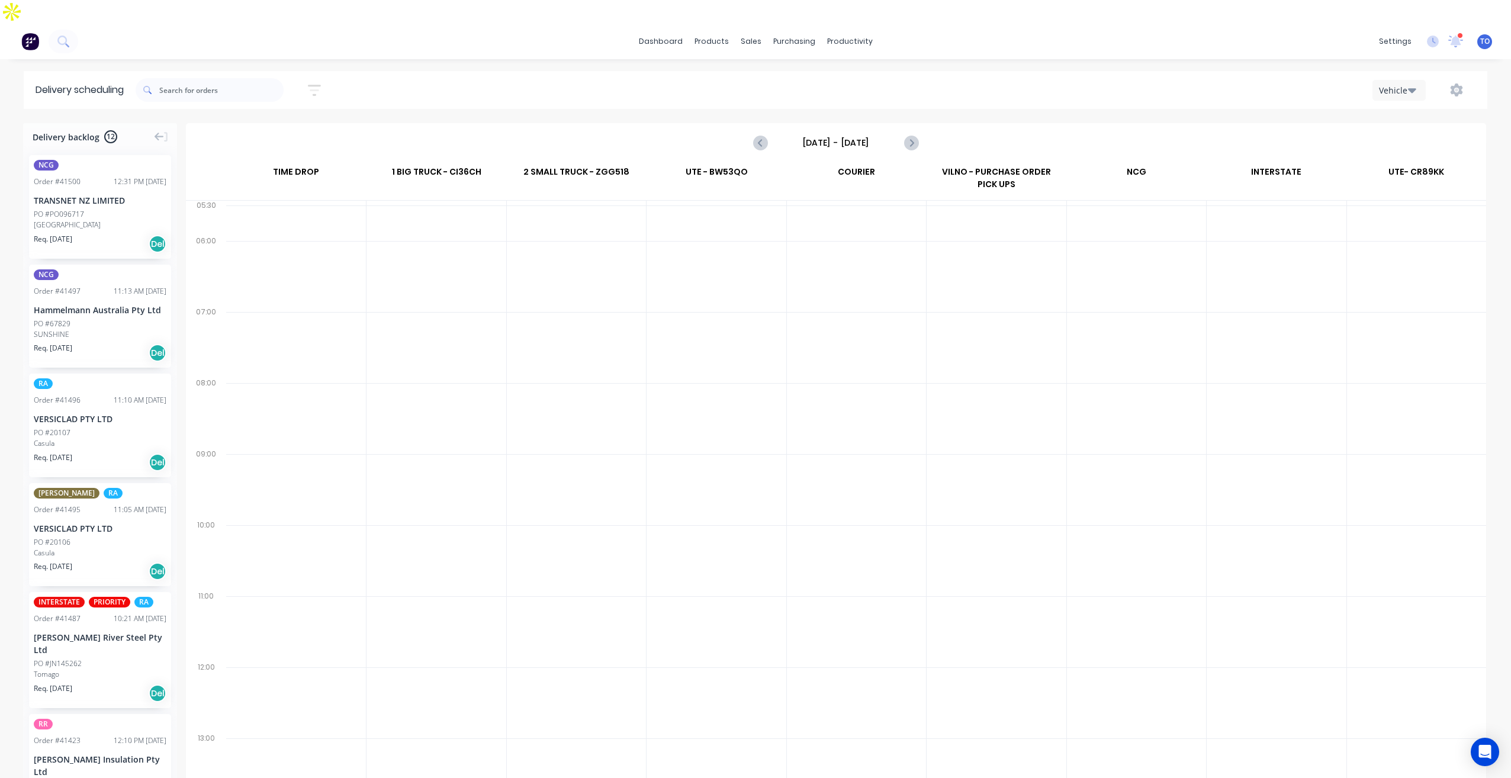
click at [825, 134] on input "[DATE] - [DATE]" at bounding box center [835, 143] width 117 height 18
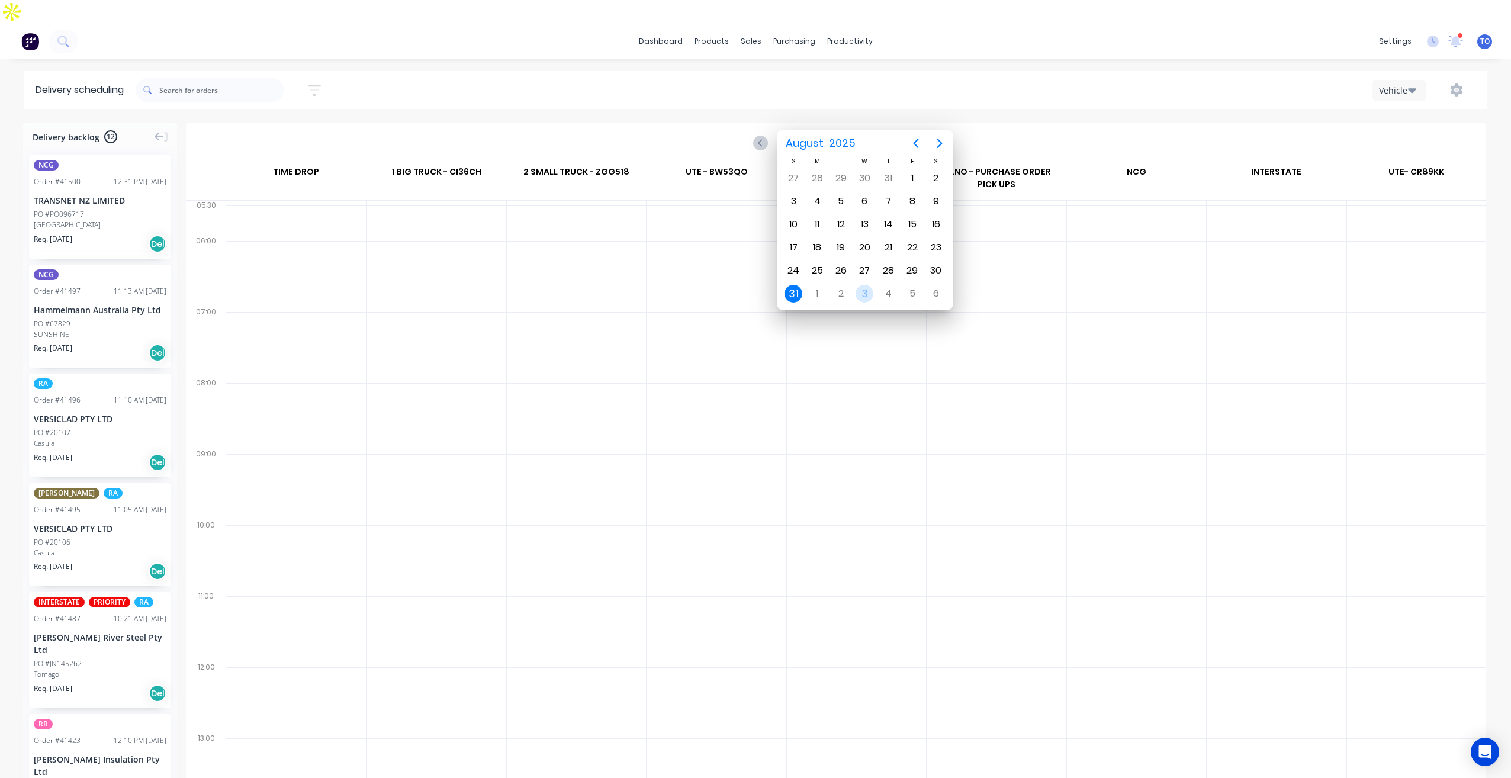
click at [867, 294] on div "3" at bounding box center [864, 294] width 18 height 18
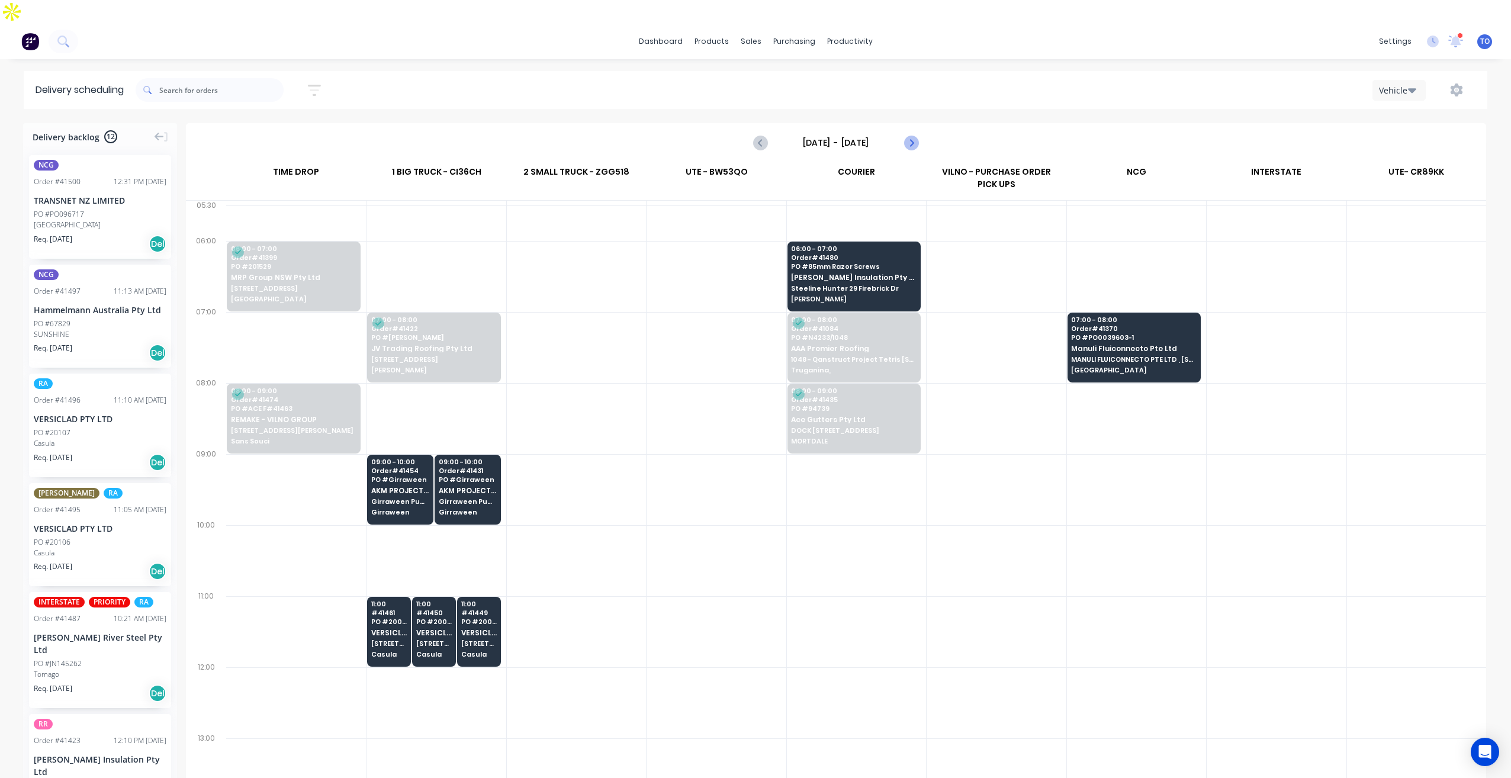
click at [912, 136] on icon "Next page" at bounding box center [910, 143] width 14 height 14
type input "[DATE] - [DATE]"
